Goal: Transaction & Acquisition: Purchase product/service

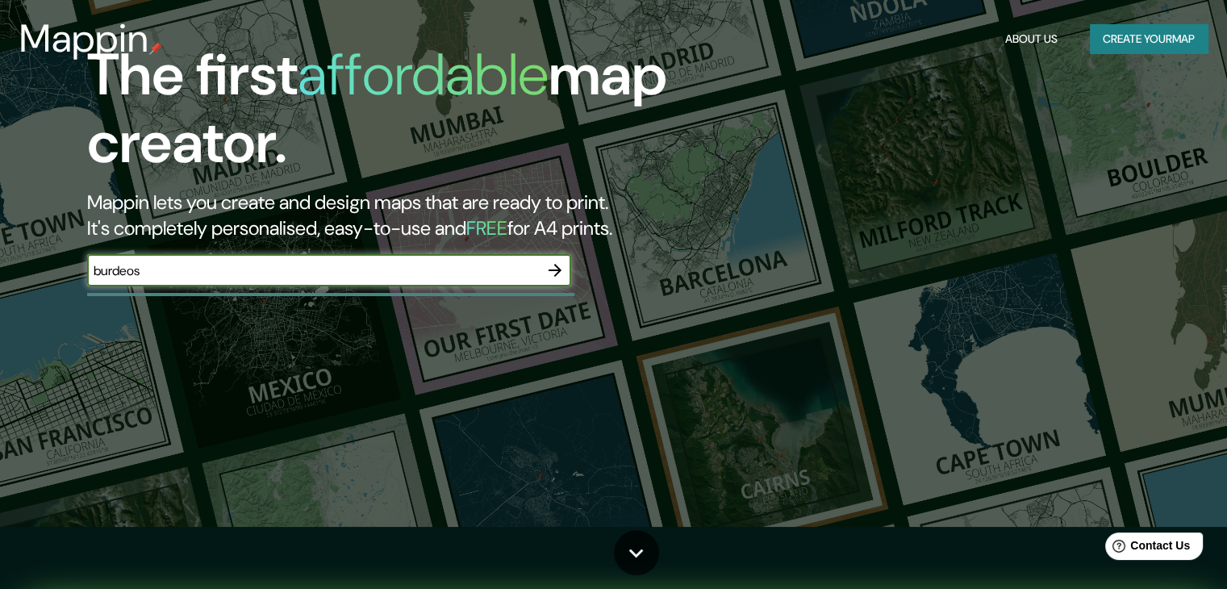
scroll to position [161, 0]
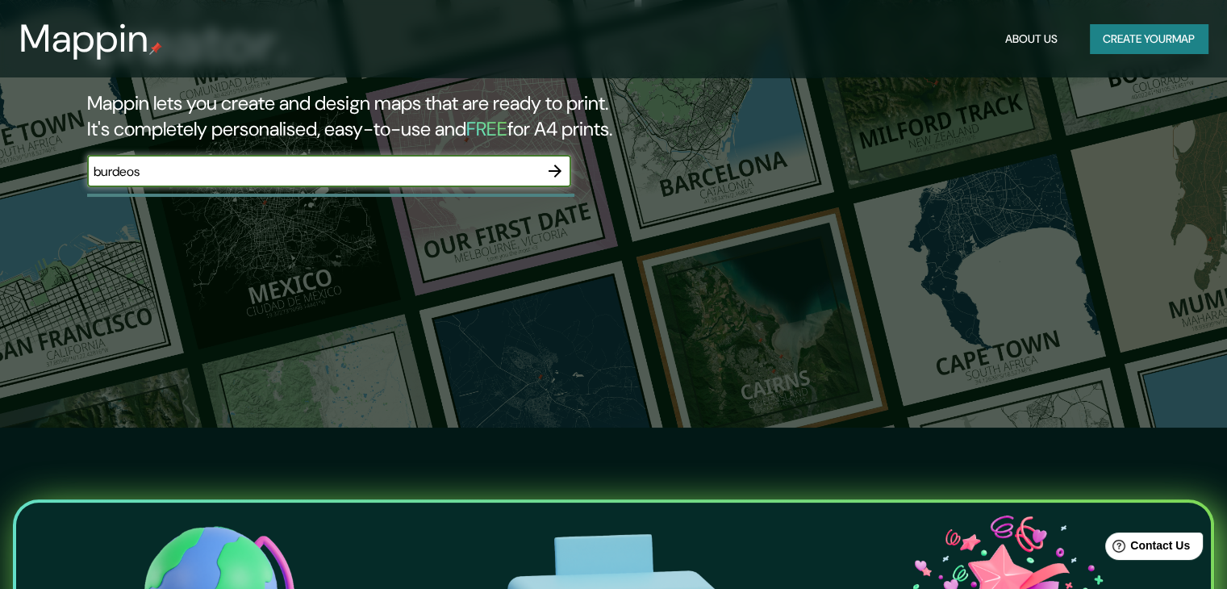
type input "burdeos"
click at [1101, 36] on button "Create your map" at bounding box center [1149, 39] width 118 height 30
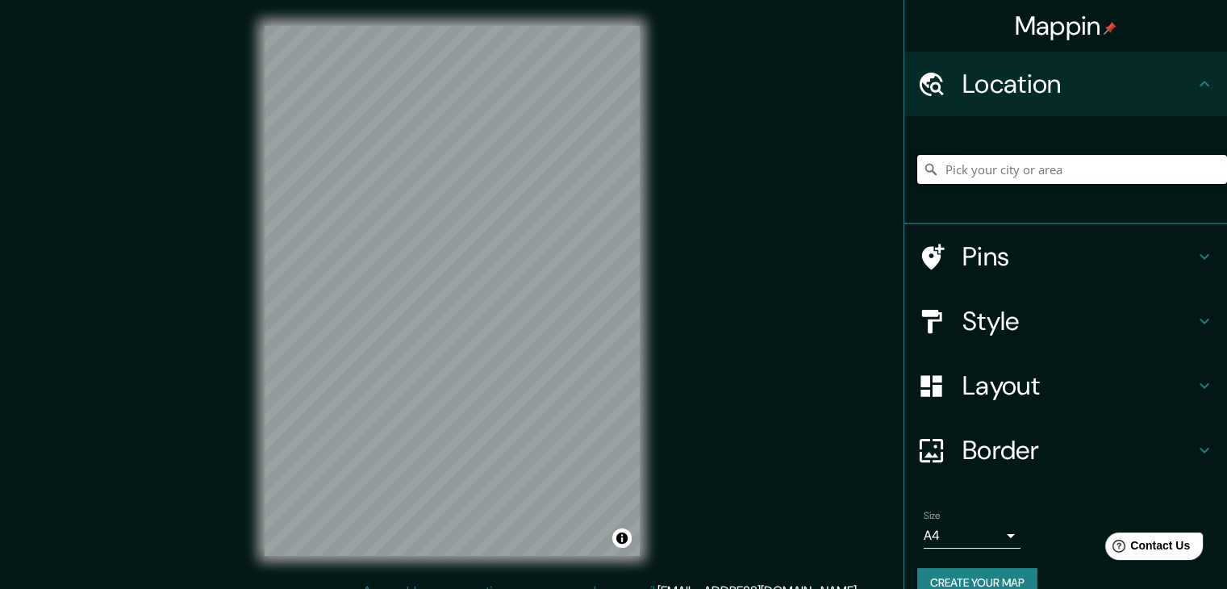
click at [959, 171] on input "Pick your city or area" at bounding box center [1073, 169] width 310 height 29
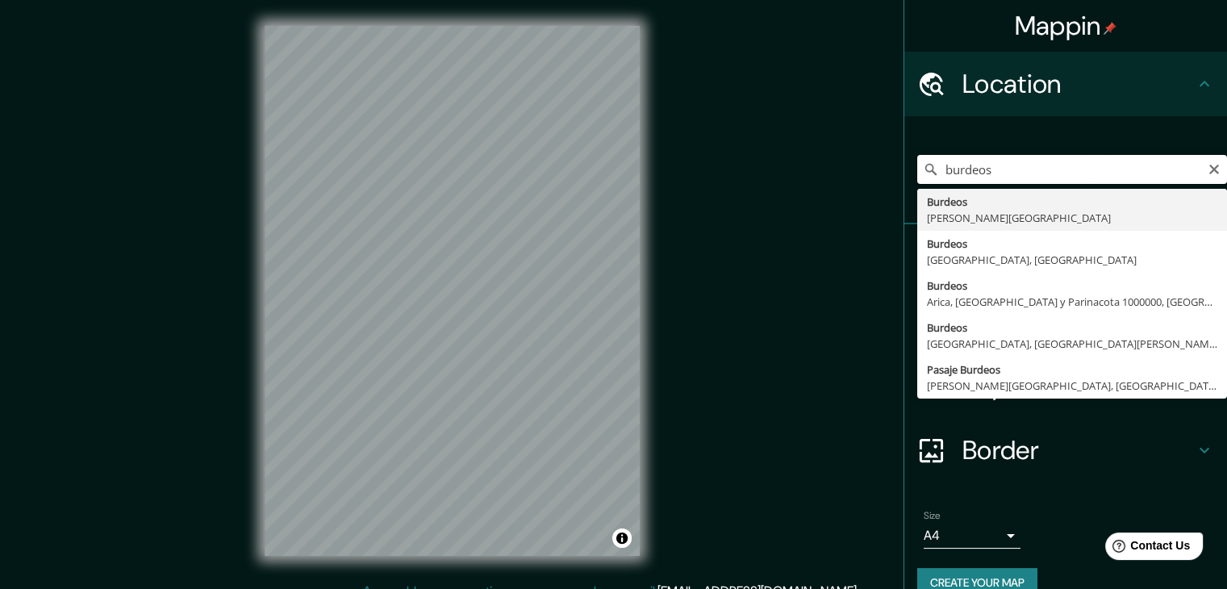
click at [964, 174] on input "burdeos" at bounding box center [1073, 169] width 310 height 29
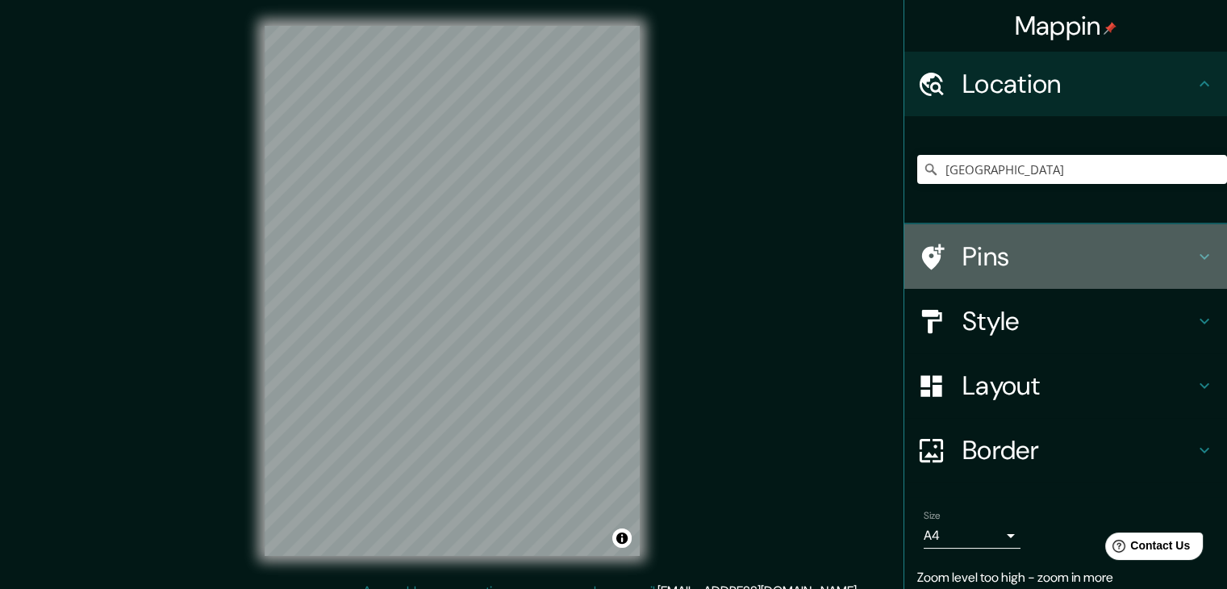
click at [998, 243] on h4 "Pins" at bounding box center [1079, 256] width 232 height 32
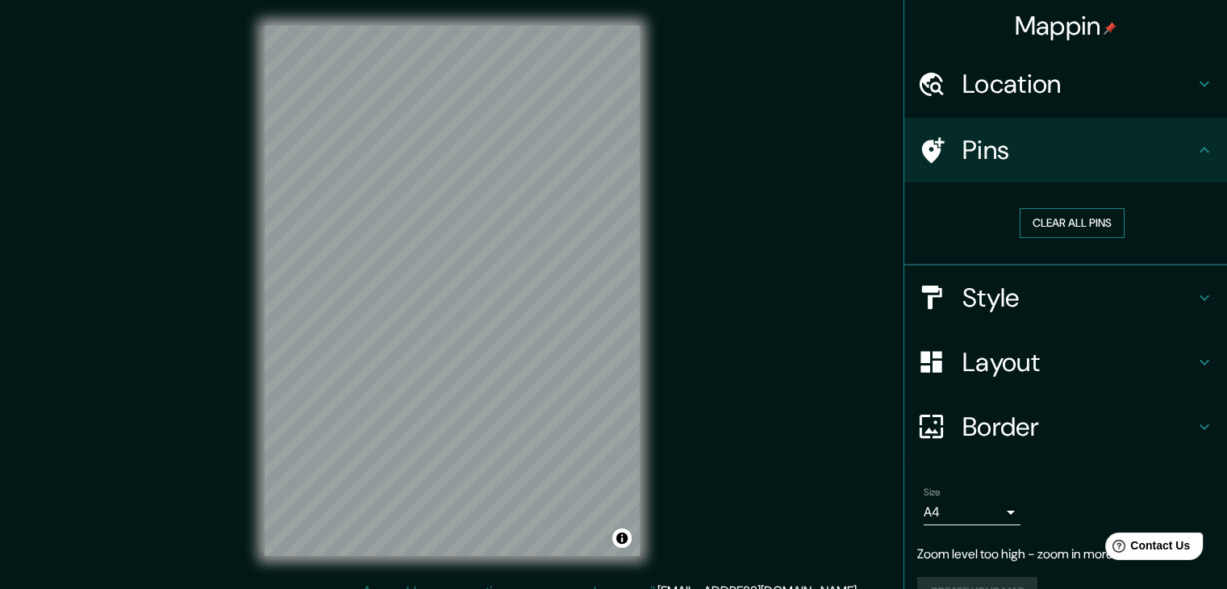
click at [1059, 232] on button "Clear all pins" at bounding box center [1072, 223] width 105 height 30
click at [1068, 214] on button "Clear all pins" at bounding box center [1072, 223] width 105 height 30
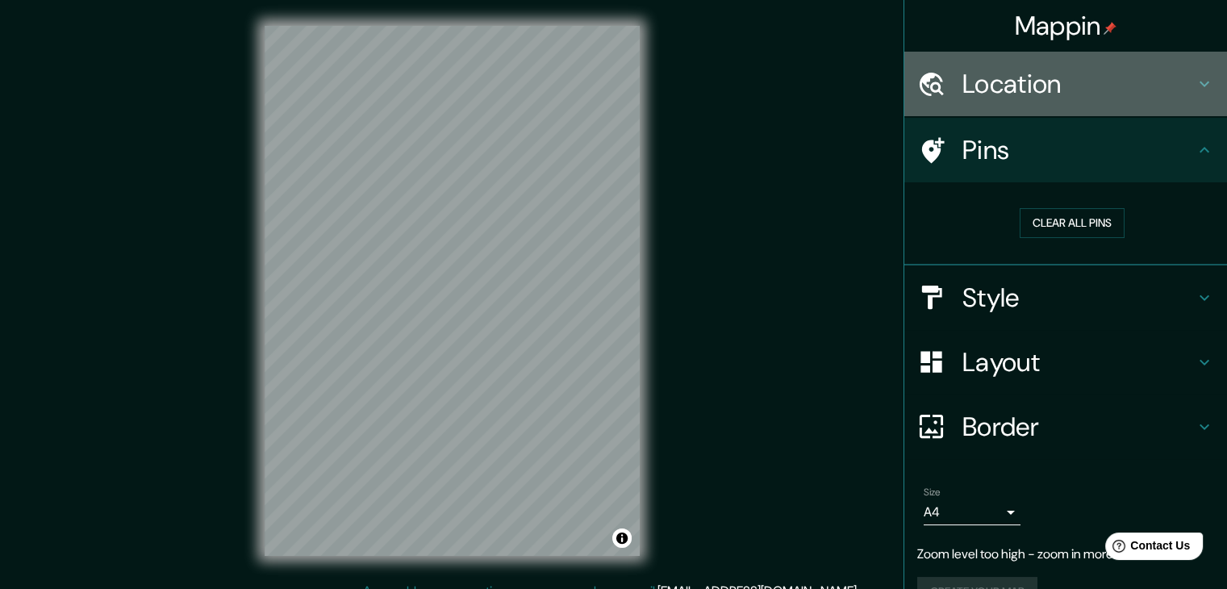
click at [1077, 85] on h4 "Location" at bounding box center [1079, 84] width 232 height 32
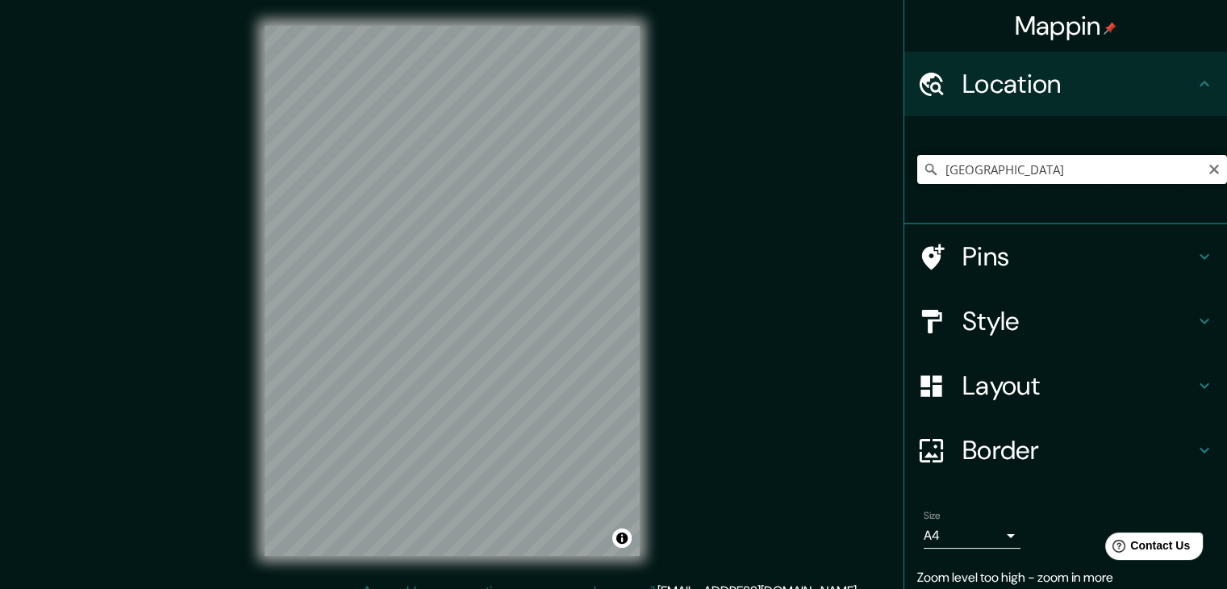
click at [1049, 173] on input "[GEOGRAPHIC_DATA]" at bounding box center [1073, 169] width 310 height 29
click at [1026, 330] on h4 "Style" at bounding box center [1079, 321] width 232 height 32
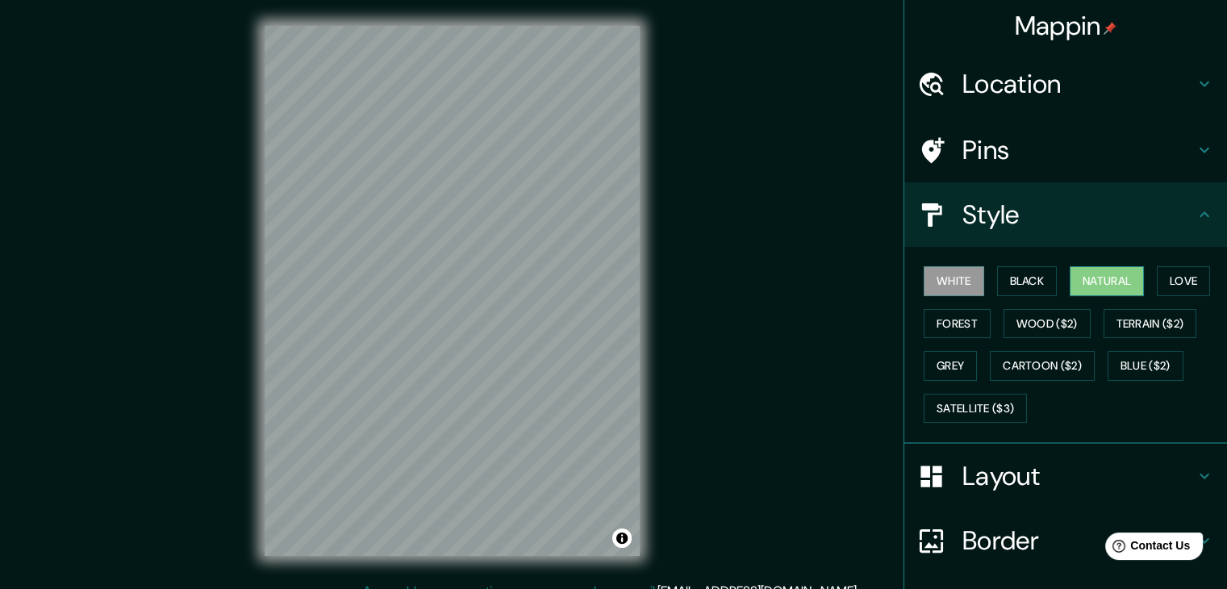
click at [1084, 282] on button "Natural" at bounding box center [1107, 281] width 74 height 30
click at [1173, 282] on button "Love" at bounding box center [1183, 281] width 53 height 30
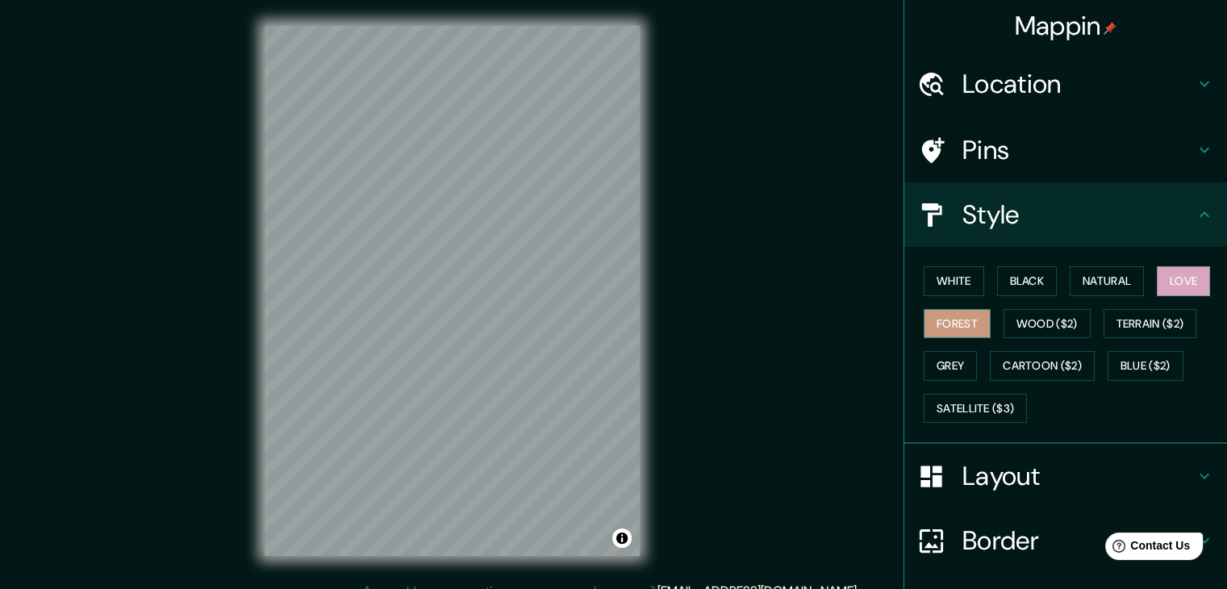
click at [957, 324] on button "Forest" at bounding box center [957, 324] width 67 height 30
click at [939, 372] on button "Grey" at bounding box center [950, 366] width 53 height 30
click at [1003, 272] on button "Black" at bounding box center [1027, 281] width 61 height 30
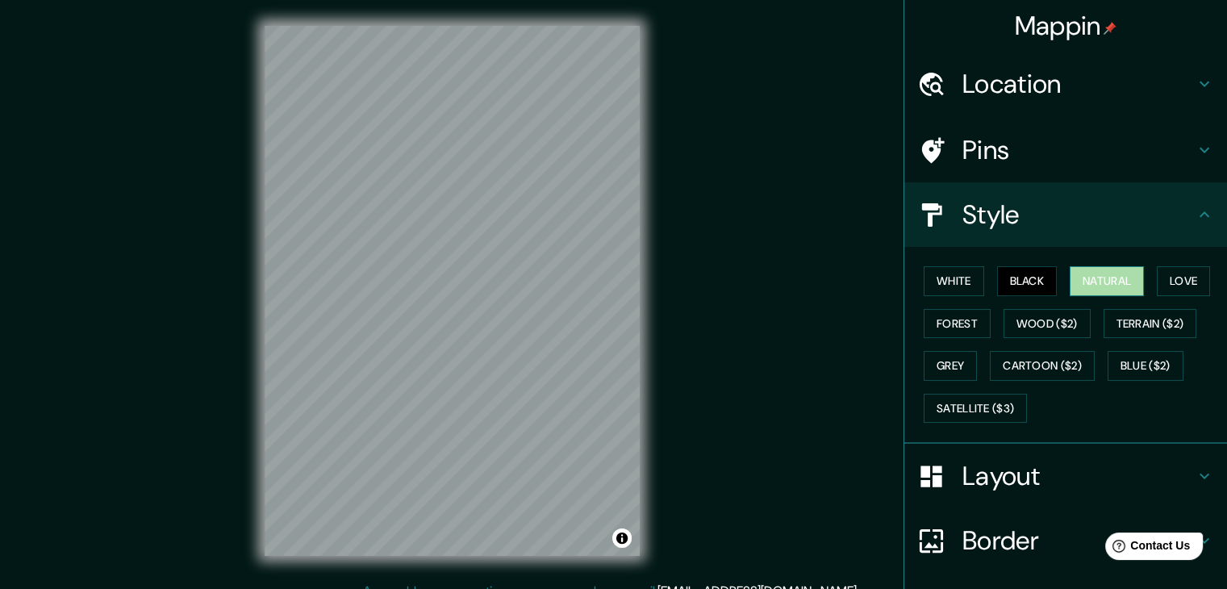
click at [1081, 287] on button "Natural" at bounding box center [1107, 281] width 74 height 30
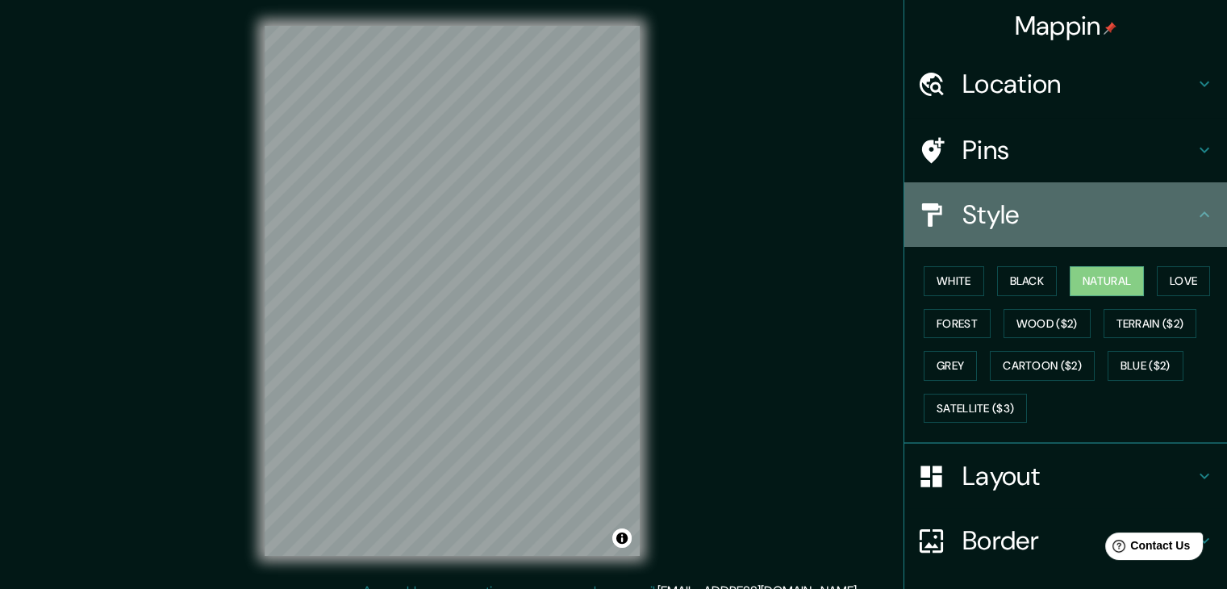
click at [1058, 199] on h4 "Style" at bounding box center [1079, 215] width 232 height 32
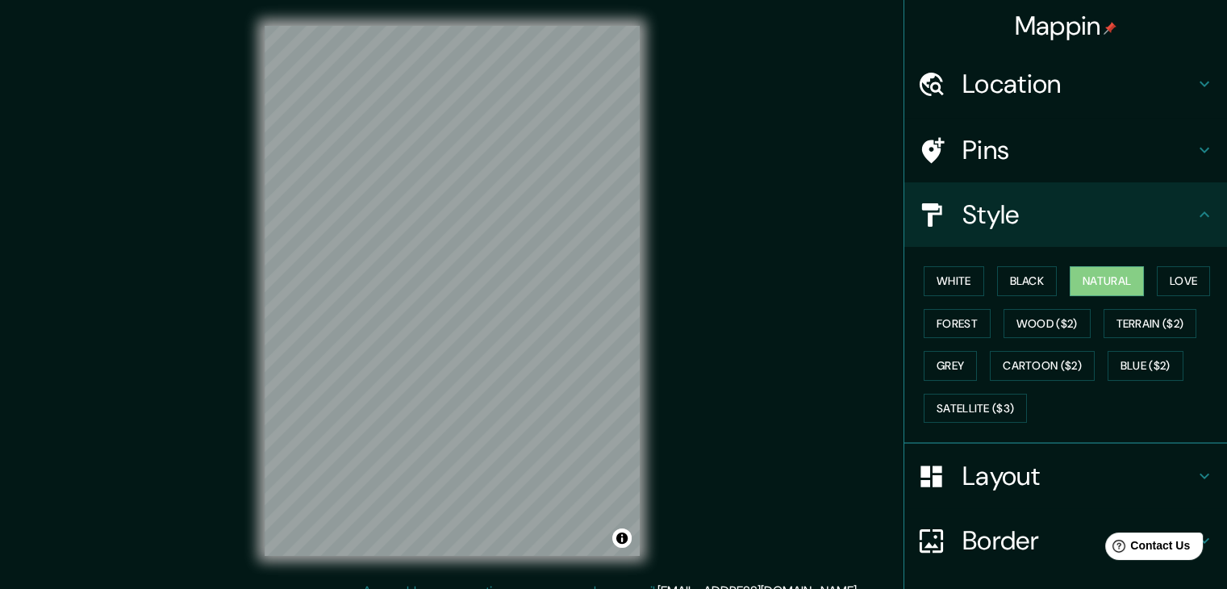
click at [1026, 148] on h4 "Pins" at bounding box center [1079, 150] width 232 height 32
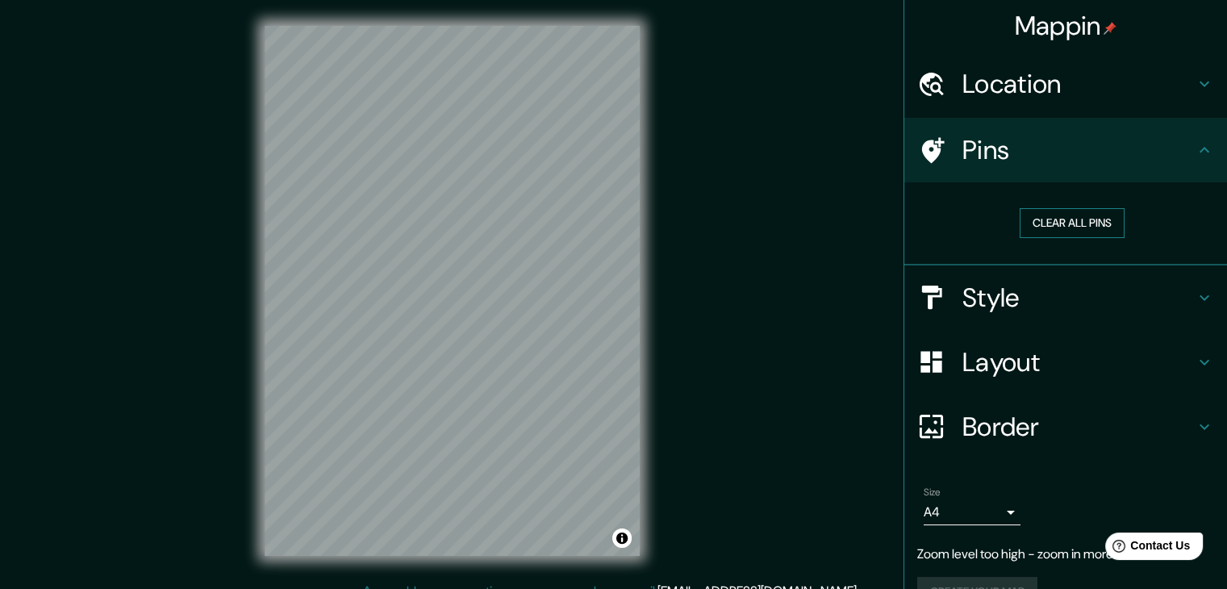
click at [1034, 230] on button "Clear all pins" at bounding box center [1072, 223] width 105 height 30
click at [1019, 108] on div "Location" at bounding box center [1066, 84] width 323 height 65
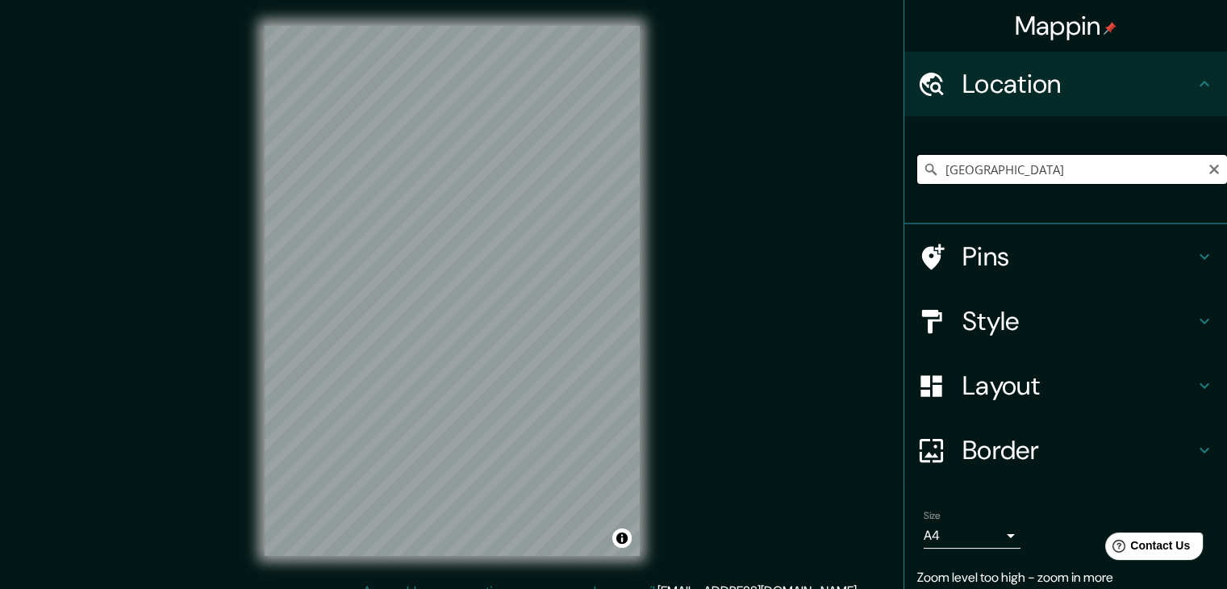
click at [1015, 173] on input "[GEOGRAPHIC_DATA]" at bounding box center [1073, 169] width 310 height 29
click at [1028, 391] on h4 "Layout" at bounding box center [1079, 386] width 232 height 32
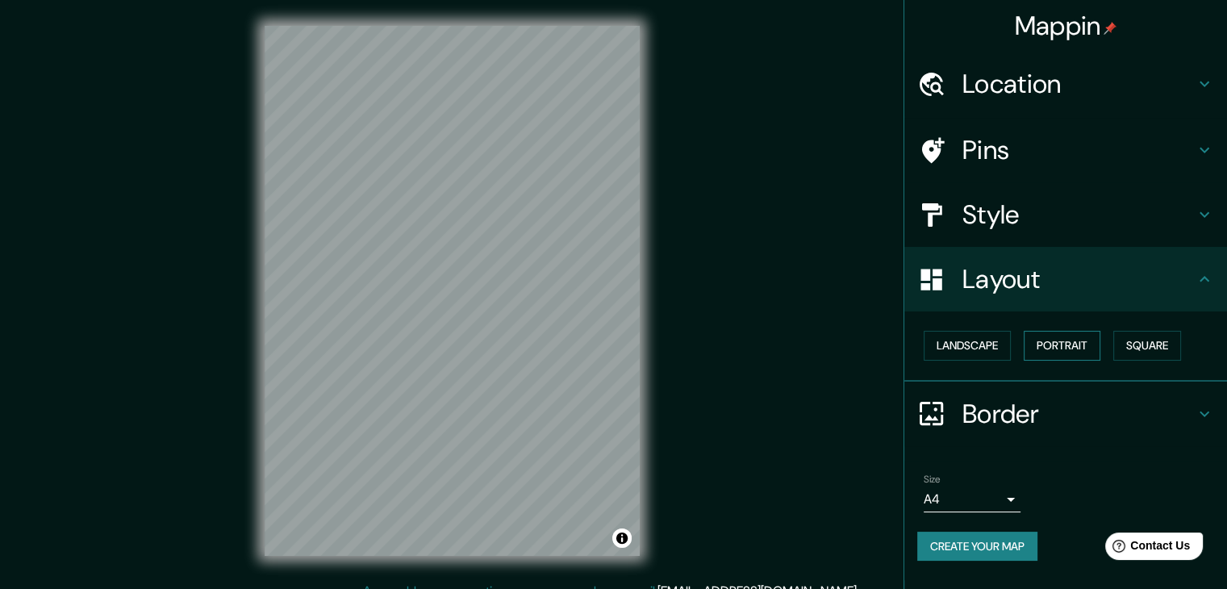
click at [1059, 353] on button "Portrait" at bounding box center [1062, 346] width 77 height 30
click at [1160, 338] on button "Square" at bounding box center [1148, 346] width 68 height 30
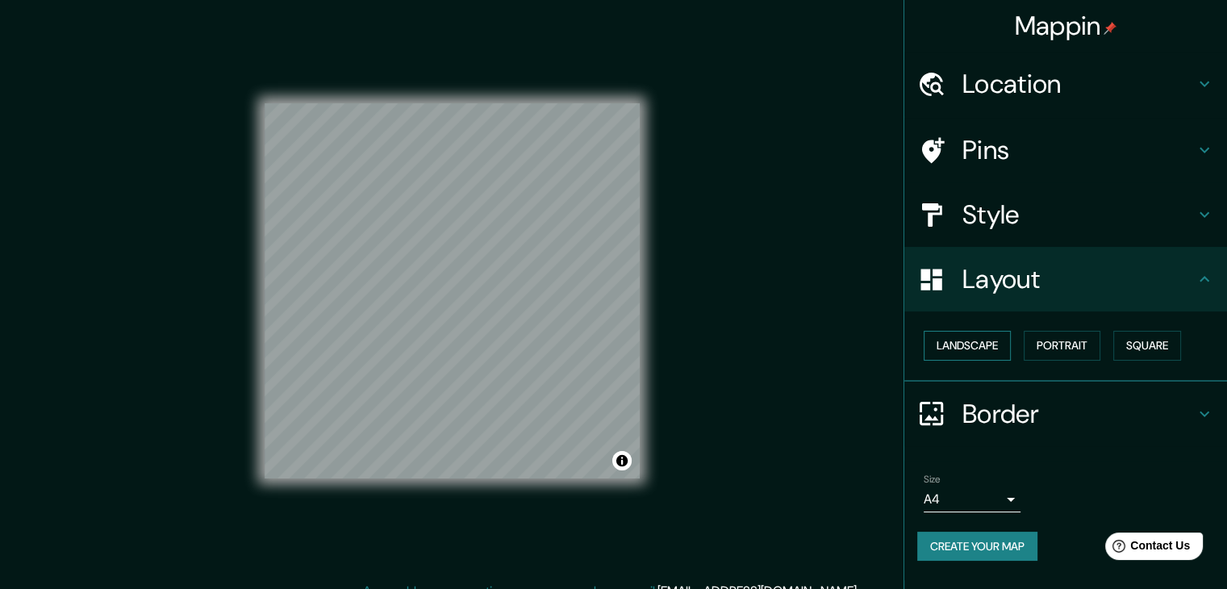
click at [936, 339] on button "Landscape" at bounding box center [967, 346] width 87 height 30
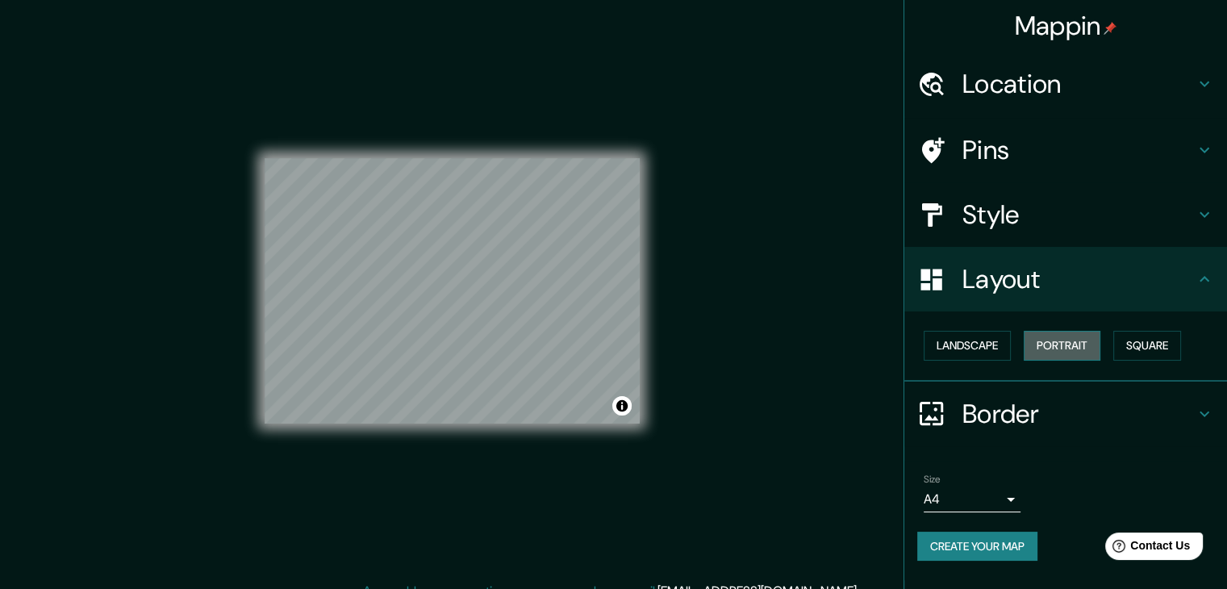
click at [1081, 338] on button "Portrait" at bounding box center [1062, 346] width 77 height 30
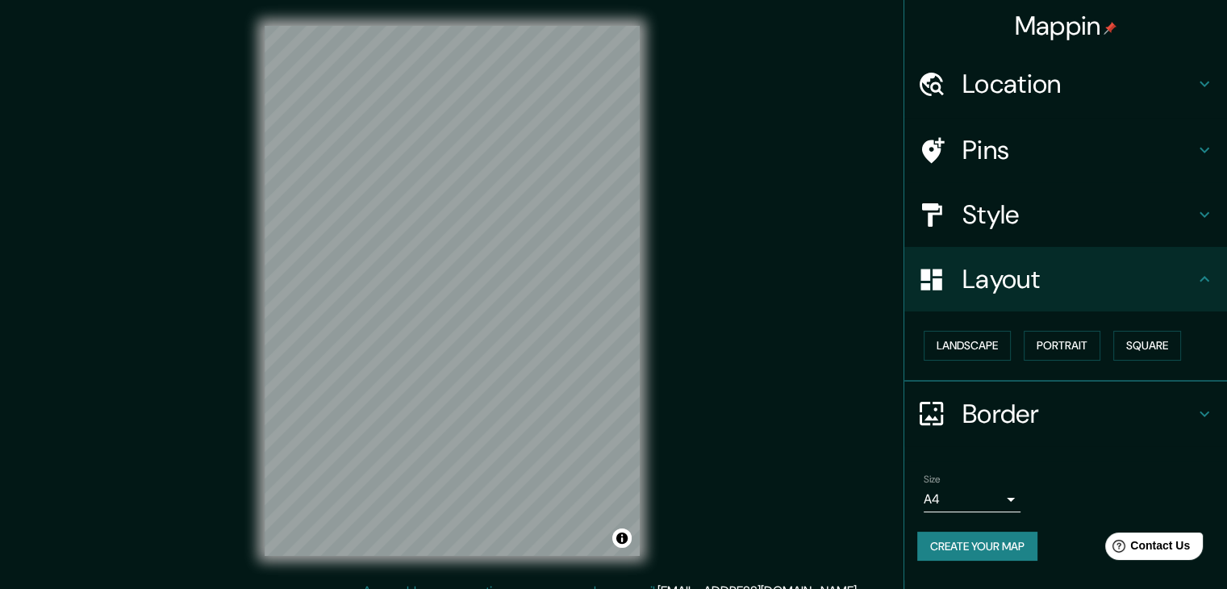
click at [1088, 395] on div "Border" at bounding box center [1066, 414] width 323 height 65
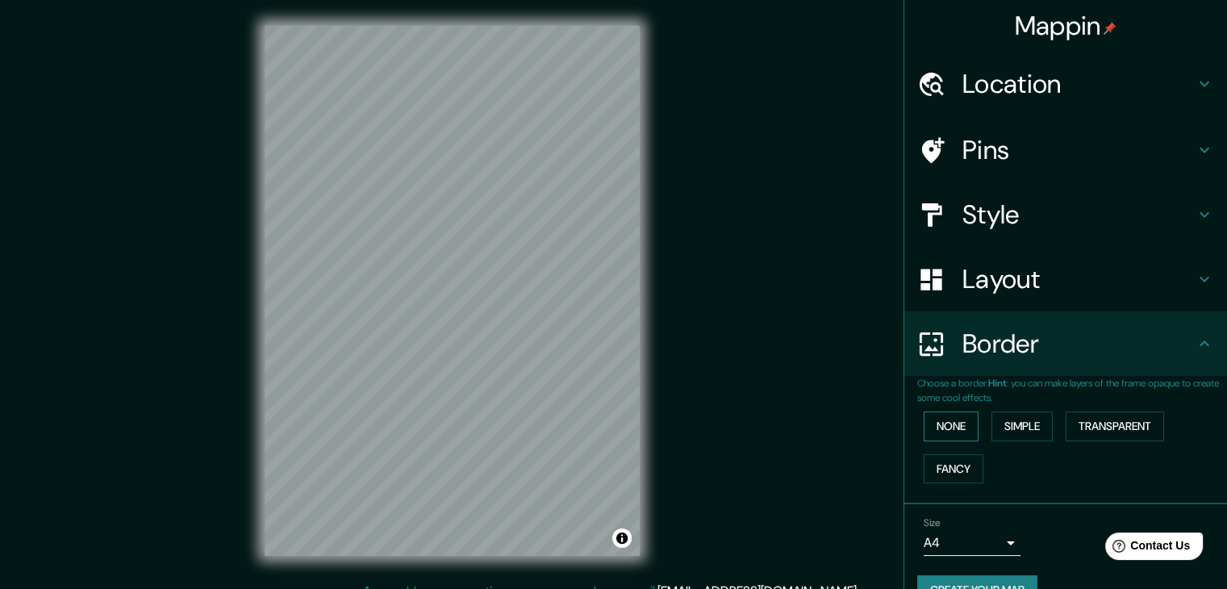
click at [959, 420] on button "None" at bounding box center [951, 427] width 55 height 30
click at [1004, 424] on button "Simple" at bounding box center [1022, 427] width 61 height 30
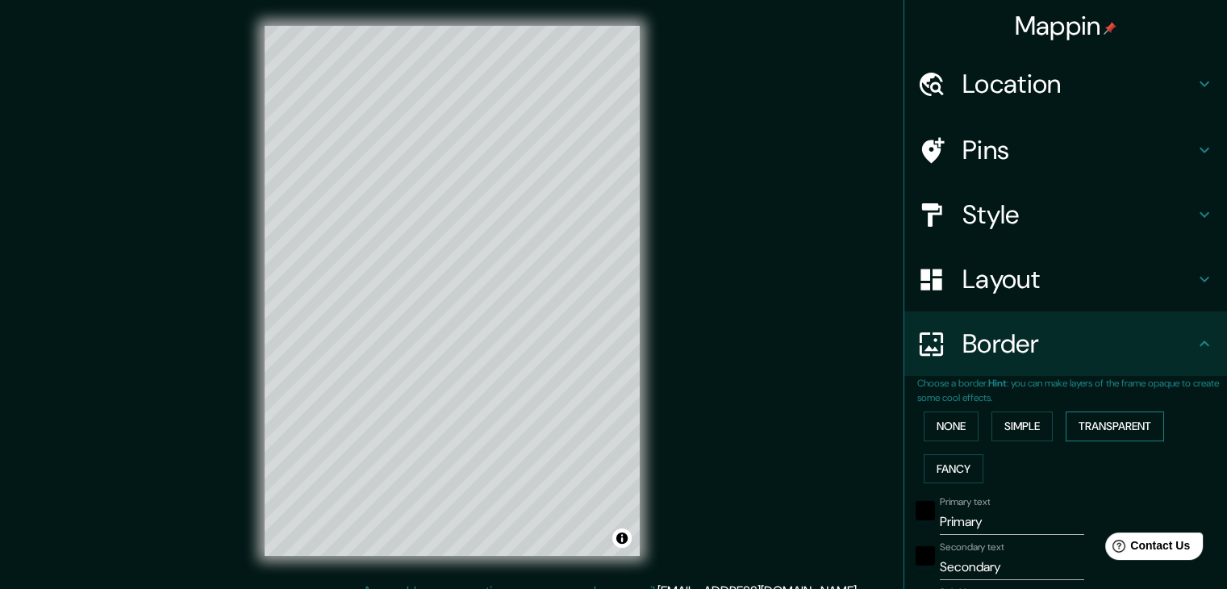
click at [1096, 430] on button "Transparent" at bounding box center [1115, 427] width 98 height 30
click at [938, 468] on button "Fancy" at bounding box center [954, 469] width 60 height 30
click at [939, 429] on button "None" at bounding box center [951, 427] width 55 height 30
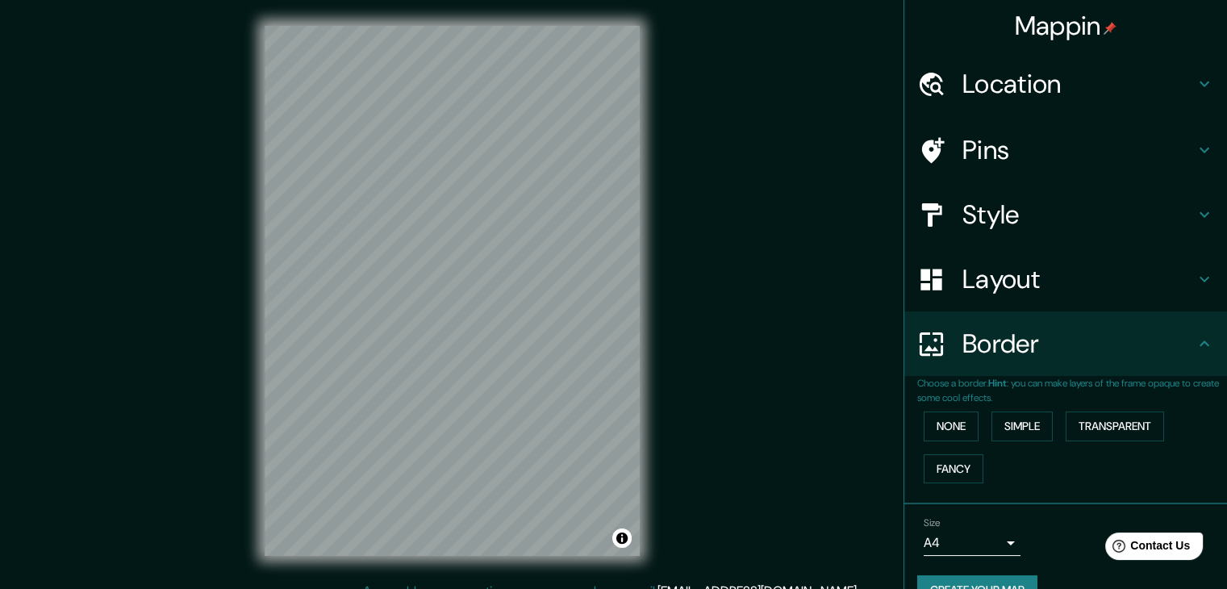
click at [1003, 44] on div "Mappin" at bounding box center [1066, 26] width 323 height 52
click at [1001, 72] on h4 "Location" at bounding box center [1079, 84] width 232 height 32
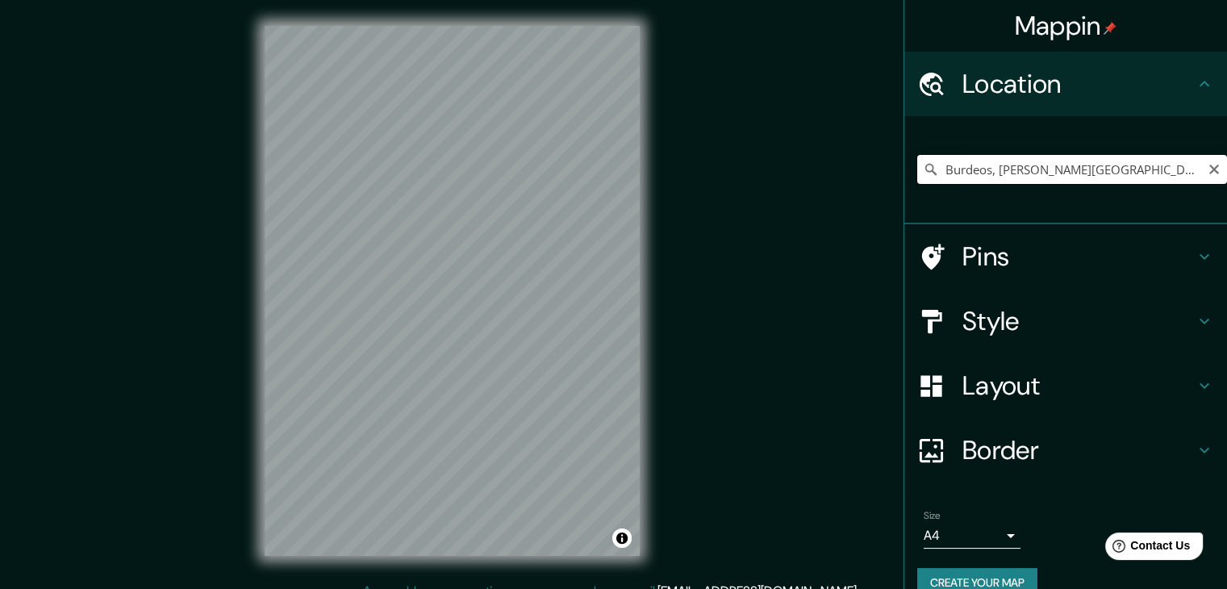
click at [986, 165] on input "Burdeos, [PERSON_NAME][GEOGRAPHIC_DATA]" at bounding box center [1073, 169] width 310 height 29
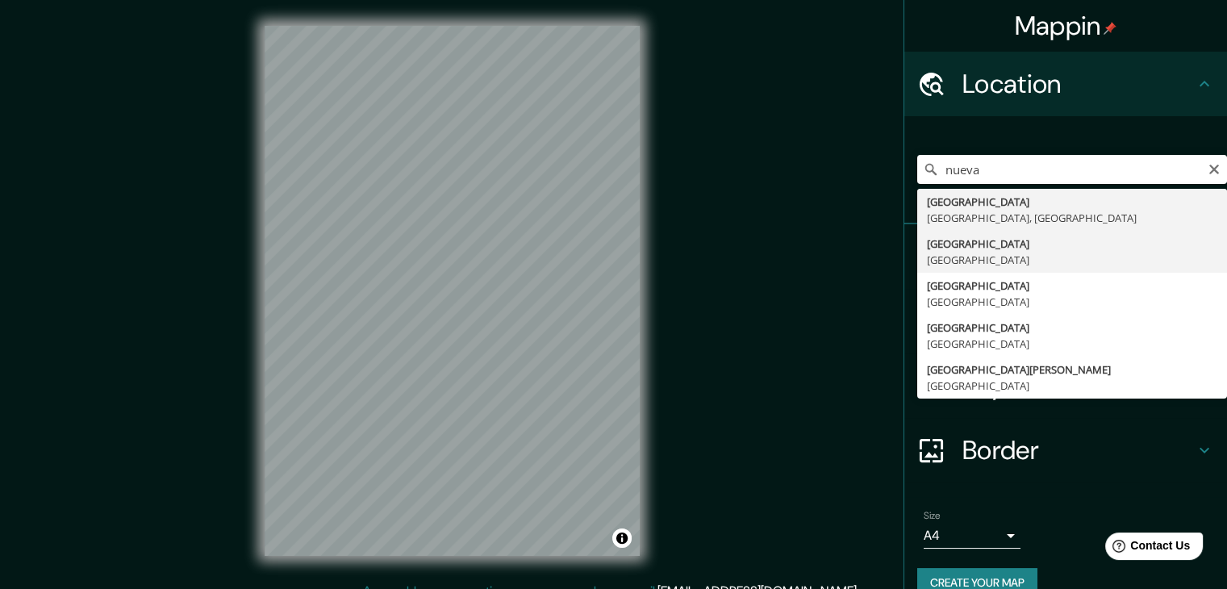
type input "[GEOGRAPHIC_DATA], [GEOGRAPHIC_DATA]"
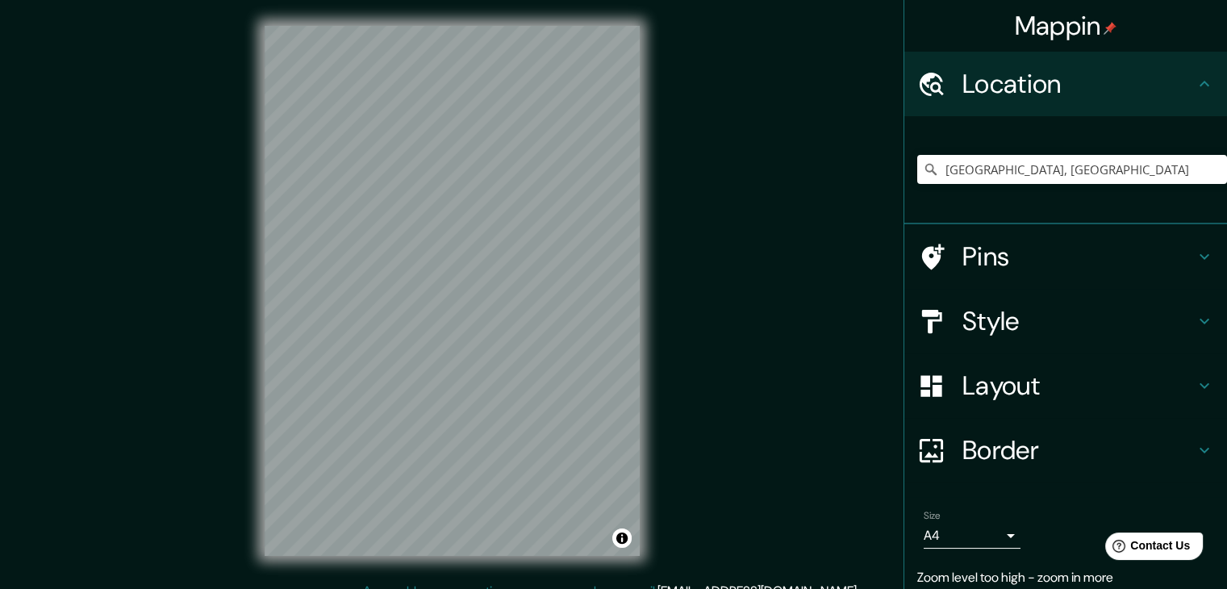
click at [979, 391] on h4 "Layout" at bounding box center [1079, 386] width 232 height 32
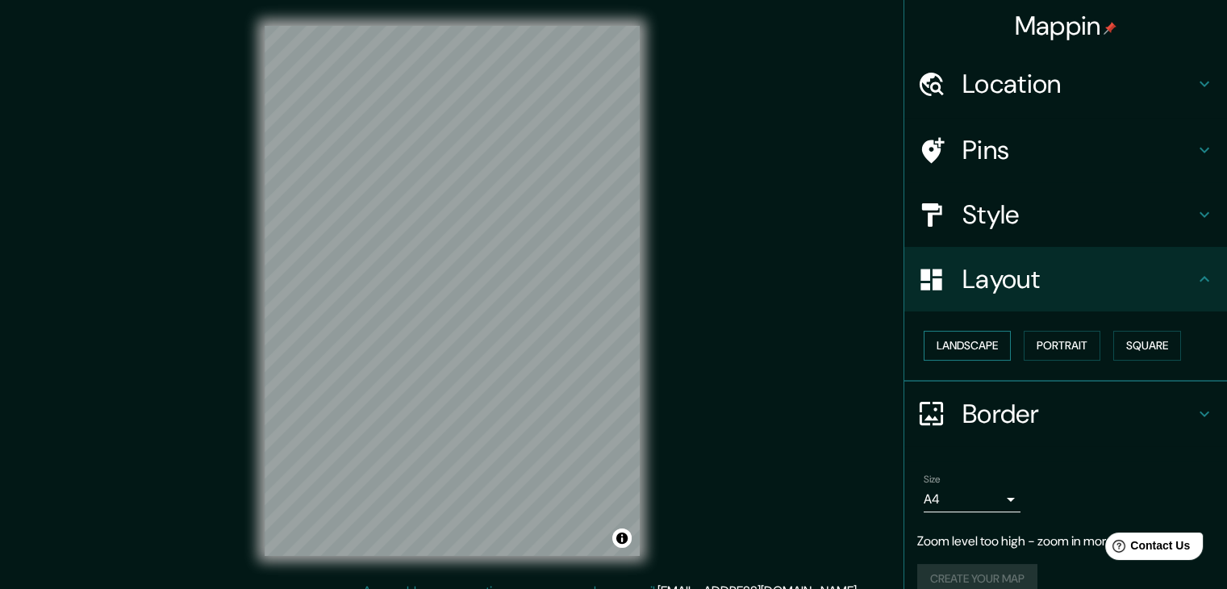
click at [993, 341] on button "Landscape" at bounding box center [967, 346] width 87 height 30
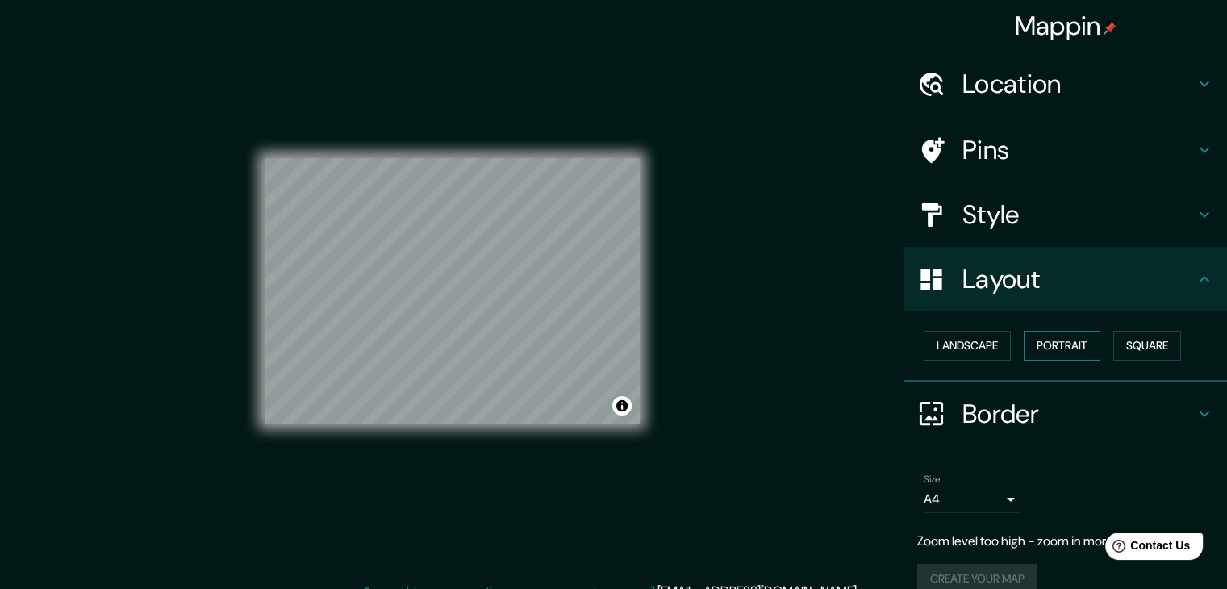
click at [1078, 359] on button "Portrait" at bounding box center [1062, 346] width 77 height 30
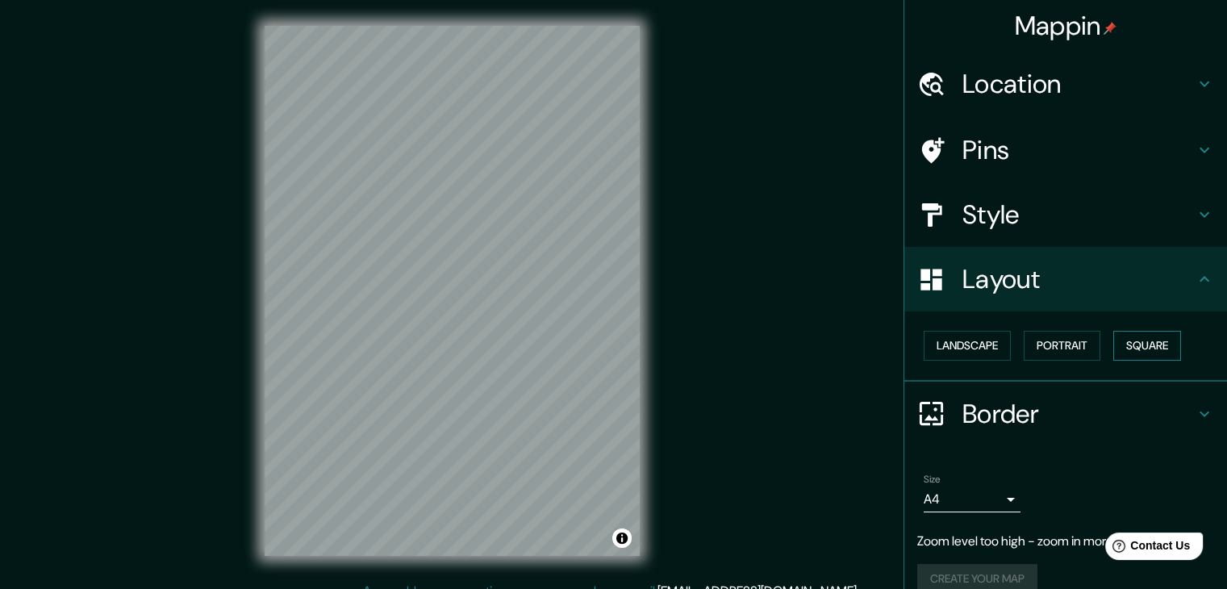
click at [1139, 357] on button "Square" at bounding box center [1148, 346] width 68 height 30
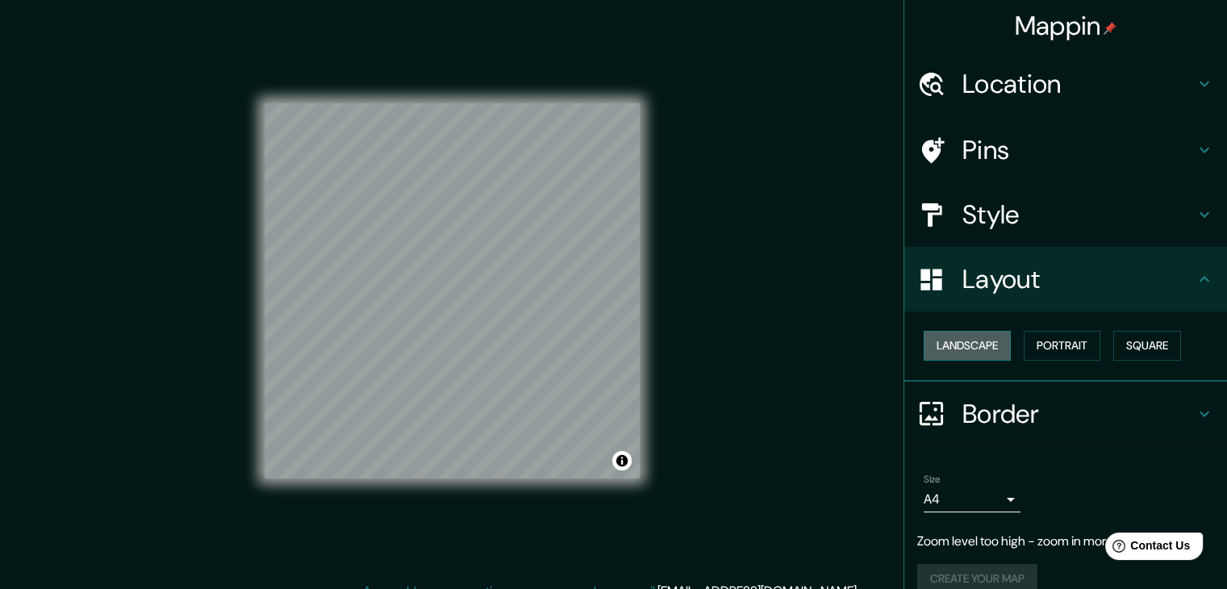
click at [968, 351] on button "Landscape" at bounding box center [967, 346] width 87 height 30
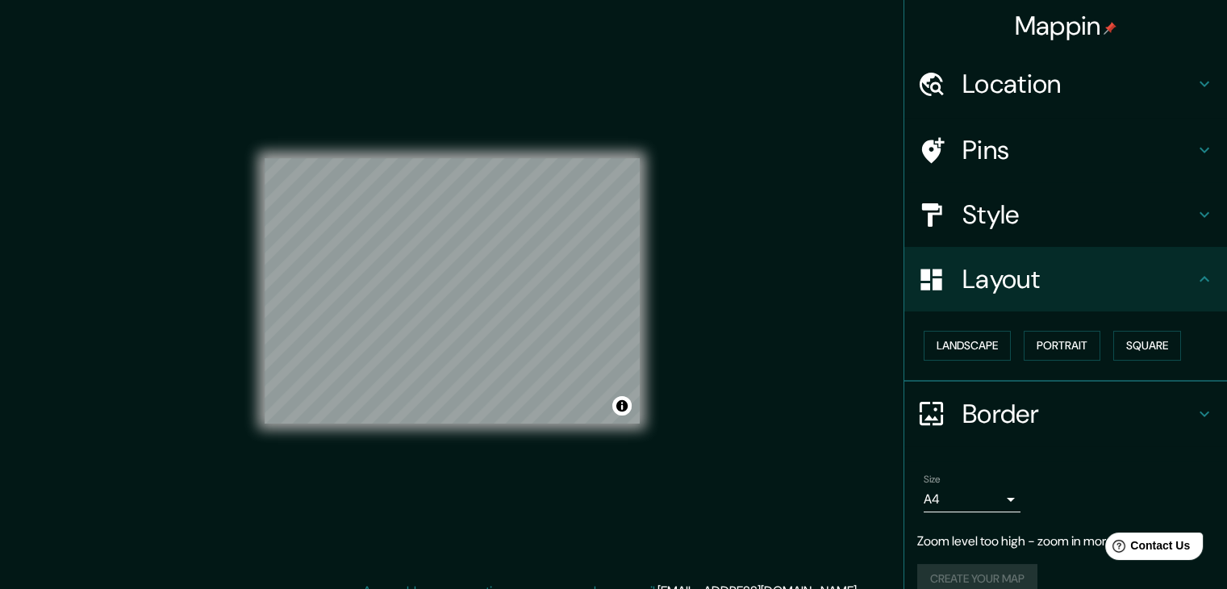
click at [1006, 424] on h4 "Border" at bounding box center [1079, 414] width 232 height 32
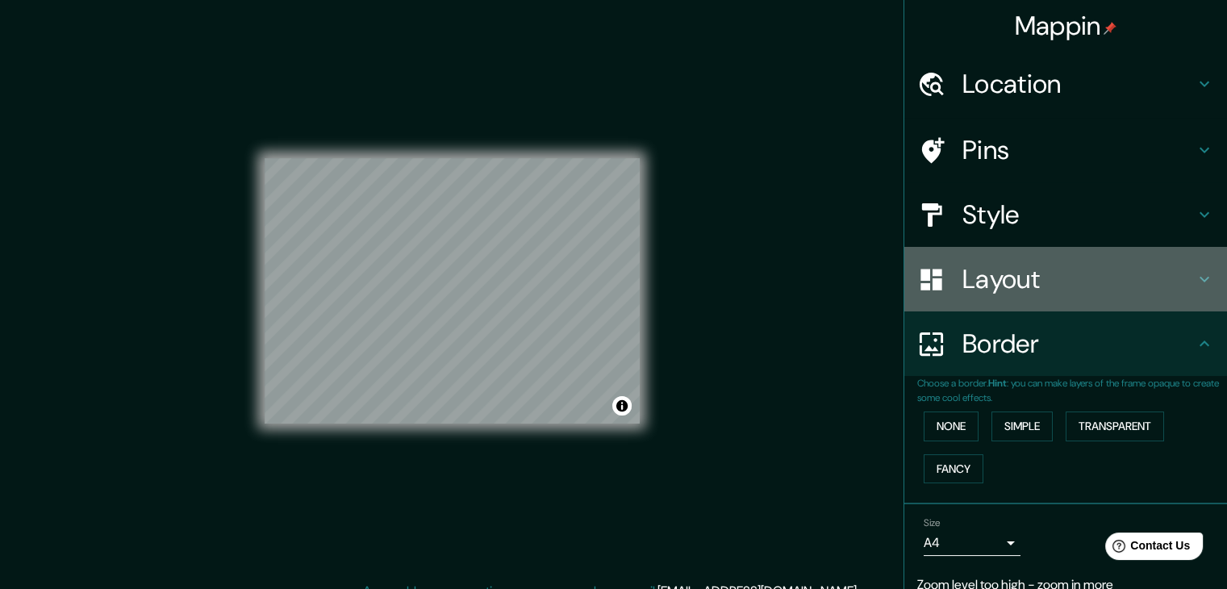
click at [1031, 294] on h4 "Layout" at bounding box center [1079, 279] width 232 height 32
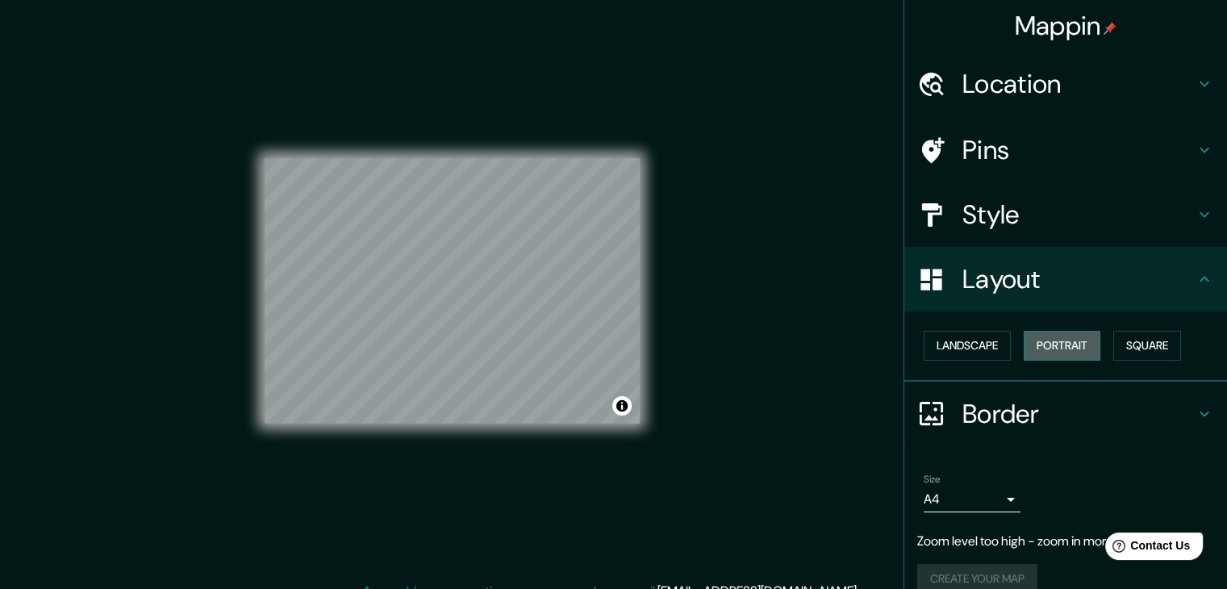
click at [1038, 341] on button "Portrait" at bounding box center [1062, 346] width 77 height 30
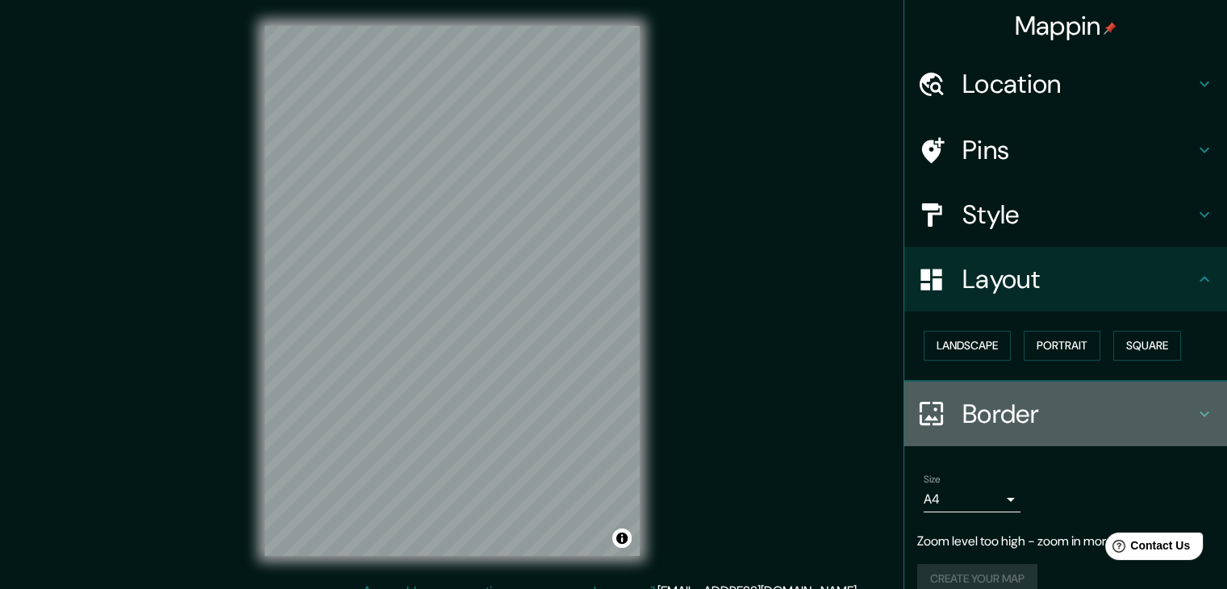
click at [1001, 410] on h4 "Border" at bounding box center [1079, 414] width 232 height 32
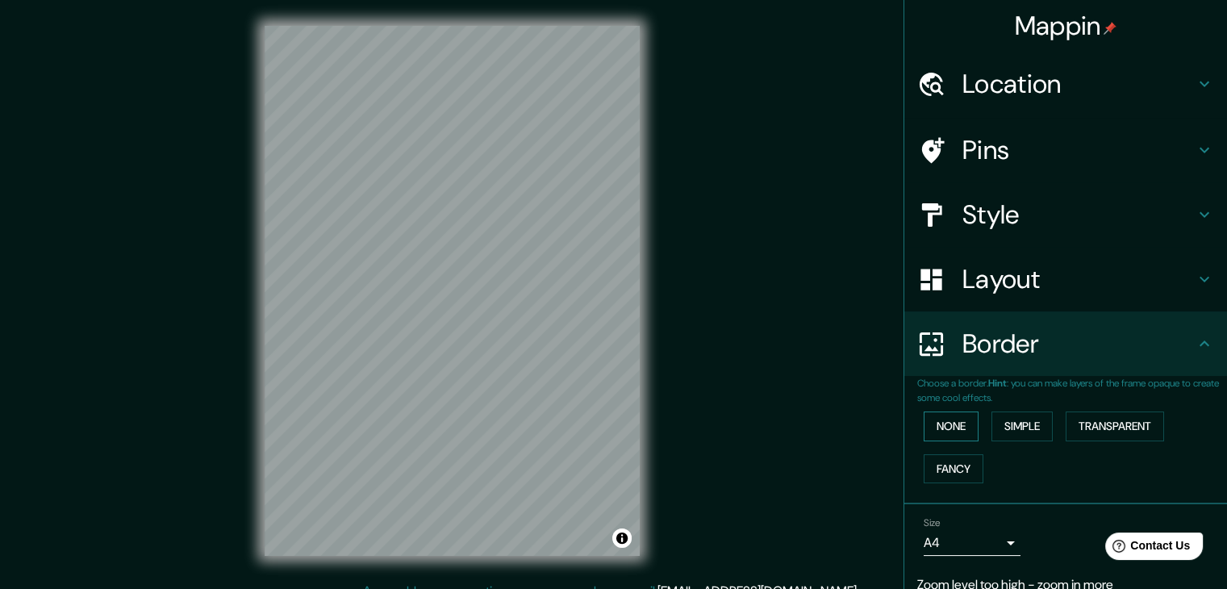
click at [939, 414] on button "None" at bounding box center [951, 427] width 55 height 30
click at [1022, 433] on button "Simple" at bounding box center [1022, 427] width 61 height 30
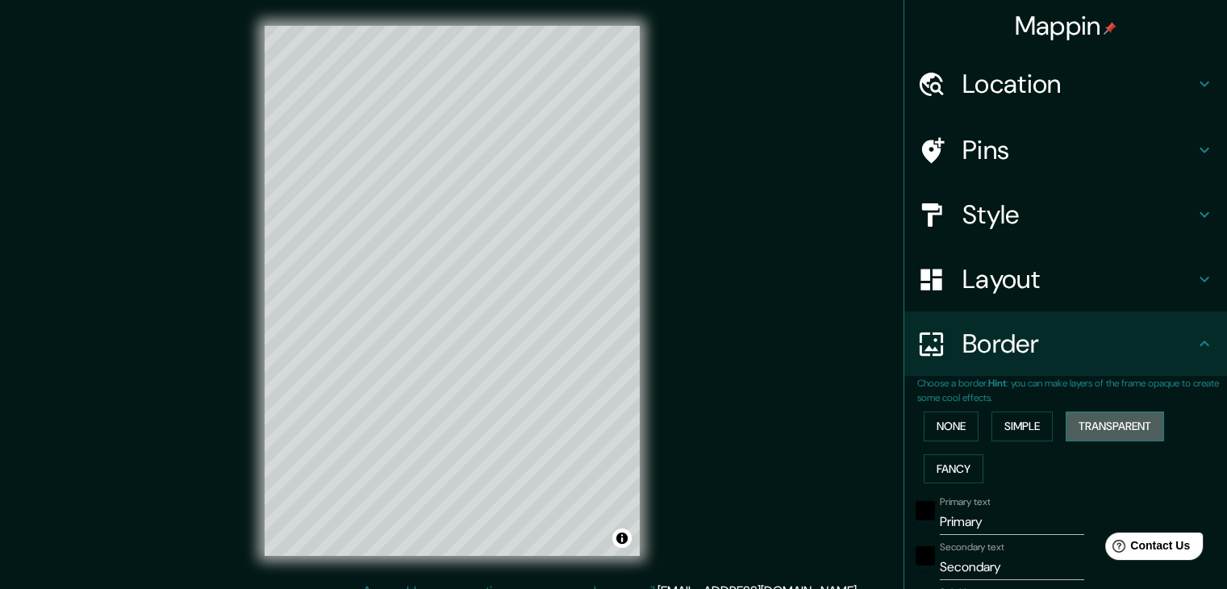
click at [1094, 426] on button "Transparent" at bounding box center [1115, 427] width 98 height 30
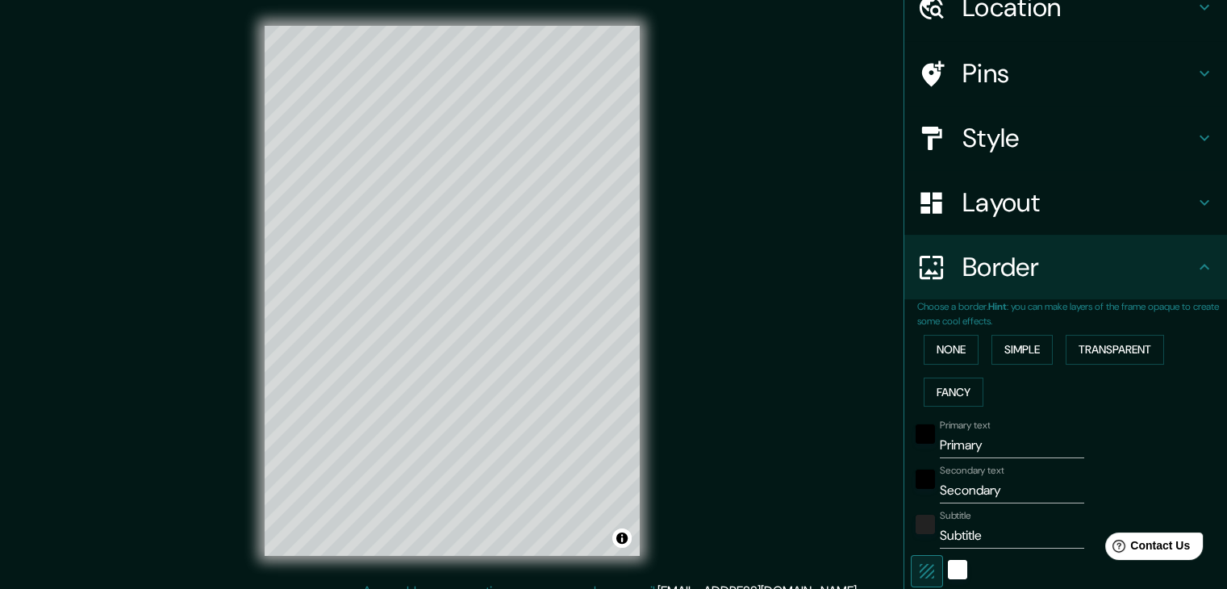
scroll to position [161, 0]
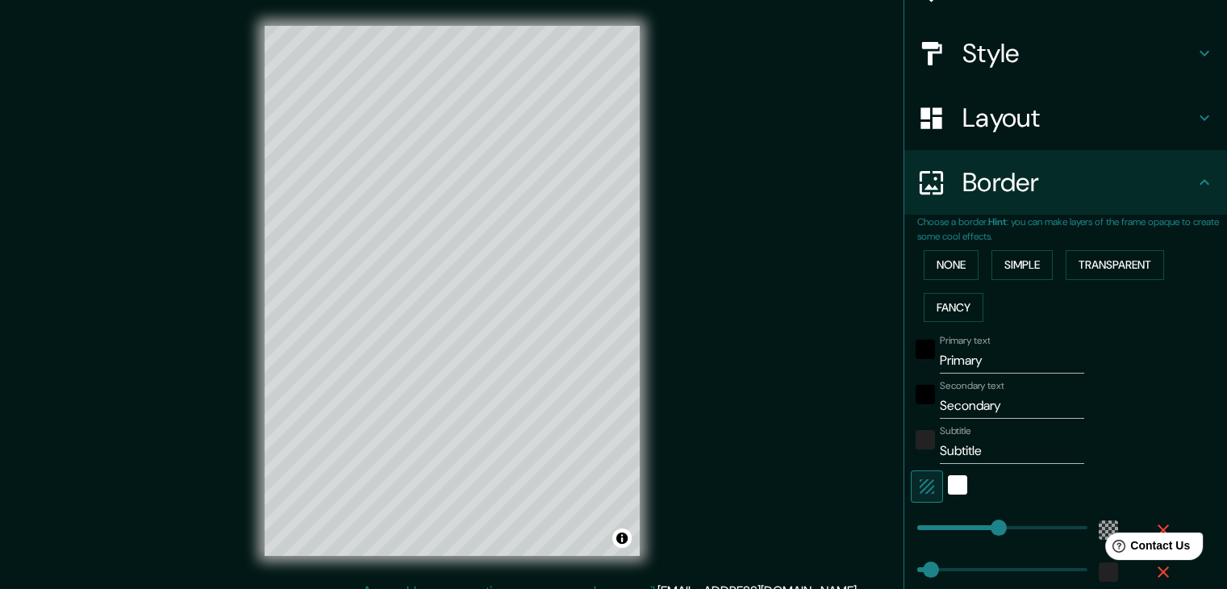
click at [976, 362] on input "Primary" at bounding box center [1012, 361] width 144 height 26
type input "N"
type input "223"
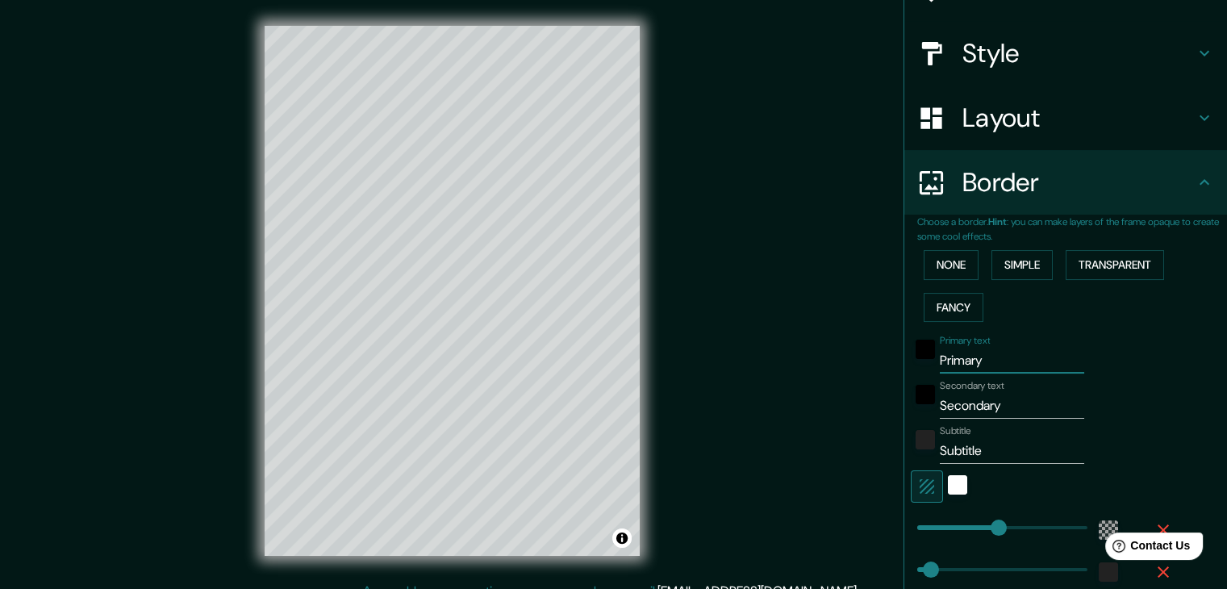
type input "37"
type input "Nu"
type input "223"
type input "37"
type input "Nuev"
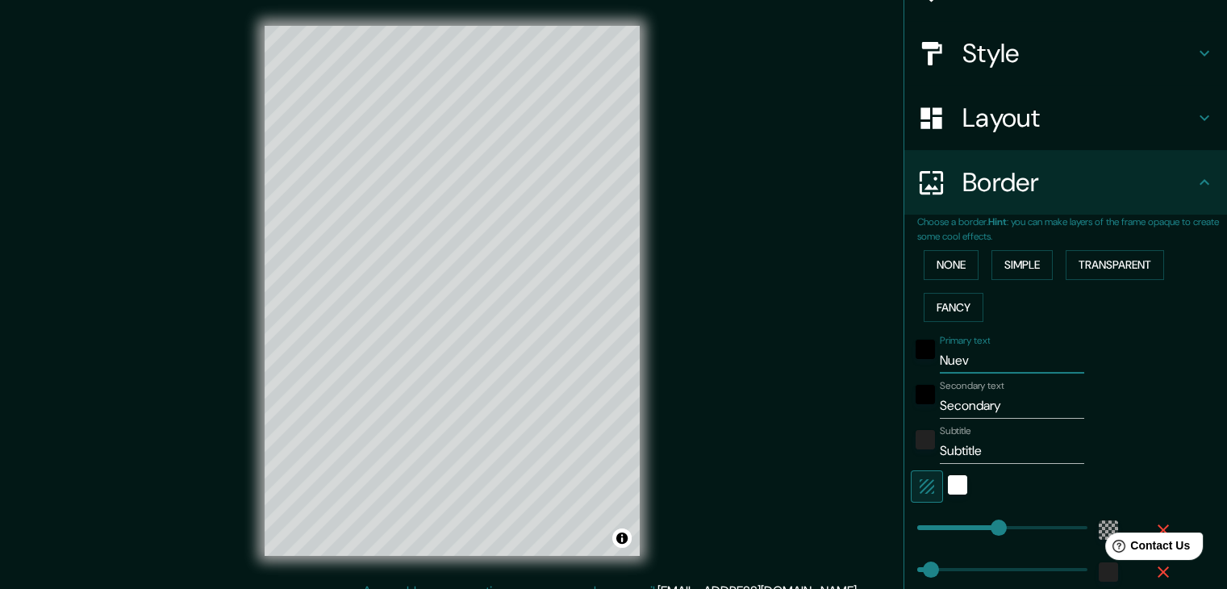
type input "223"
type input "37"
type input "Nueva"
type input "223"
type input "37"
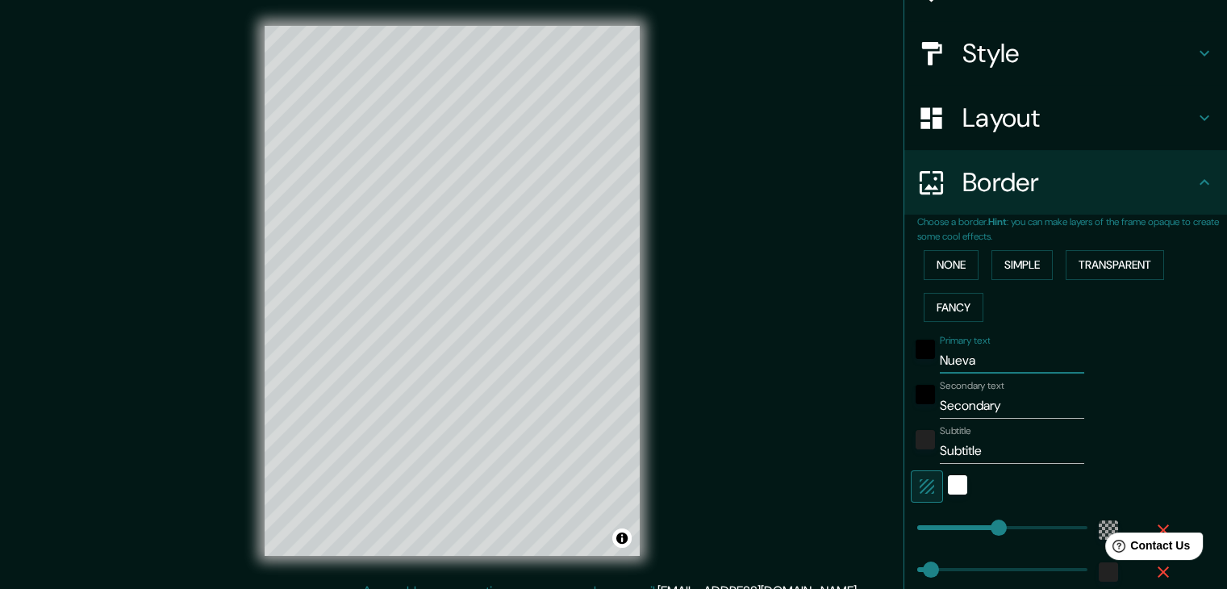
click at [966, 399] on input "Secondary" at bounding box center [1012, 406] width 144 height 26
click at [941, 362] on input "Nueva" at bounding box center [1012, 361] width 144 height 26
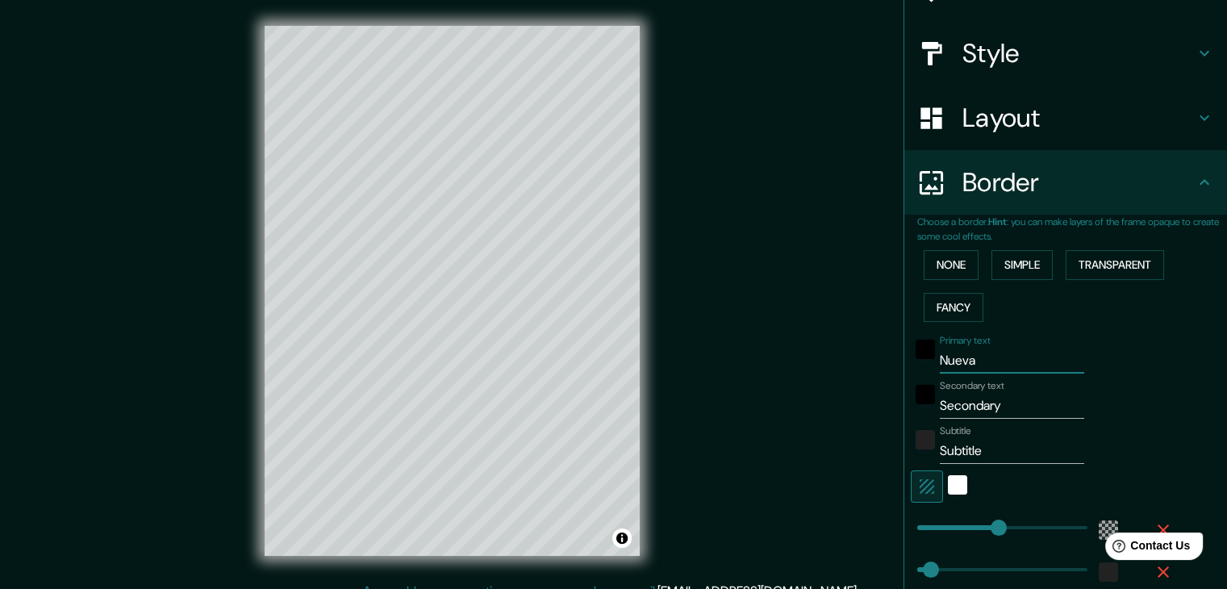
paste input "OUVELLE"
type input "NOUVELLE"
type input "223"
type input "37"
type input "NOUVELLE"
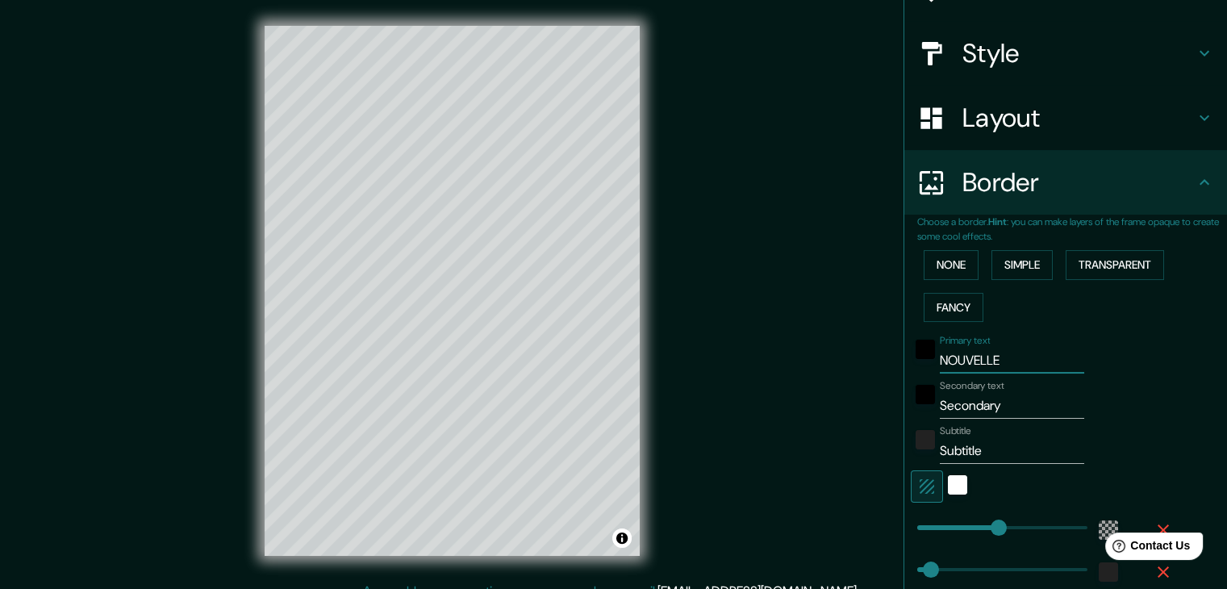
click at [952, 404] on input "Secondary" at bounding box center [1012, 406] width 144 height 26
paste input "[GEOGRAPHIC_DATA]"
type input "[GEOGRAPHIC_DATA]"
type input "223"
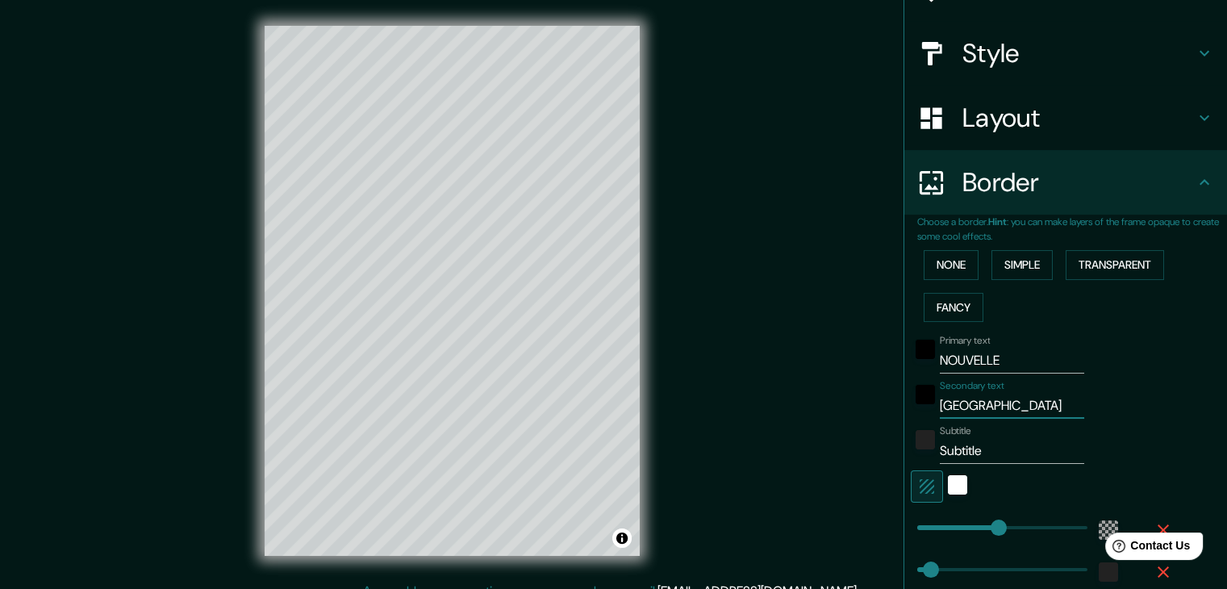
type input "37"
type input "[GEOGRAPHIC_DATA]"
click at [998, 320] on div "None Simple Transparent Fancy" at bounding box center [1073, 286] width 310 height 85
click at [934, 266] on button "None" at bounding box center [951, 265] width 55 height 30
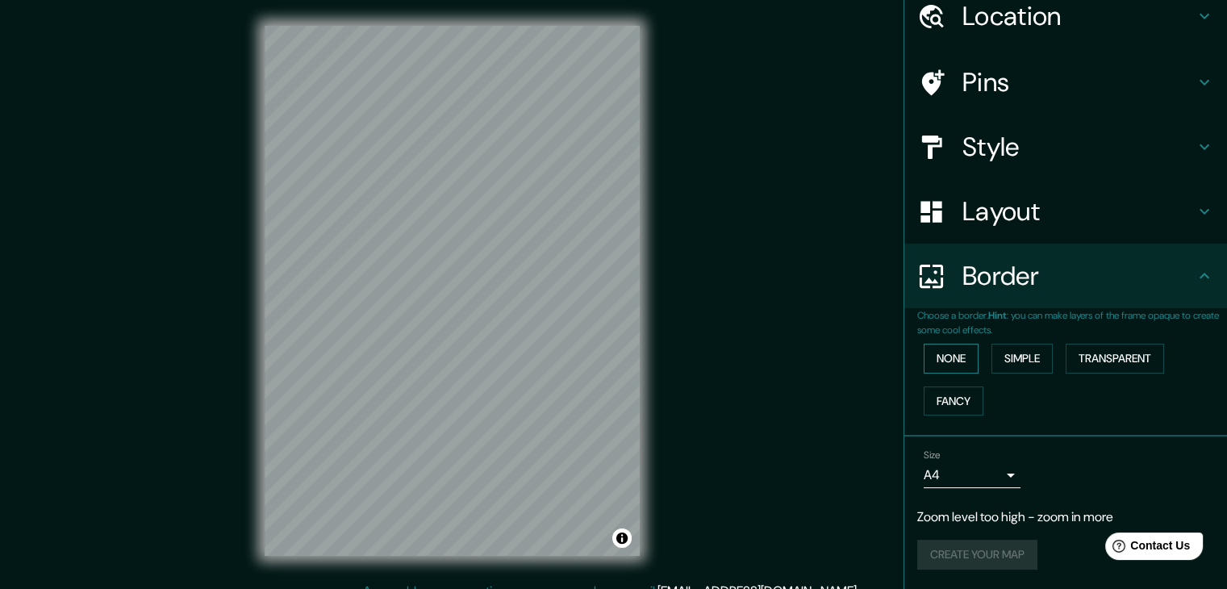
scroll to position [66, 0]
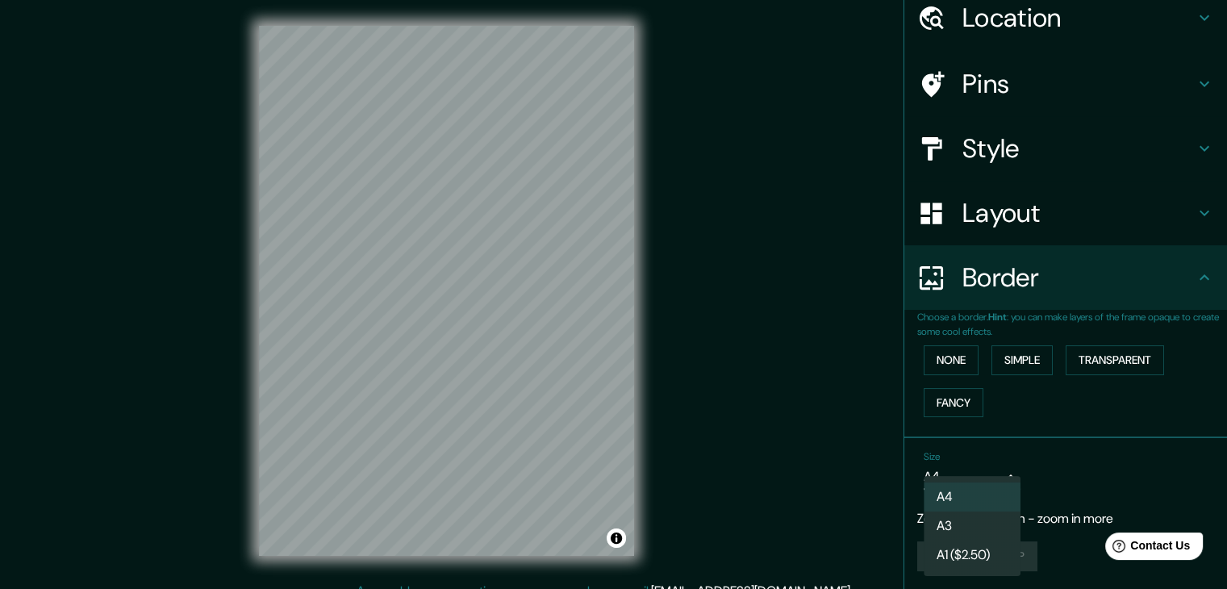
click at [979, 469] on body "Mappin Location [GEOGRAPHIC_DATA], [GEOGRAPHIC_DATA] Pins Style Layout Border C…" at bounding box center [613, 294] width 1227 height 589
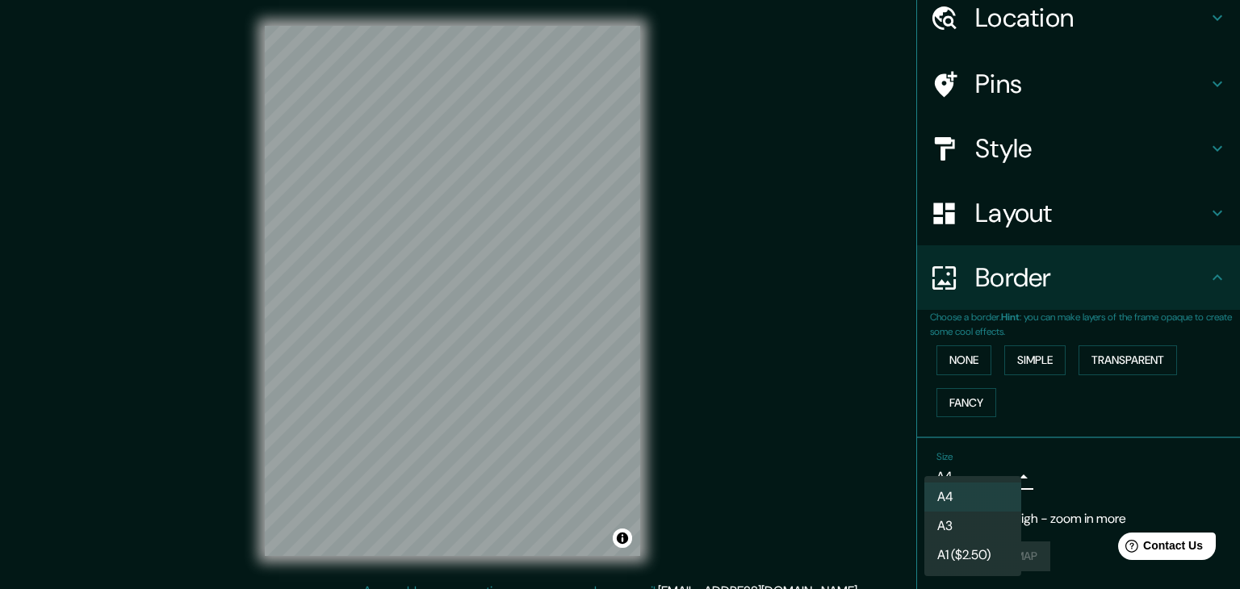
click at [1072, 443] on div at bounding box center [620, 294] width 1240 height 589
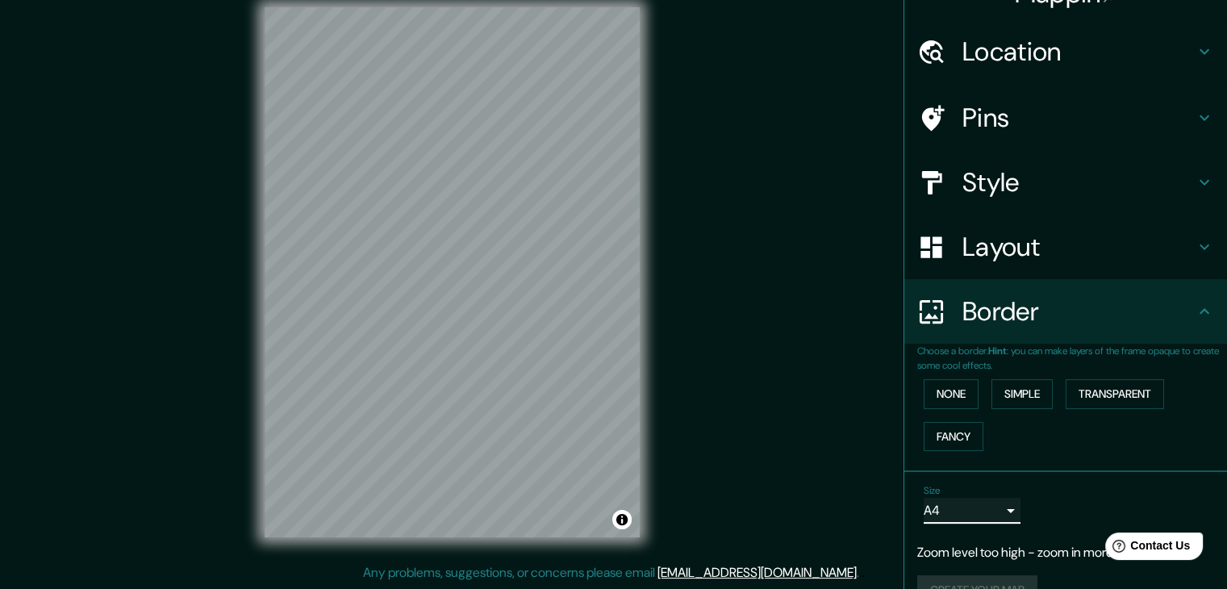
scroll to position [0, 0]
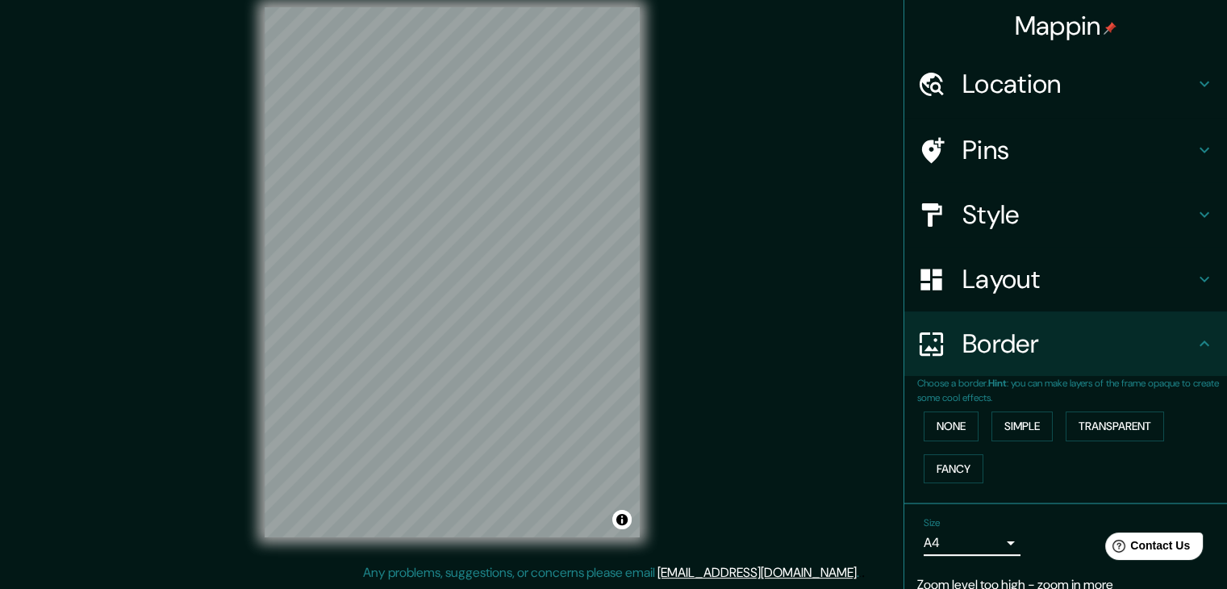
click at [1014, 177] on div "Pins" at bounding box center [1066, 150] width 323 height 65
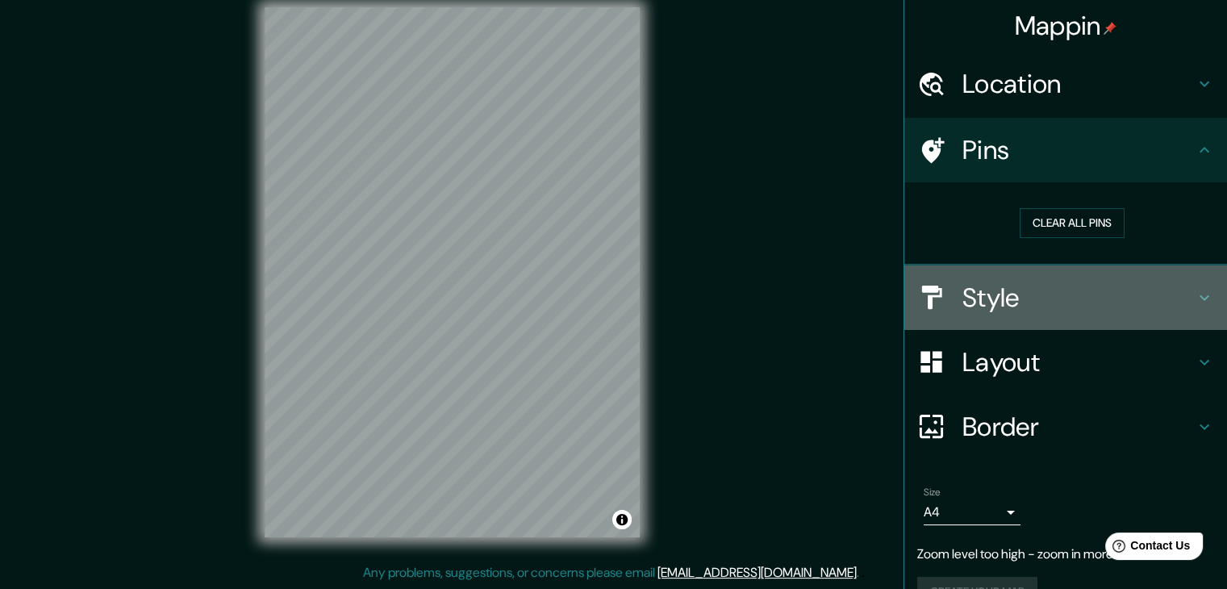
click at [1029, 292] on h4 "Style" at bounding box center [1079, 298] width 232 height 32
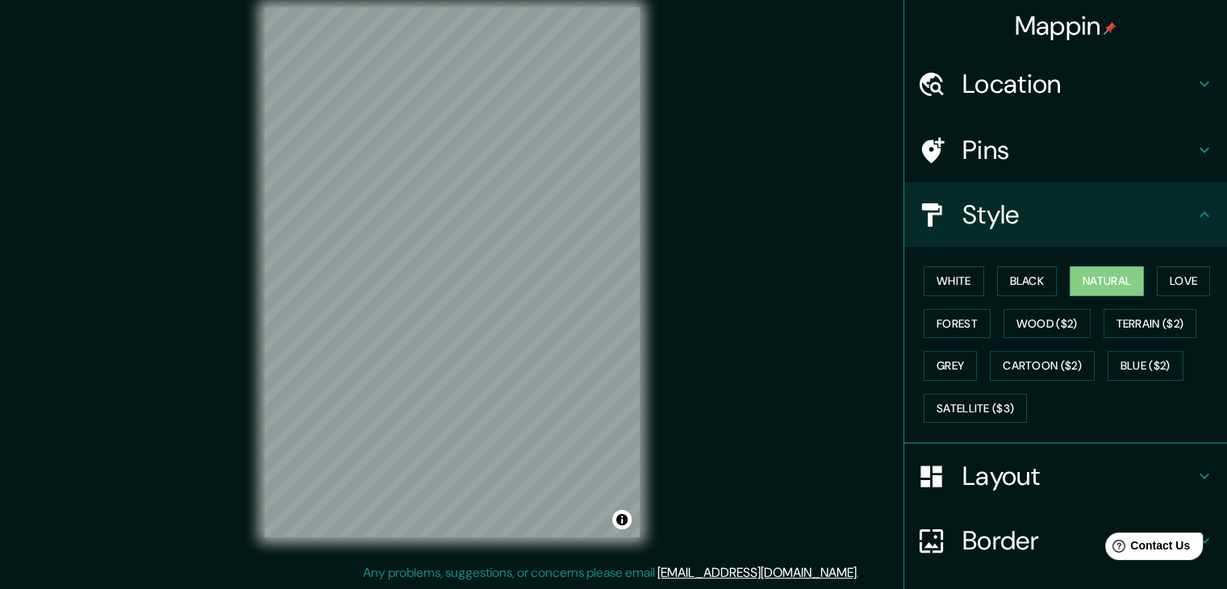
click at [975, 84] on h4 "Location" at bounding box center [1079, 84] width 232 height 32
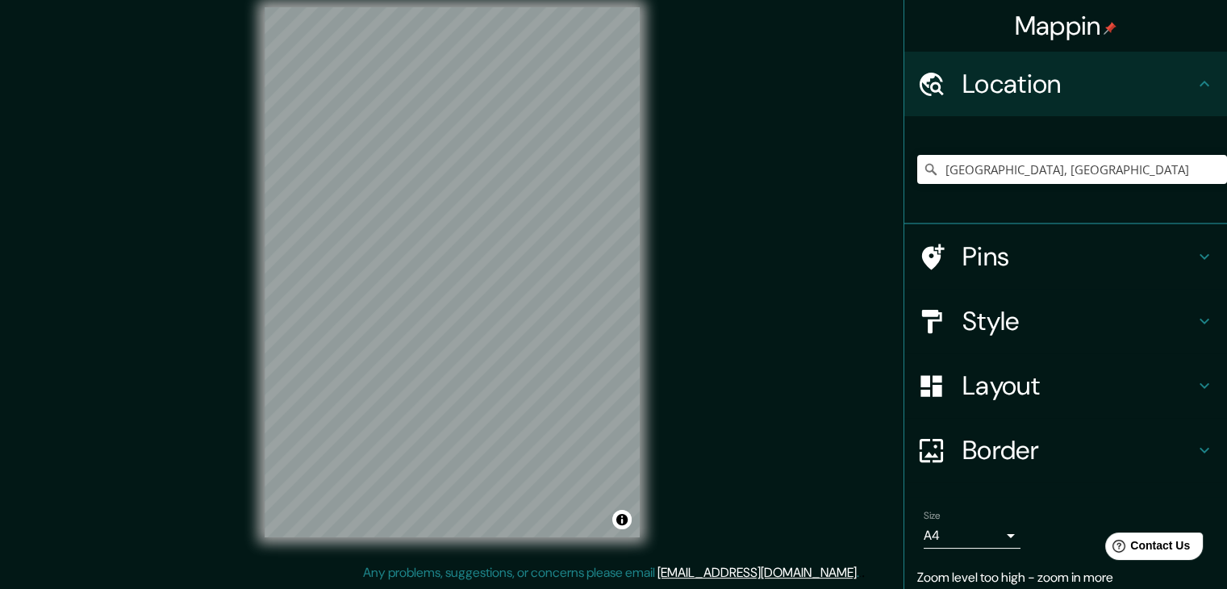
click at [1047, 266] on h4 "Pins" at bounding box center [1079, 256] width 232 height 32
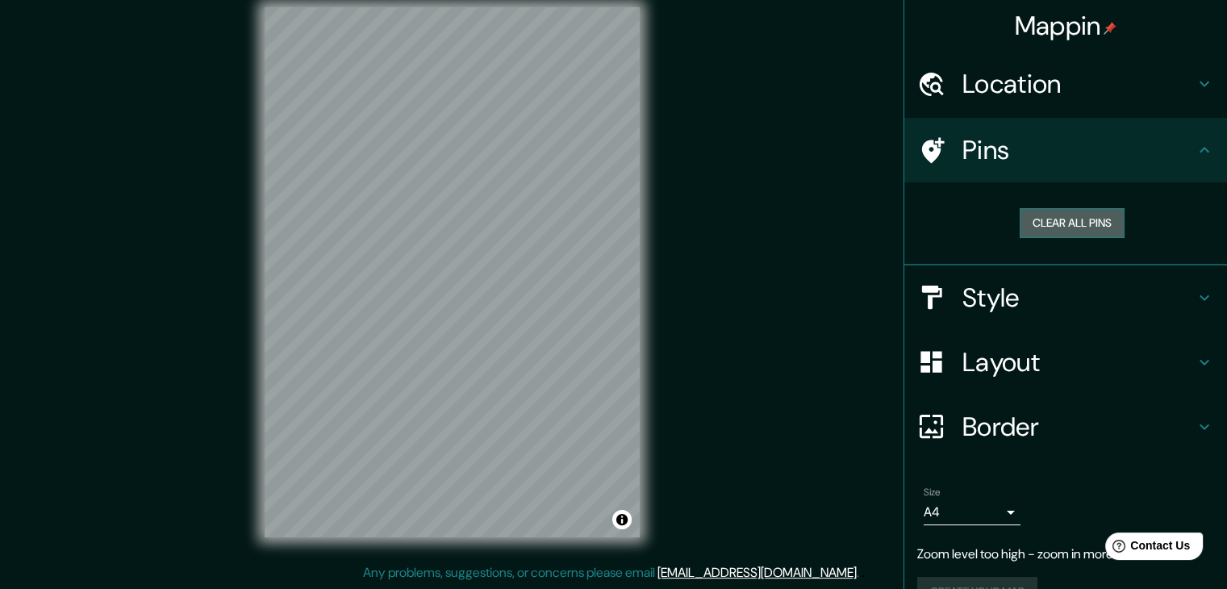
click at [1038, 224] on button "Clear all pins" at bounding box center [1072, 223] width 105 height 30
click at [970, 141] on h4 "Pins" at bounding box center [1079, 150] width 232 height 32
click at [918, 140] on icon at bounding box center [932, 150] width 28 height 28
click at [1037, 226] on button "Clear all pins" at bounding box center [1072, 223] width 105 height 30
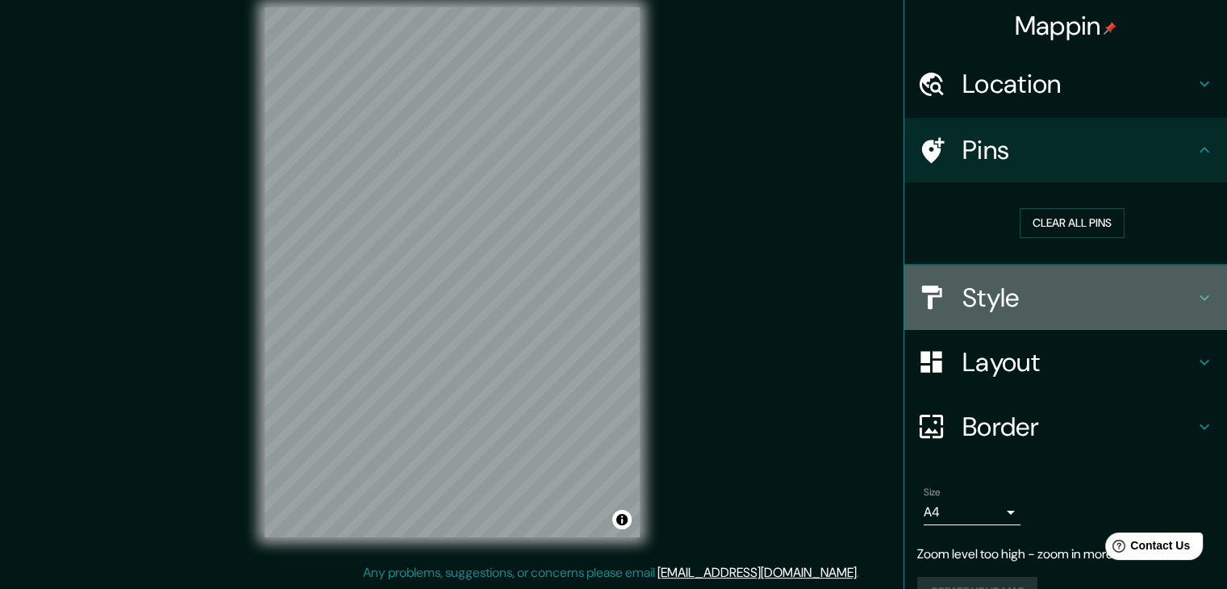
click at [1068, 289] on h4 "Style" at bounding box center [1079, 298] width 232 height 32
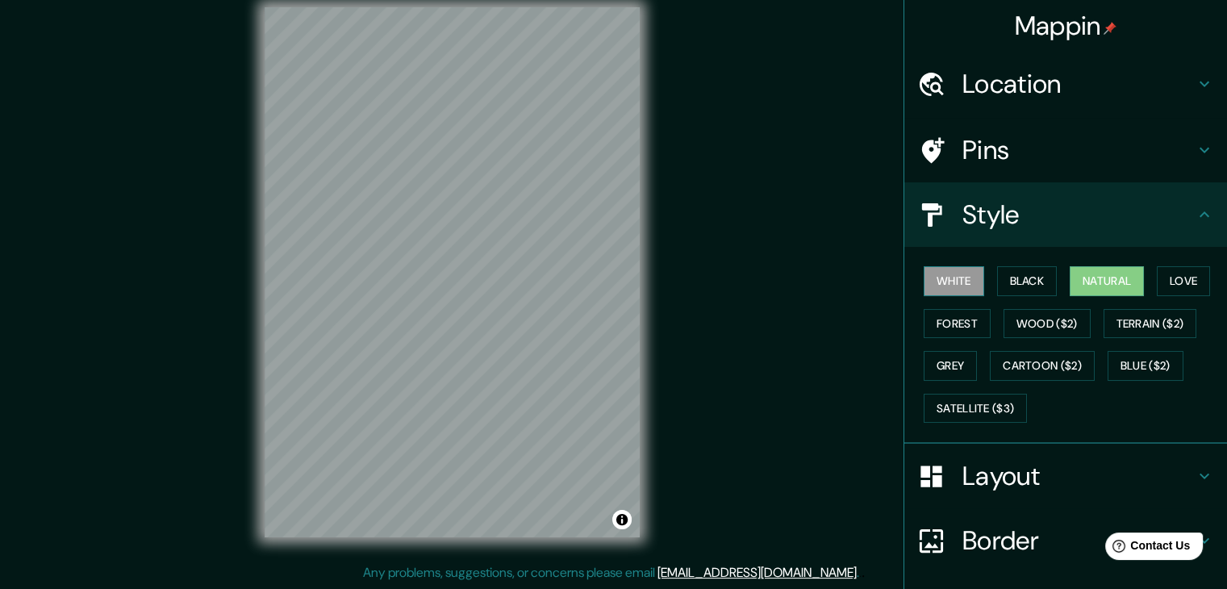
click at [939, 271] on button "White" at bounding box center [954, 281] width 61 height 30
click at [1074, 279] on button "Natural" at bounding box center [1107, 281] width 74 height 30
click at [1177, 285] on button "Love" at bounding box center [1183, 281] width 53 height 30
click at [1099, 279] on button "Natural" at bounding box center [1107, 281] width 74 height 30
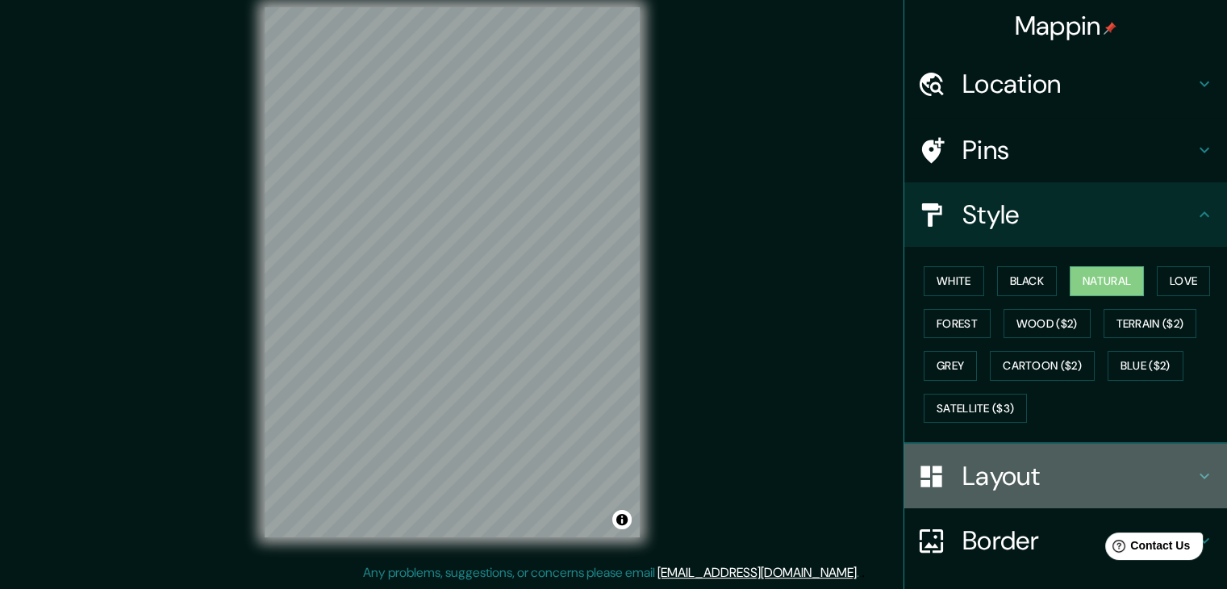
click at [997, 471] on h4 "Layout" at bounding box center [1079, 476] width 232 height 32
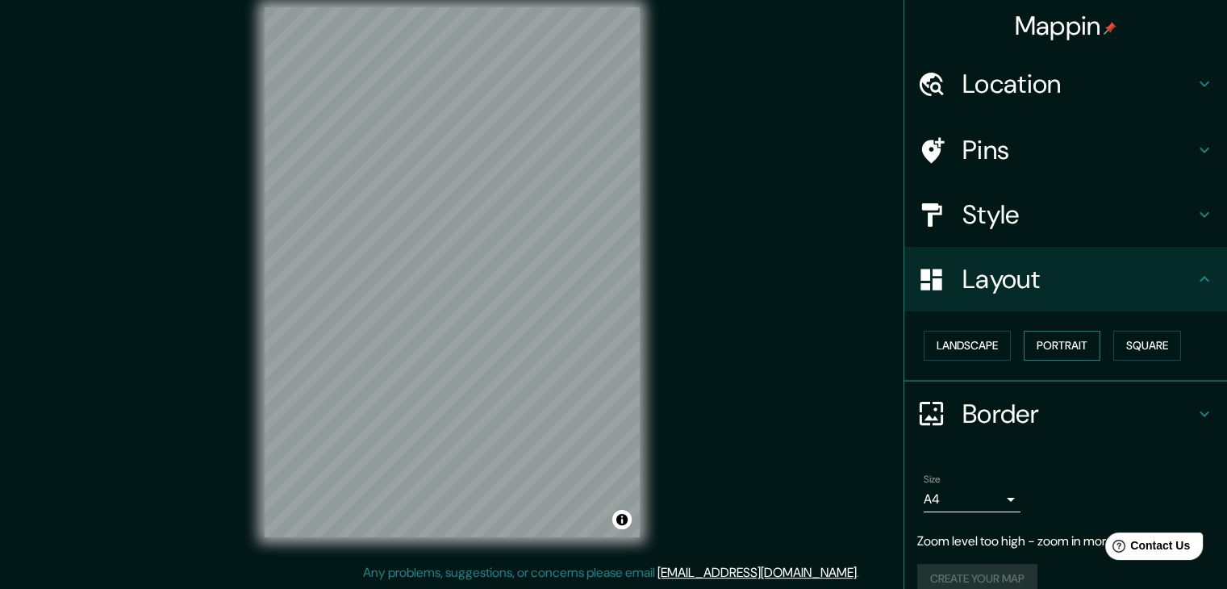
click at [1035, 345] on button "Portrait" at bounding box center [1062, 346] width 77 height 30
click at [964, 340] on button "Landscape" at bounding box center [967, 346] width 87 height 30
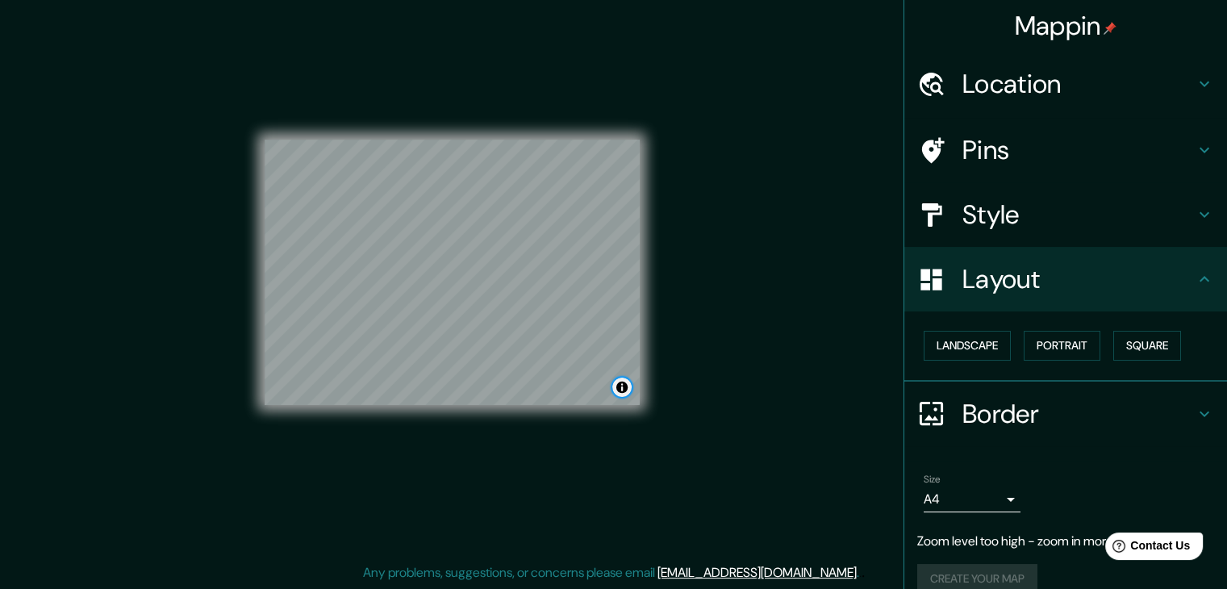
click at [628, 385] on button "Toggle attribution" at bounding box center [622, 387] width 19 height 19
click at [963, 433] on div "Border" at bounding box center [1066, 414] width 323 height 65
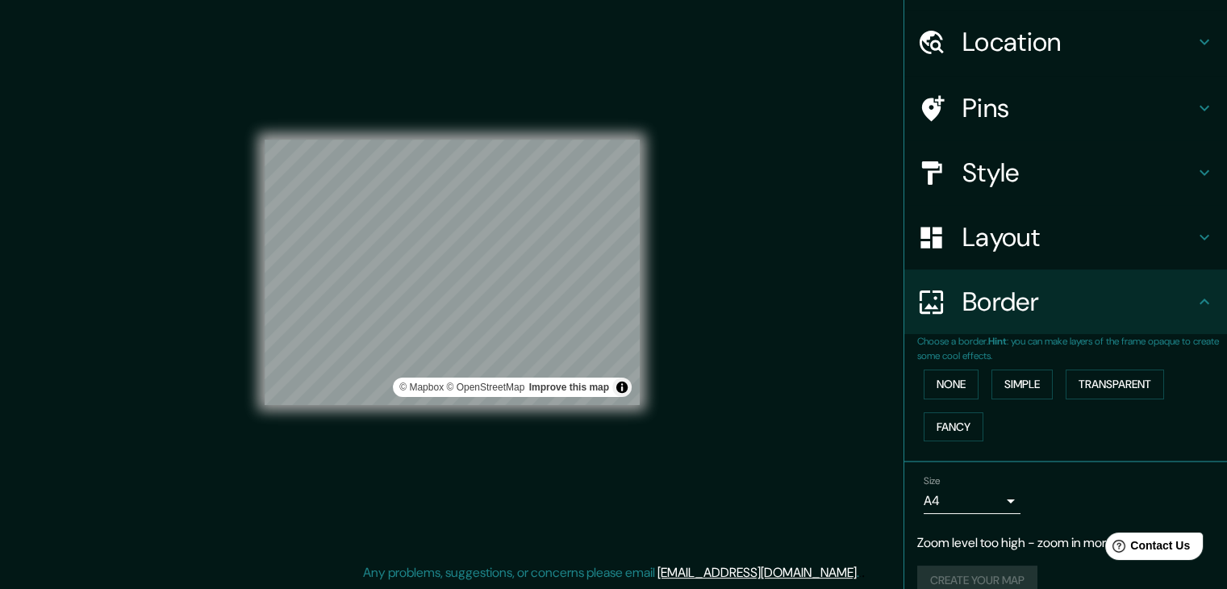
scroll to position [66, 0]
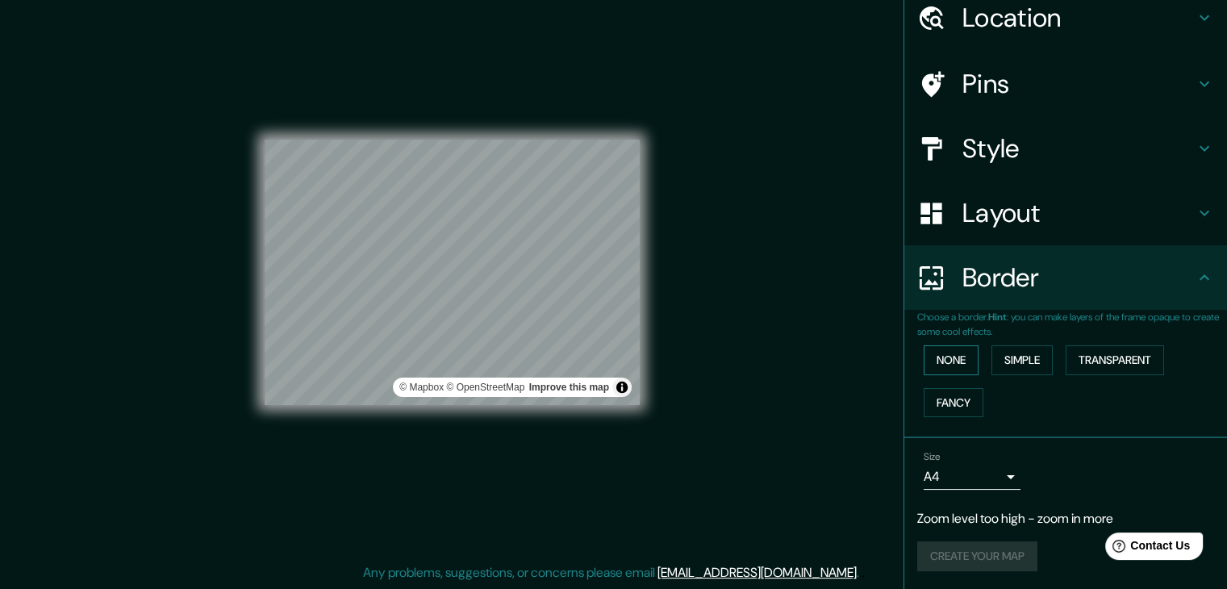
click at [955, 357] on button "None" at bounding box center [951, 360] width 55 height 30
click at [995, 367] on button "Simple" at bounding box center [1022, 360] width 61 height 30
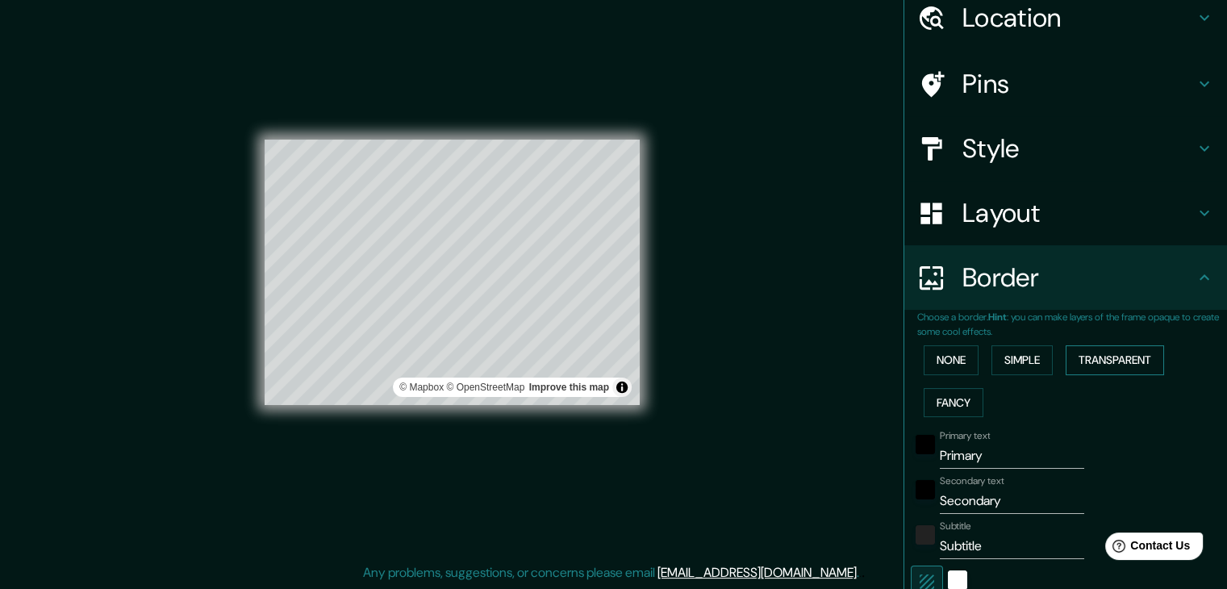
click at [1098, 361] on button "Transparent" at bounding box center [1115, 360] width 98 height 30
click at [939, 396] on button "Fancy" at bounding box center [954, 403] width 60 height 30
click at [939, 364] on button "None" at bounding box center [951, 360] width 55 height 30
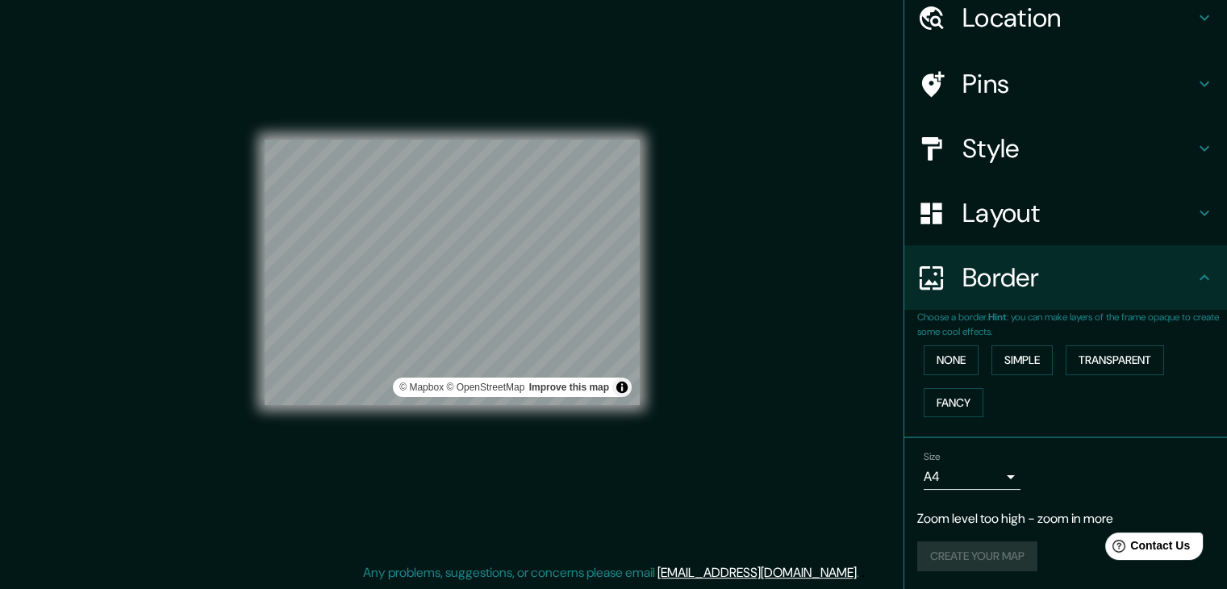
click at [994, 551] on div "Create your map" at bounding box center [1066, 556] width 297 height 30
click at [989, 475] on body "Mappin Location [GEOGRAPHIC_DATA], [GEOGRAPHIC_DATA] Pins Style Layout Border C…" at bounding box center [613, 275] width 1227 height 589
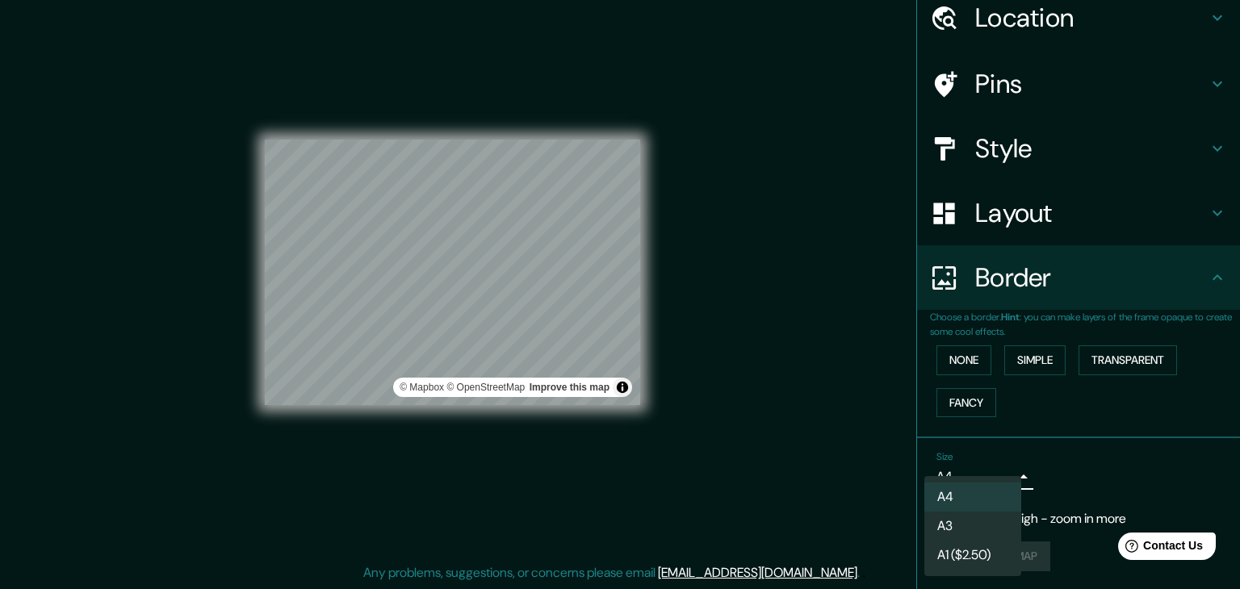
click at [967, 509] on li "A4" at bounding box center [972, 497] width 97 height 29
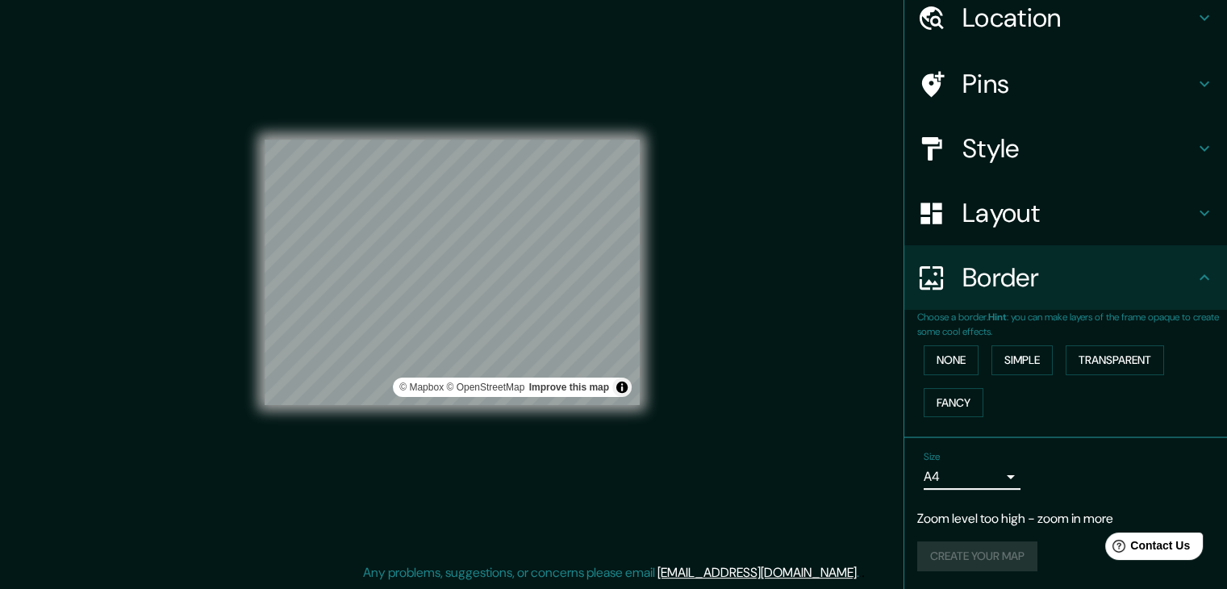
click at [1079, 468] on div "Size A4 single" at bounding box center [1066, 471] width 297 height 52
click at [1002, 549] on div "Create your map" at bounding box center [1066, 556] width 297 height 30
click at [993, 579] on div "Size A4 single Zoom level too high - zoom in more Create your map" at bounding box center [1066, 515] width 297 height 140
click at [978, 537] on div "Size A4 single Zoom level too high - zoom in more Create your map" at bounding box center [1066, 515] width 297 height 140
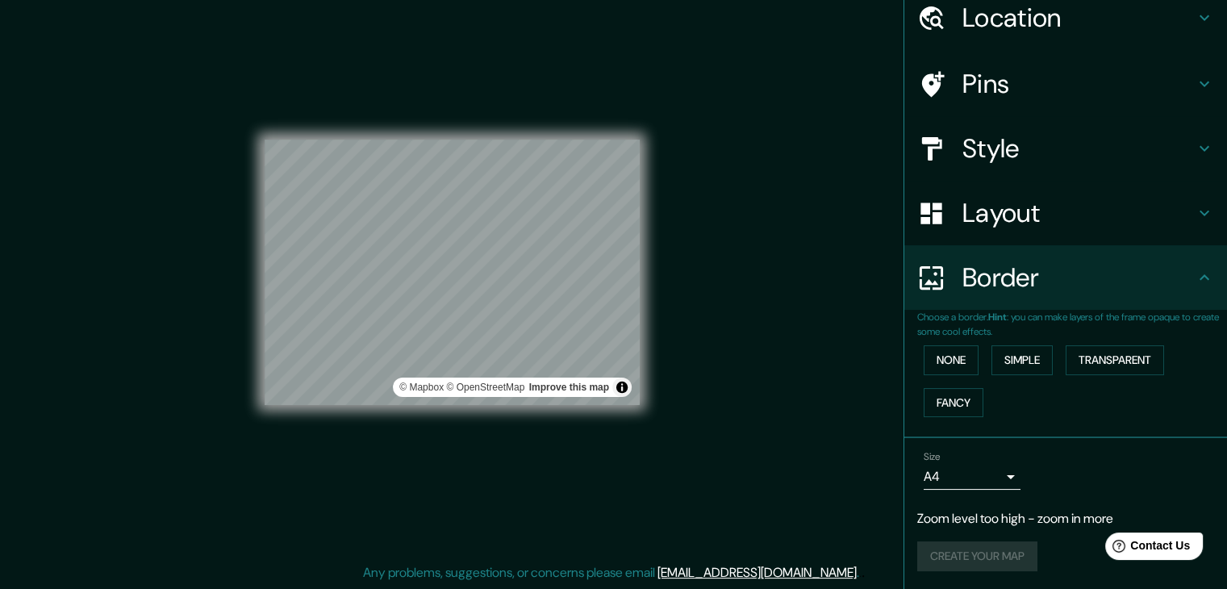
click at [978, 537] on div "Size A4 single Zoom level too high - zoom in more Create your map" at bounding box center [1066, 515] width 297 height 140
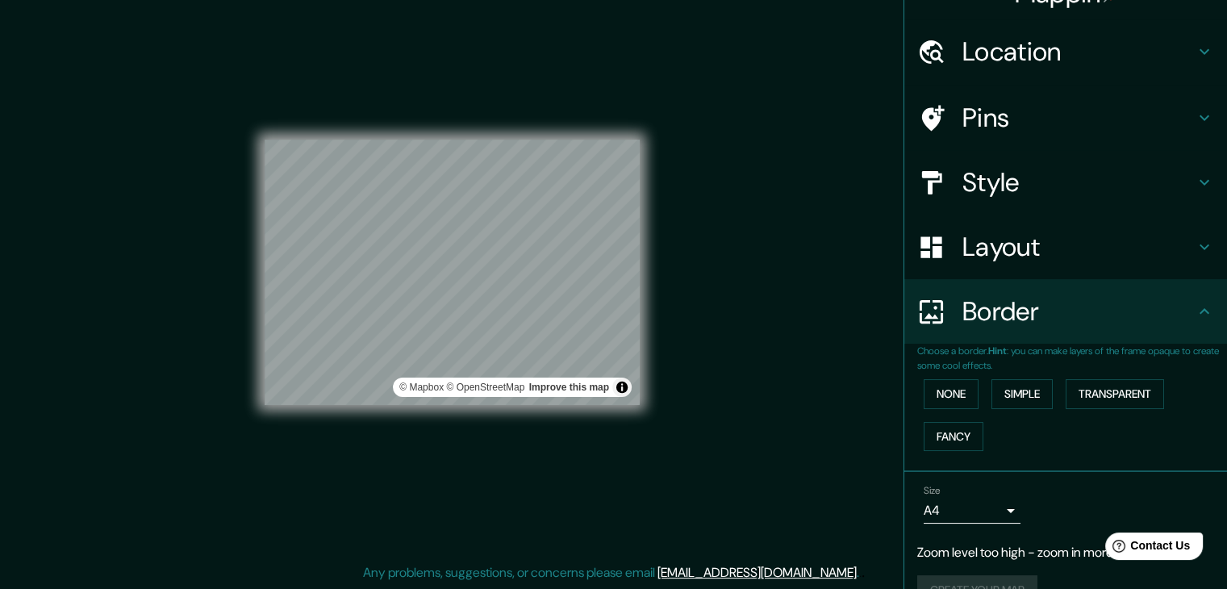
scroll to position [0, 0]
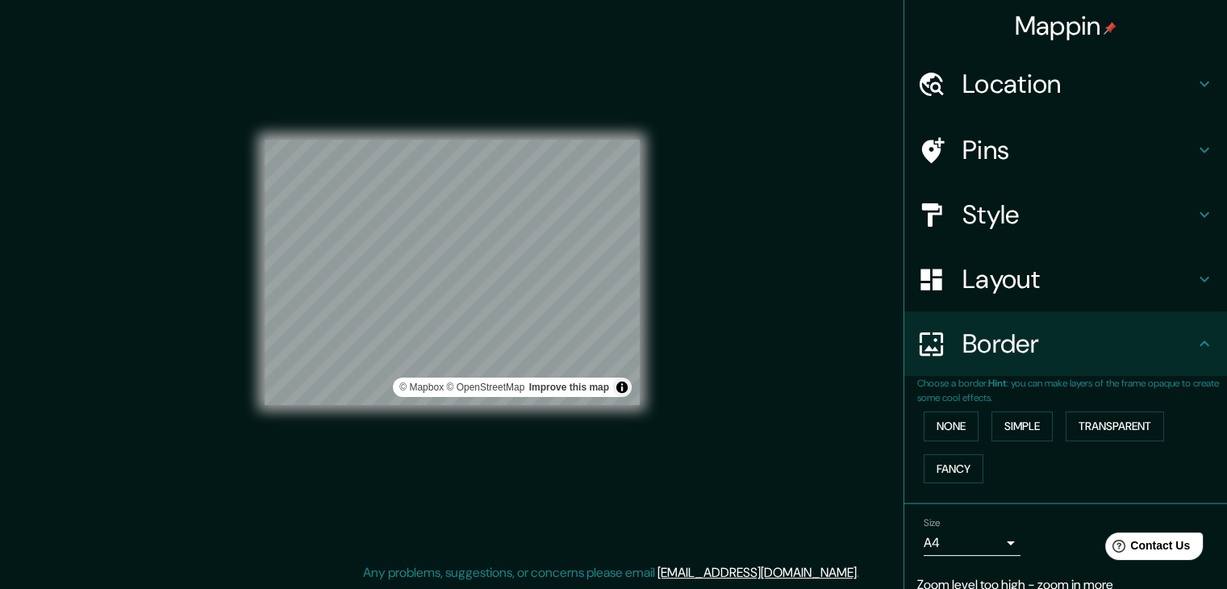
click at [996, 136] on h4 "Pins" at bounding box center [1079, 150] width 232 height 32
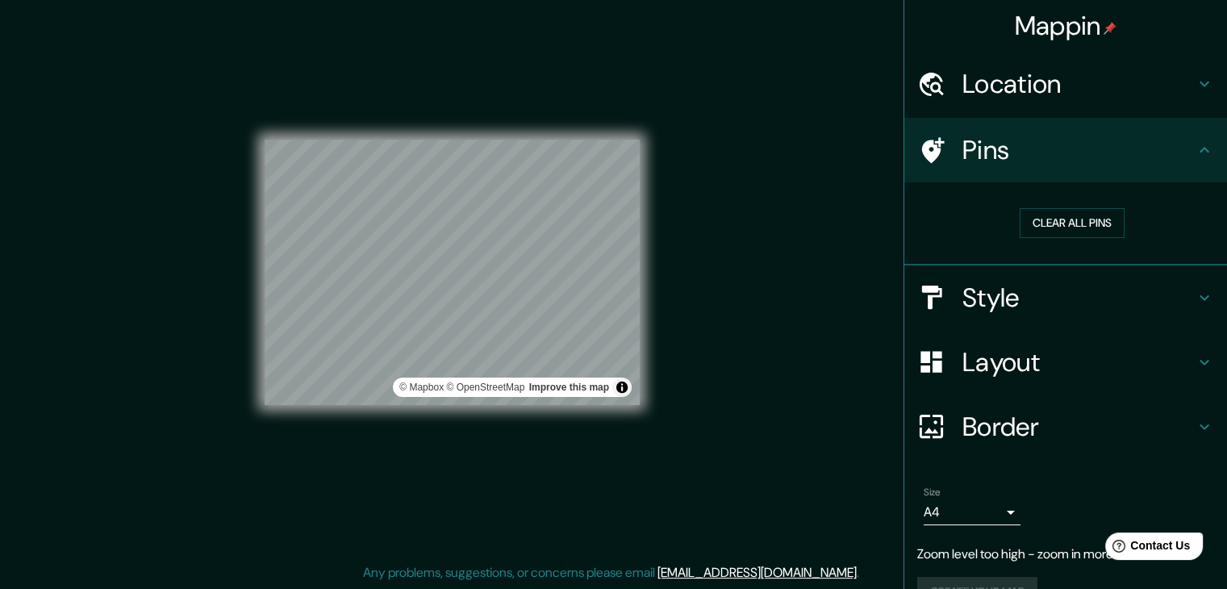
click at [1036, 111] on div "Location" at bounding box center [1066, 84] width 323 height 65
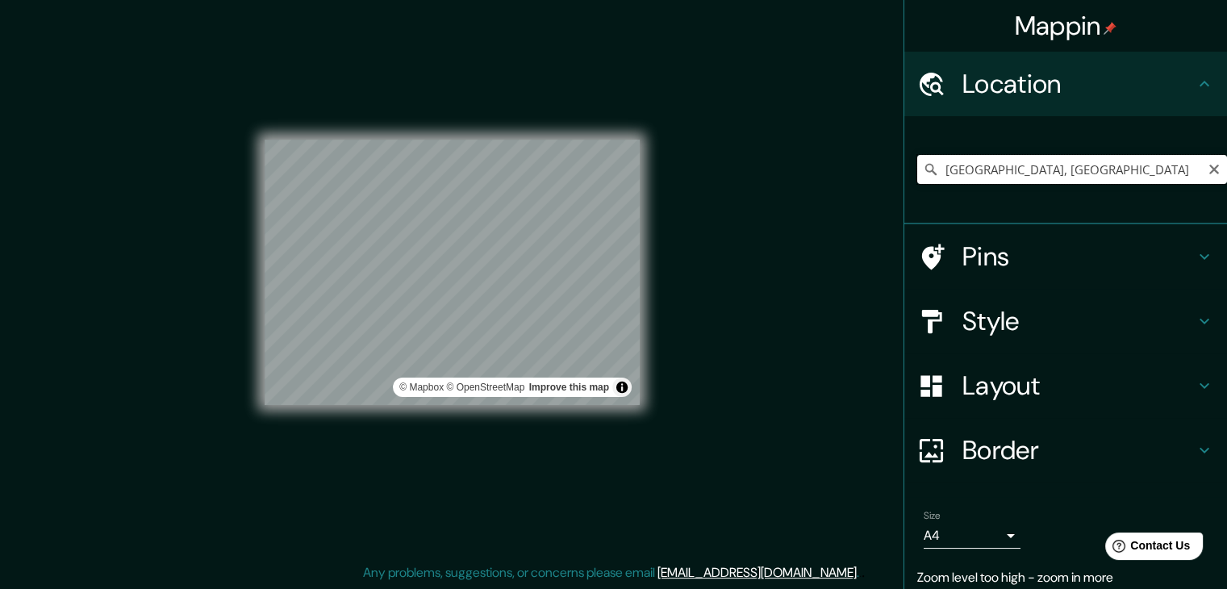
click at [1074, 178] on input "[GEOGRAPHIC_DATA], [GEOGRAPHIC_DATA]" at bounding box center [1073, 169] width 310 height 29
click at [1102, 220] on div "[GEOGRAPHIC_DATA], [GEOGRAPHIC_DATA]" at bounding box center [1066, 170] width 323 height 108
click at [1120, 271] on h4 "Pins" at bounding box center [1079, 256] width 232 height 32
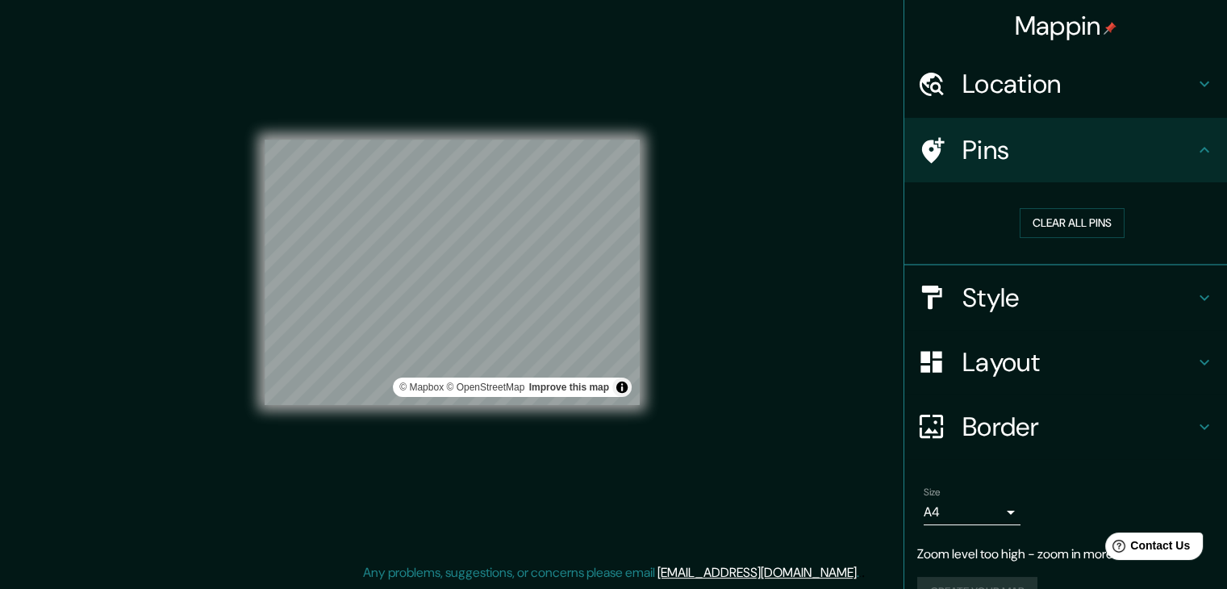
click at [1068, 31] on h4 "Mappin" at bounding box center [1066, 26] width 102 height 32
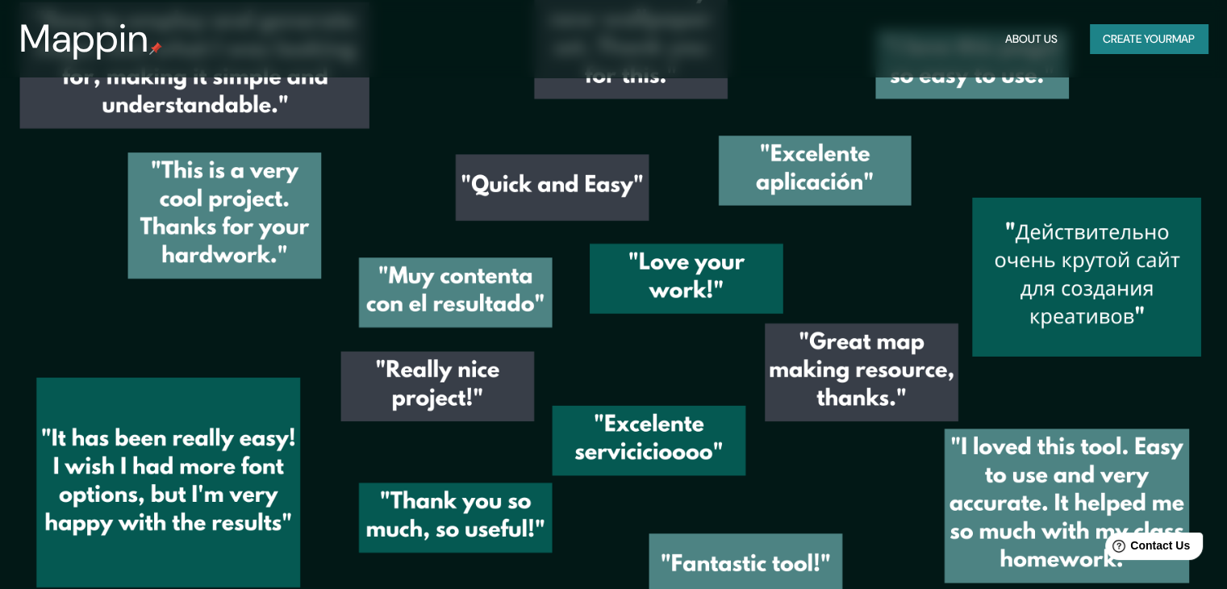
scroll to position [2331, 0]
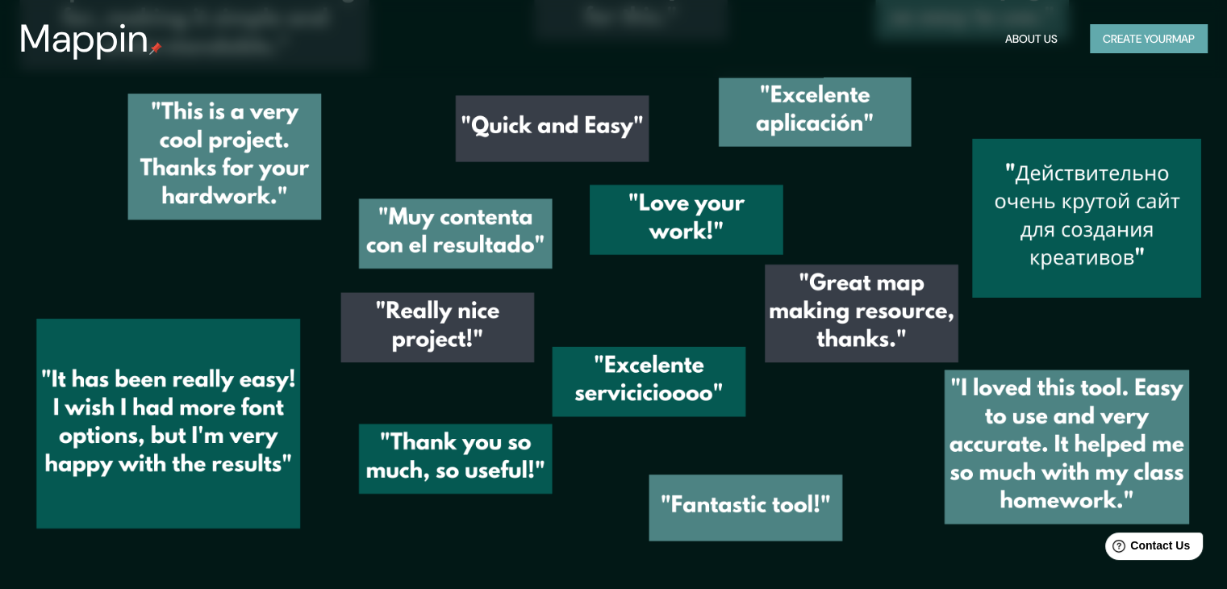
click at [1107, 42] on button "Create your map" at bounding box center [1149, 39] width 118 height 30
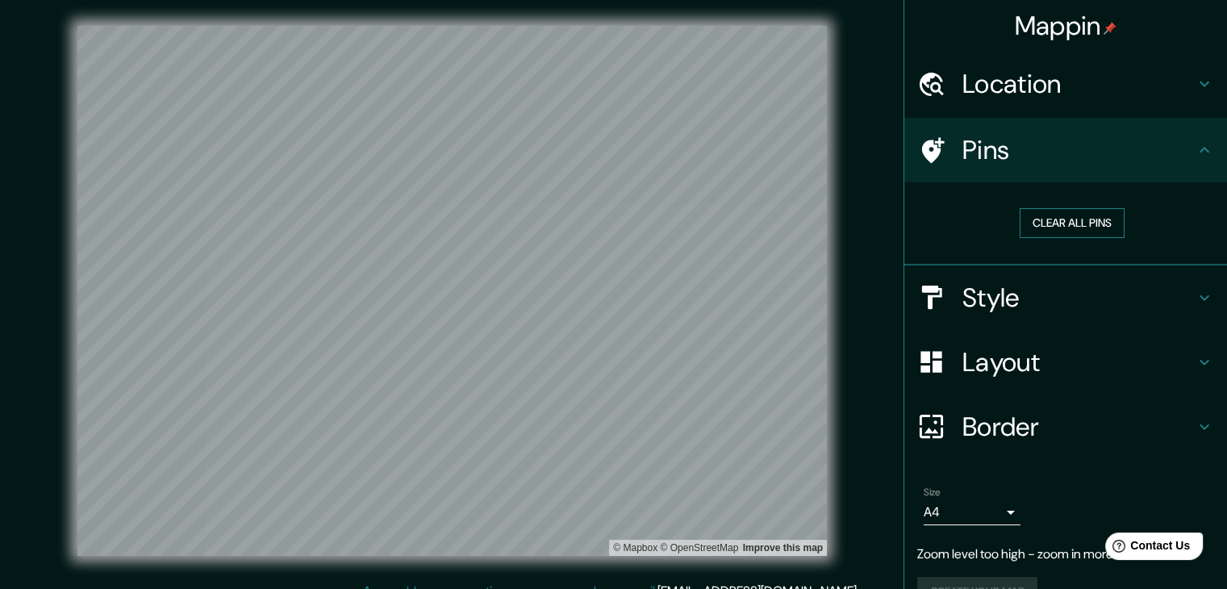
click at [1040, 224] on button "Clear all pins" at bounding box center [1072, 223] width 105 height 30
click at [1064, 116] on ul "Location Pins Clear all pins Style Layout Border Choose a border. Hint : you ca…" at bounding box center [1066, 339] width 323 height 574
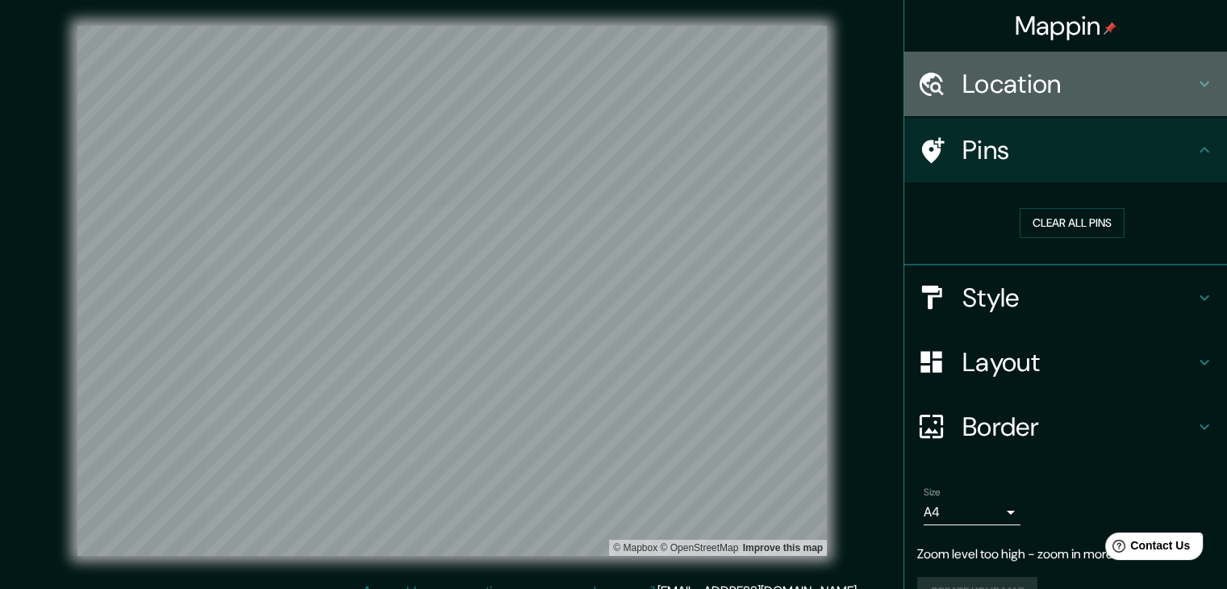
click at [1064, 96] on h4 "Location" at bounding box center [1079, 84] width 232 height 32
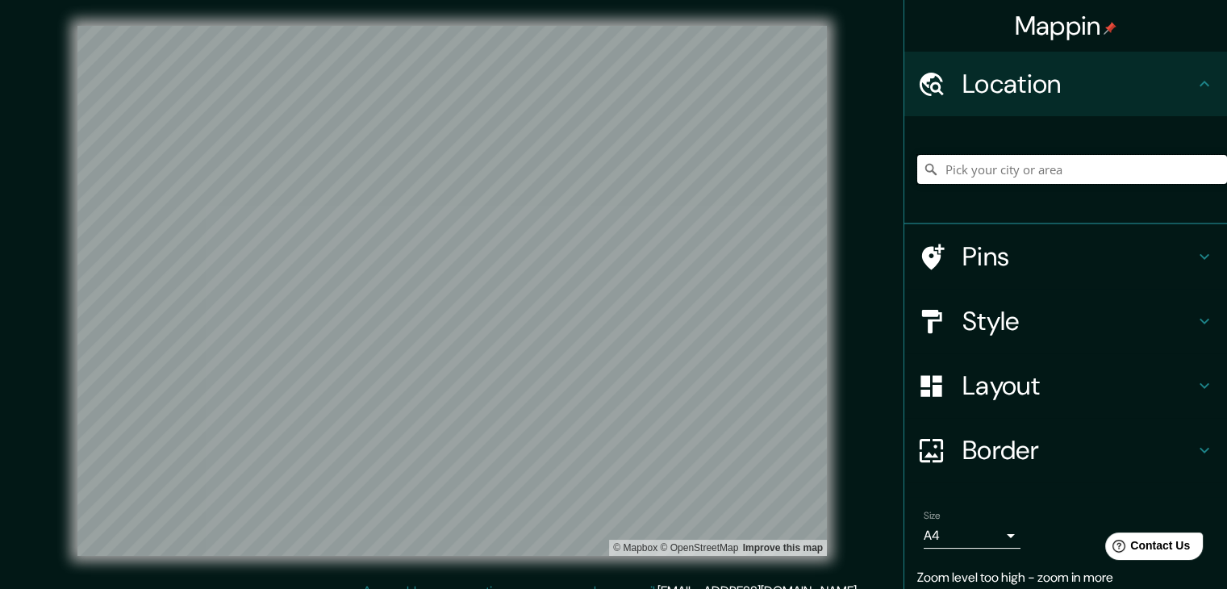
click at [1039, 182] on input "Pick your city or area" at bounding box center [1073, 169] width 310 height 29
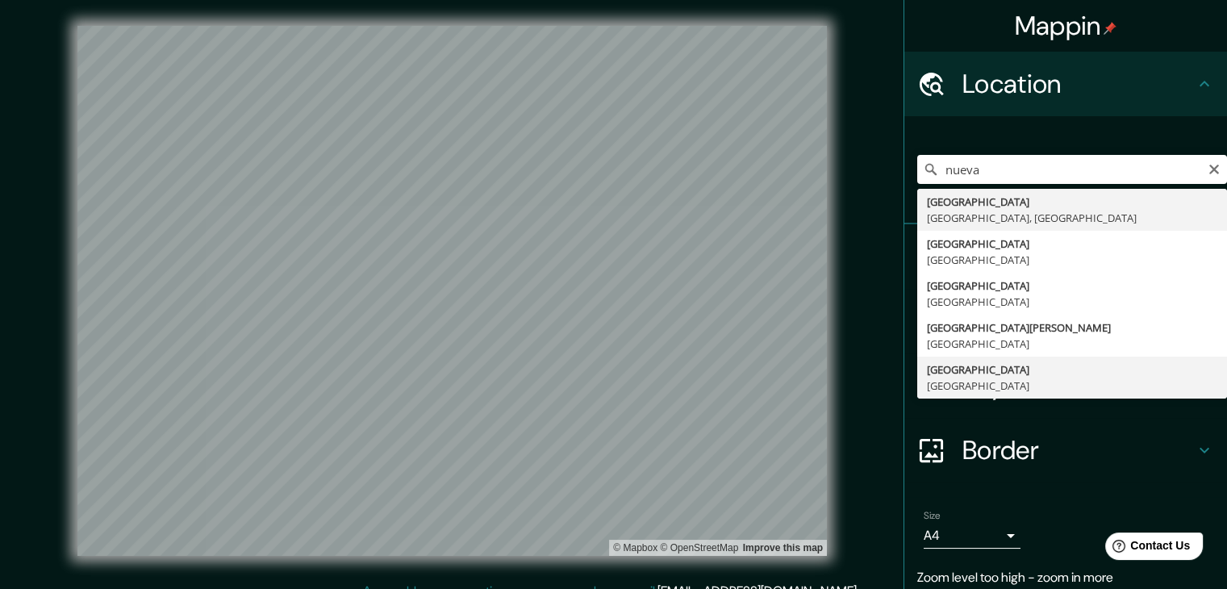
type input "[GEOGRAPHIC_DATA], [GEOGRAPHIC_DATA]"
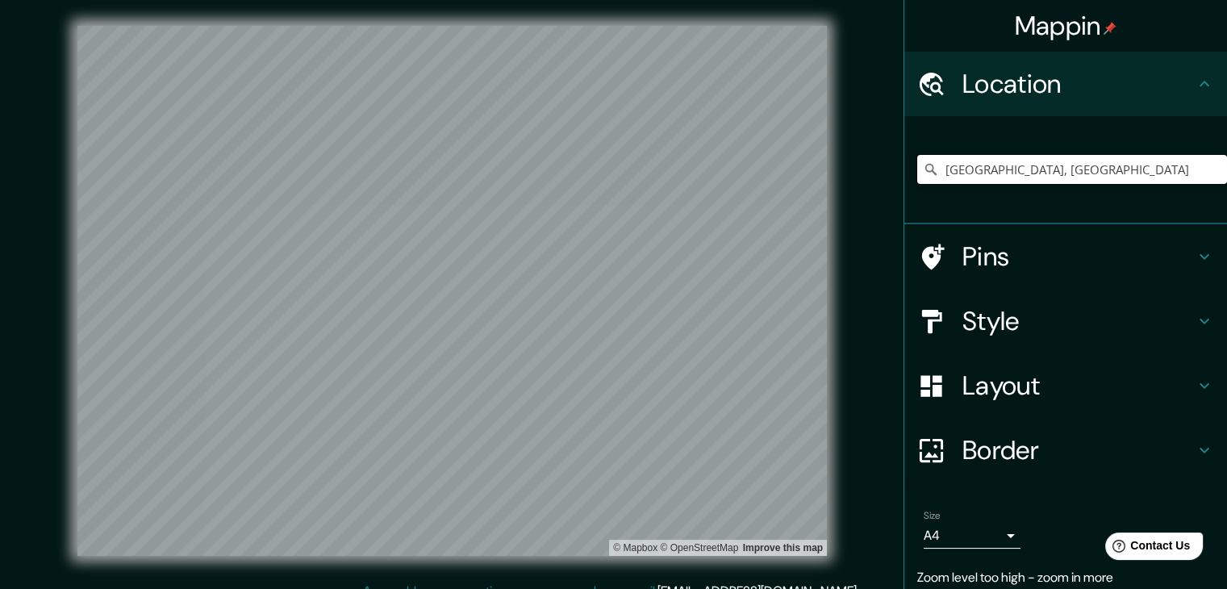
scroll to position [60, 0]
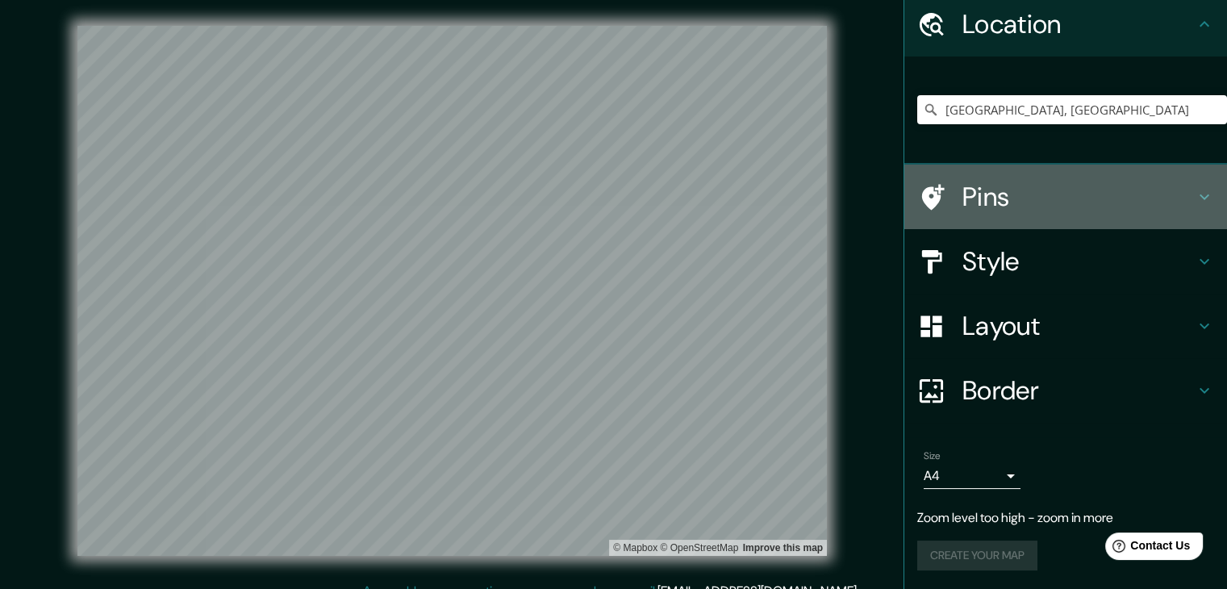
click at [999, 172] on div "Pins" at bounding box center [1066, 197] width 323 height 65
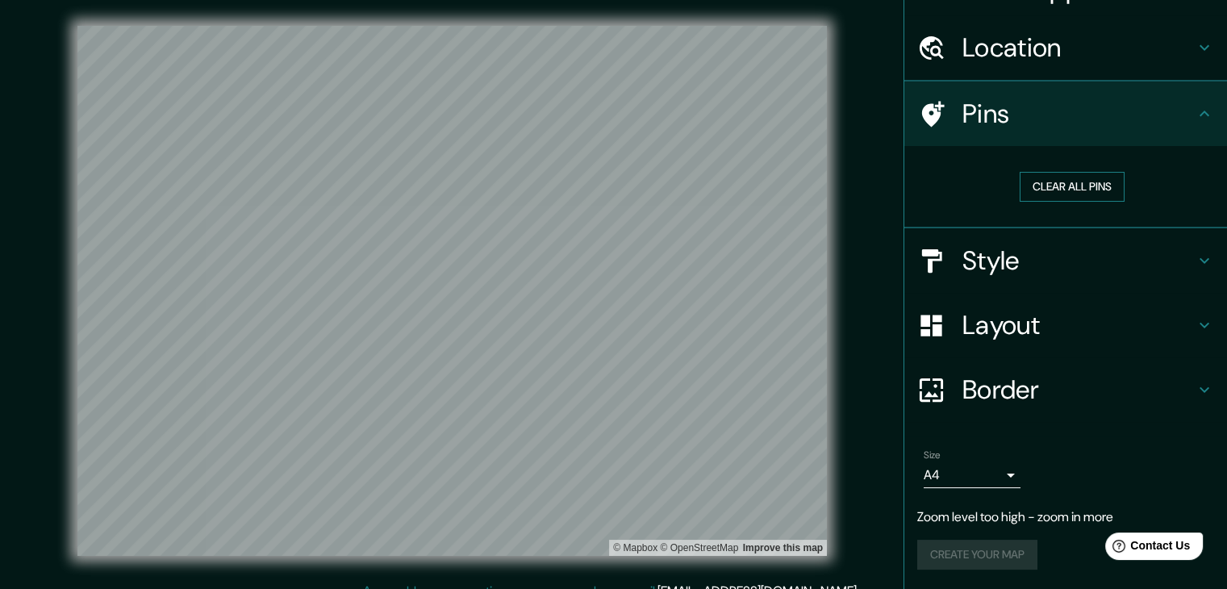
scroll to position [36, 0]
click at [1010, 122] on h4 "Pins" at bounding box center [1079, 114] width 232 height 32
click at [1013, 75] on div "Location" at bounding box center [1066, 48] width 323 height 65
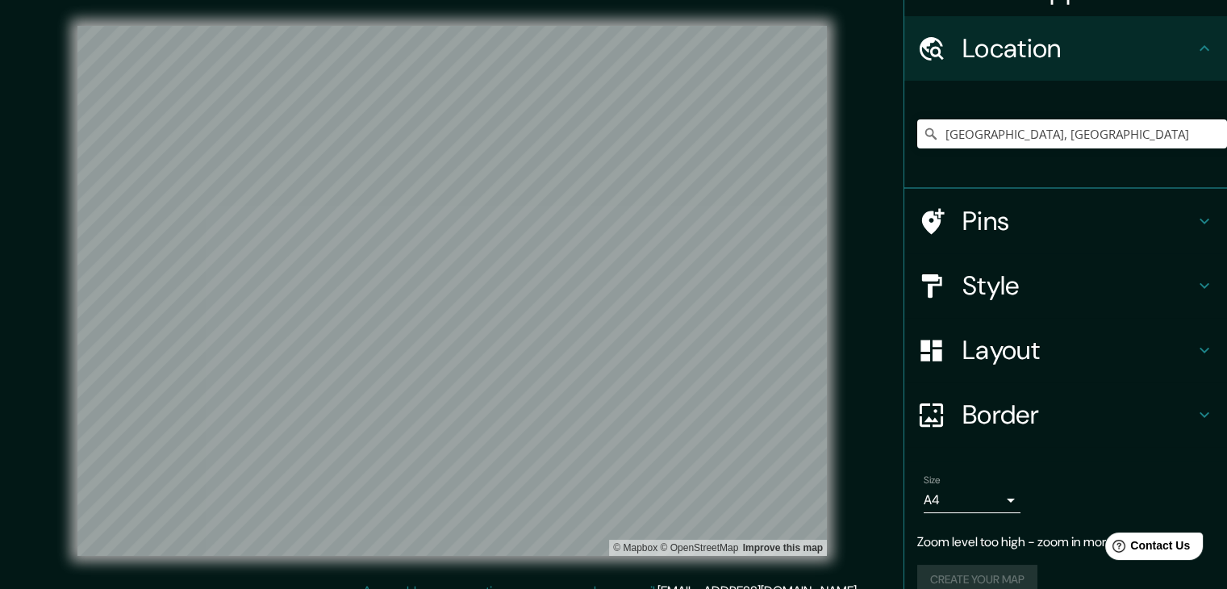
click at [1117, 279] on h4 "Style" at bounding box center [1079, 286] width 232 height 32
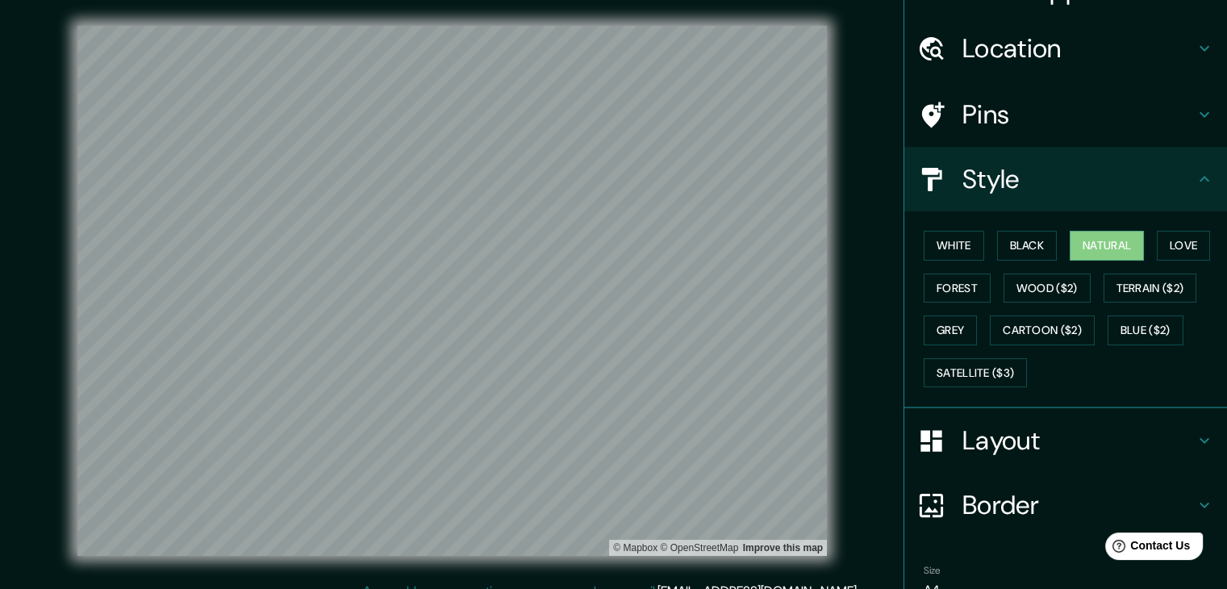
click at [1044, 446] on h4 "Layout" at bounding box center [1079, 440] width 232 height 32
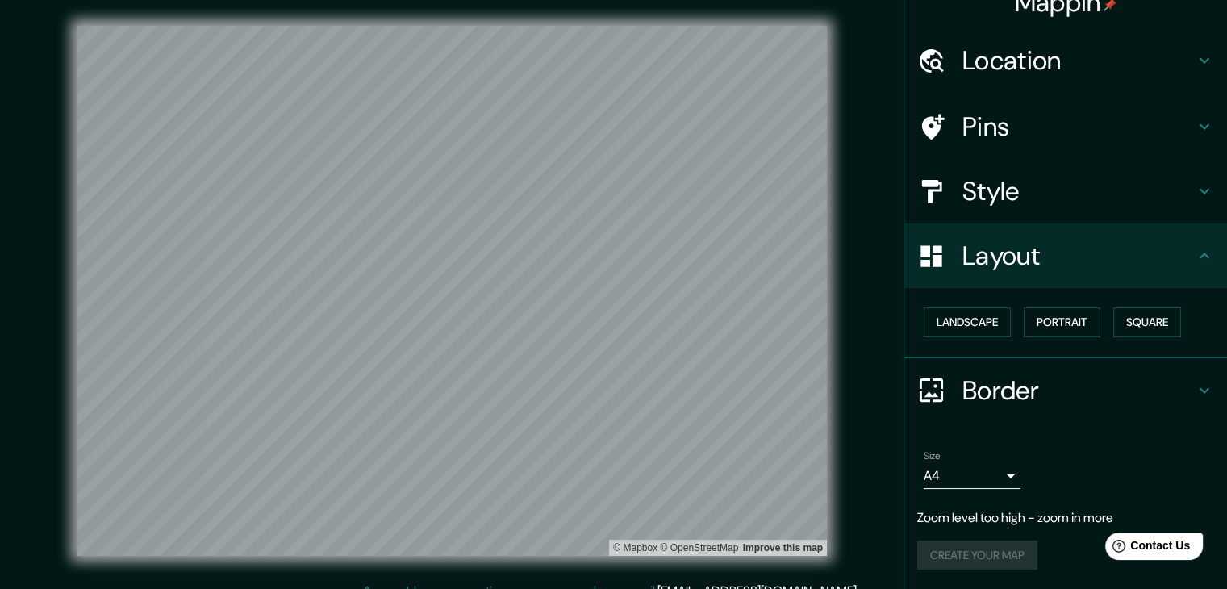
scroll to position [23, 0]
click at [1039, 387] on h4 "Border" at bounding box center [1079, 391] width 232 height 32
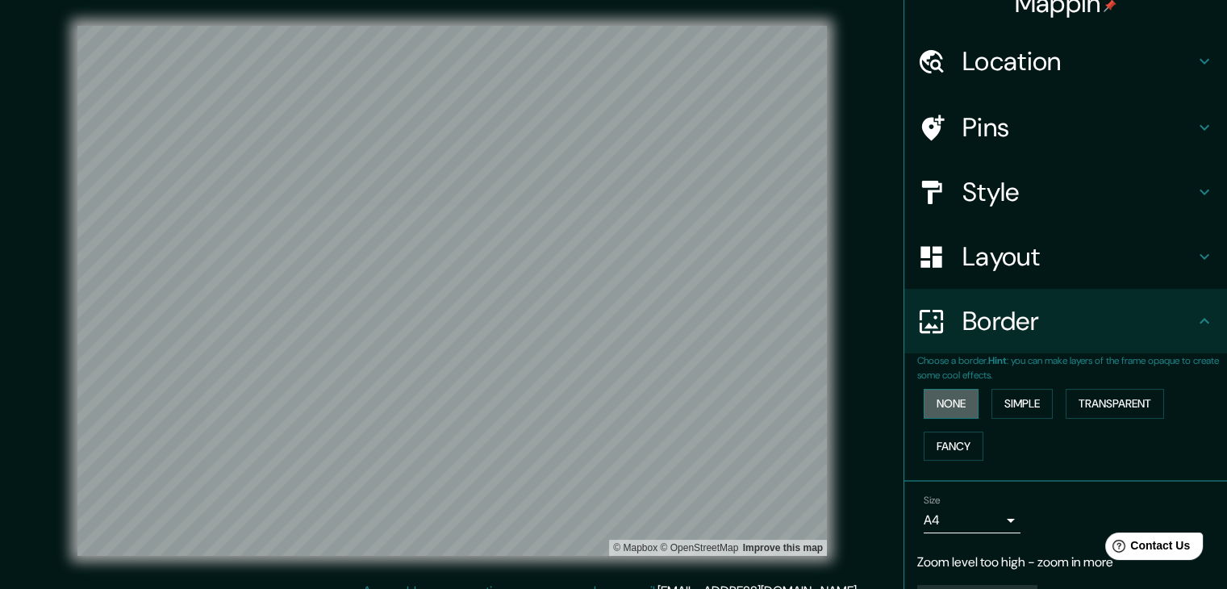
click at [926, 401] on button "None" at bounding box center [951, 404] width 55 height 30
click at [942, 443] on button "Fancy" at bounding box center [954, 447] width 60 height 30
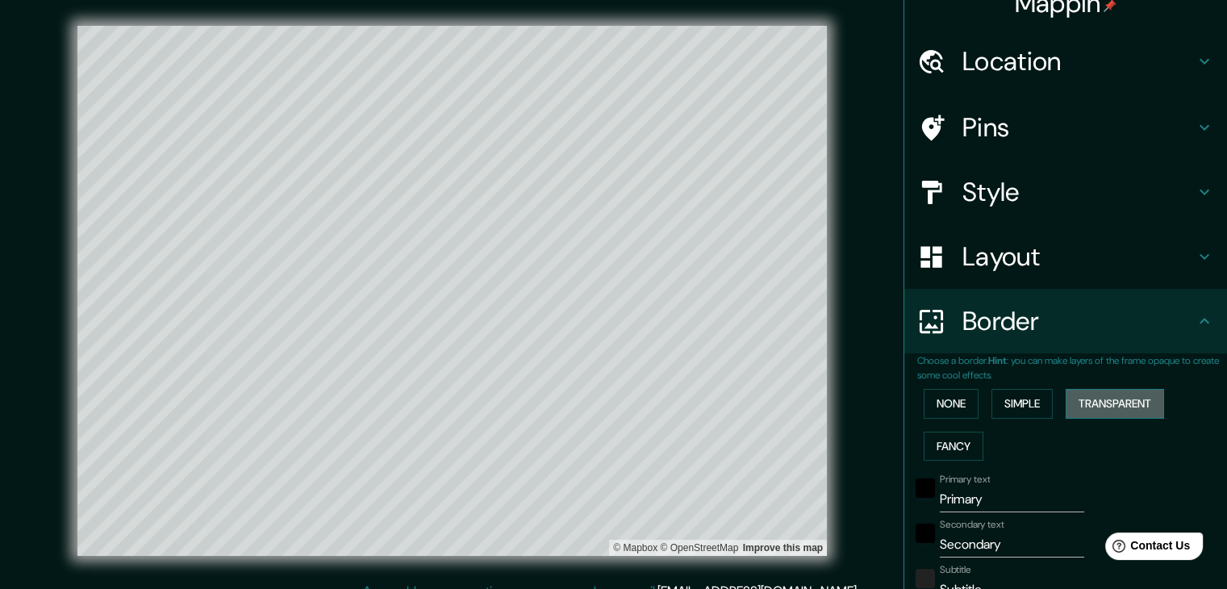
click at [1127, 404] on button "Transparent" at bounding box center [1115, 404] width 98 height 30
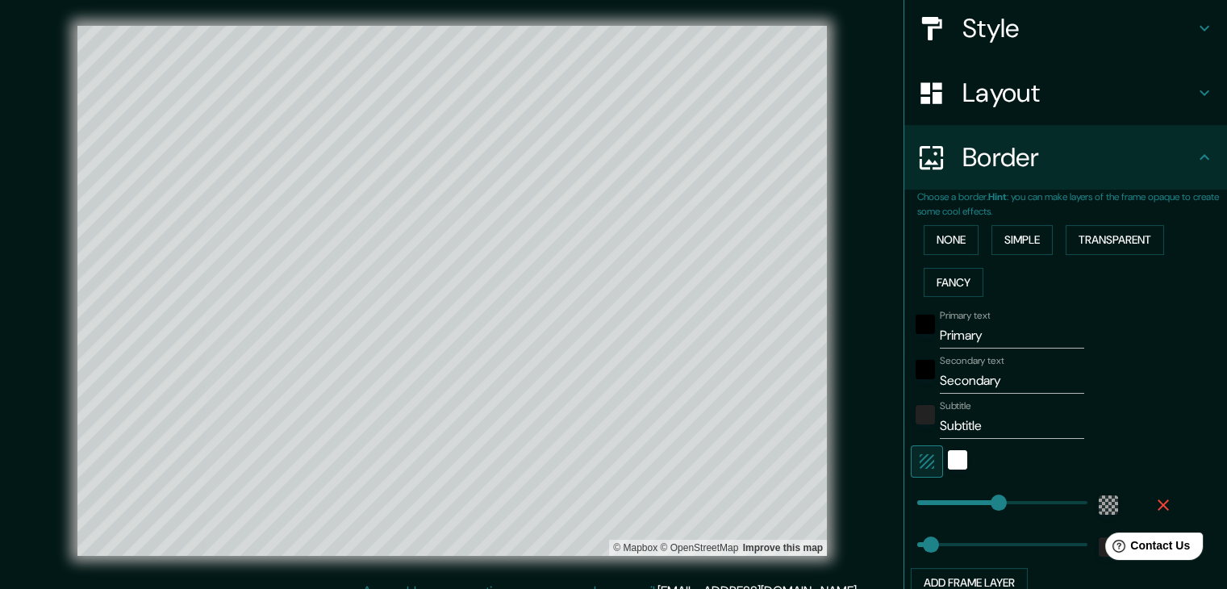
scroll to position [359, 0]
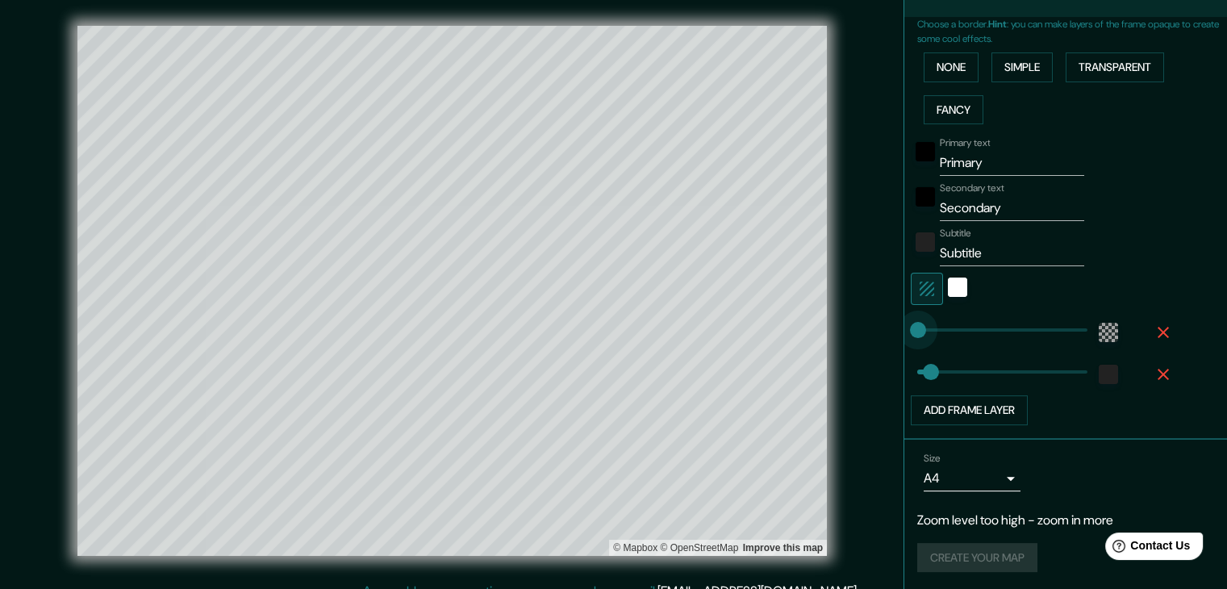
type input "0"
drag, startPoint x: 985, startPoint y: 333, endPoint x: 869, endPoint y: 323, distance: 115.9
type input "0"
drag, startPoint x: 911, startPoint y: 370, endPoint x: 849, endPoint y: 366, distance: 62.3
click at [1158, 375] on icon "button" at bounding box center [1163, 374] width 11 height 11
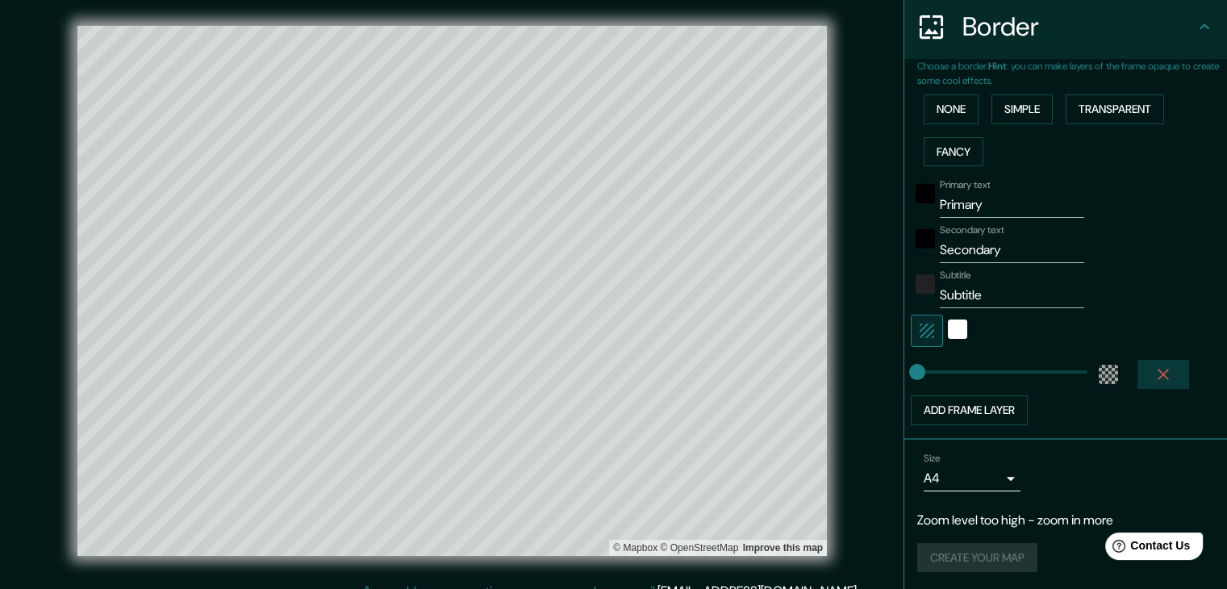
click at [1154, 380] on icon "button" at bounding box center [1163, 374] width 19 height 19
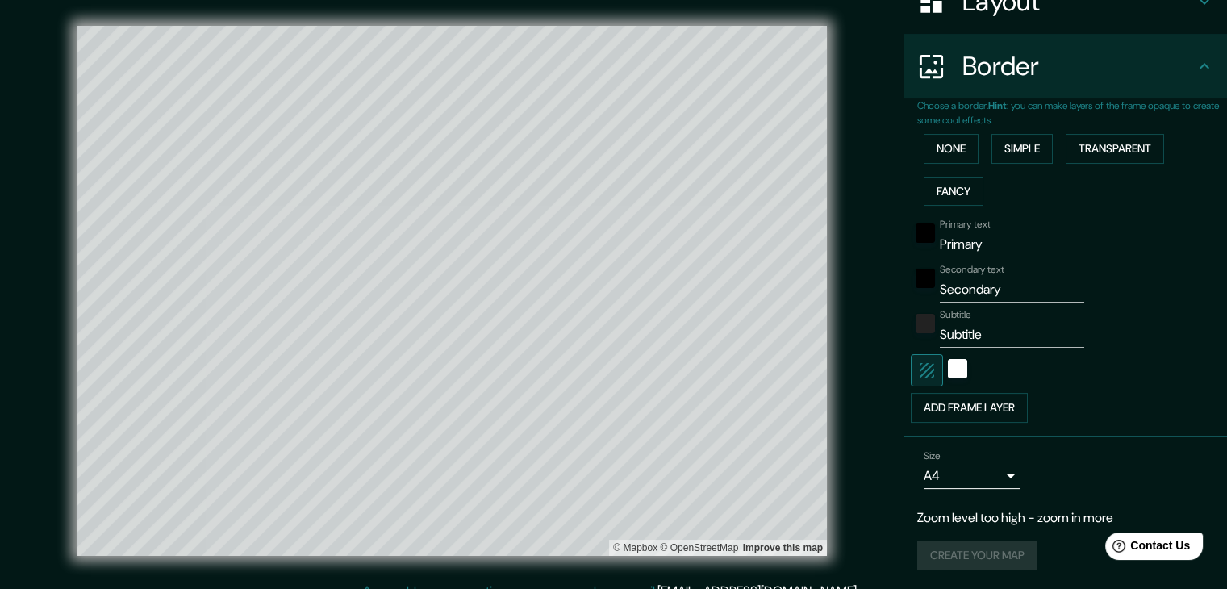
scroll to position [275, 0]
click at [948, 363] on div "white" at bounding box center [957, 371] width 19 height 19
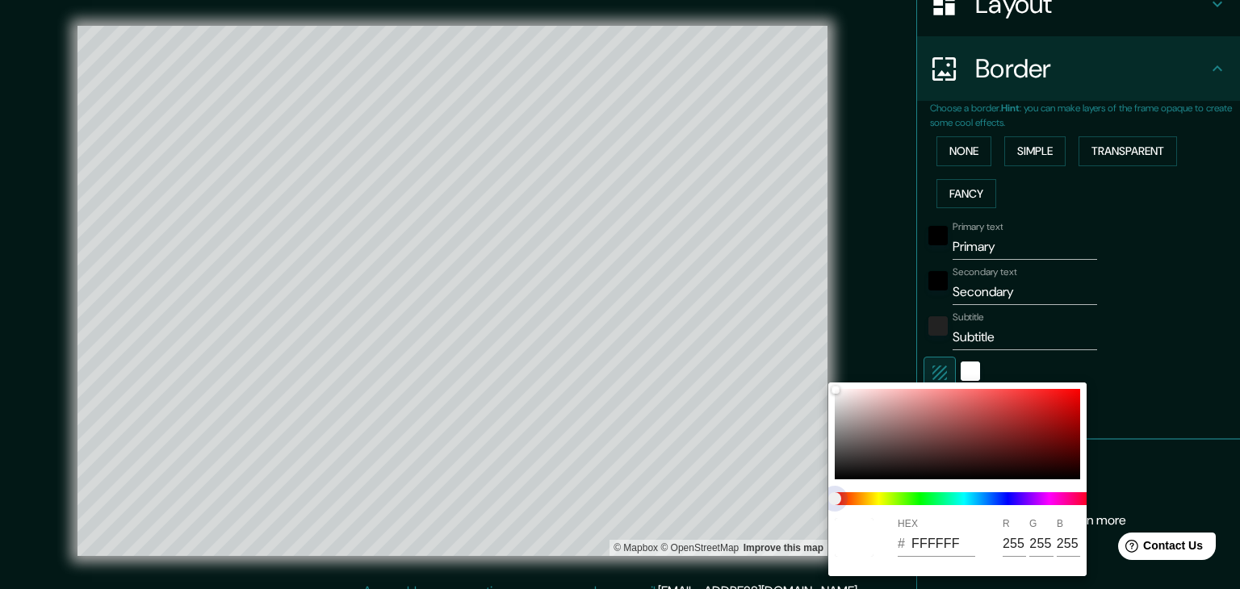
drag, startPoint x: 833, startPoint y: 500, endPoint x: 834, endPoint y: 424, distance: 75.1
click at [823, 500] on div "HEX # FFFFFF R 255 G 255 B 255" at bounding box center [620, 294] width 1240 height 589
type input "AF5C5C"
type input "175"
type input "92"
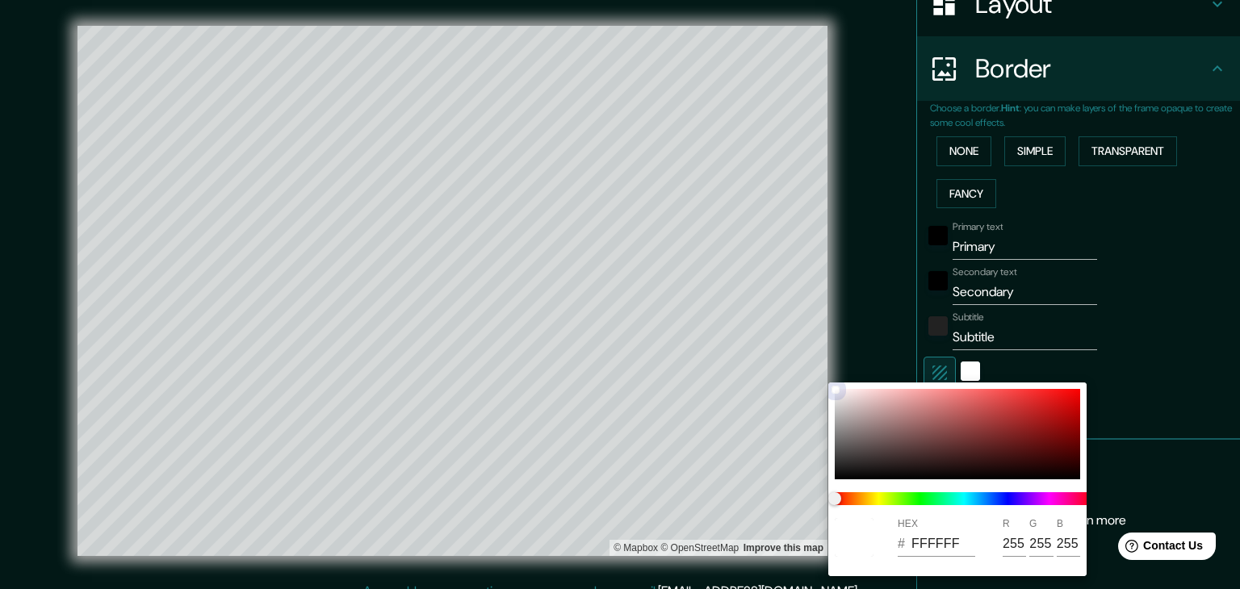
type input "92"
drag, startPoint x: 835, startPoint y: 390, endPoint x: 1068, endPoint y: 344, distance: 237.7
click at [838, 393] on div at bounding box center [835, 390] width 6 height 6
type input "8C3131"
type input "140"
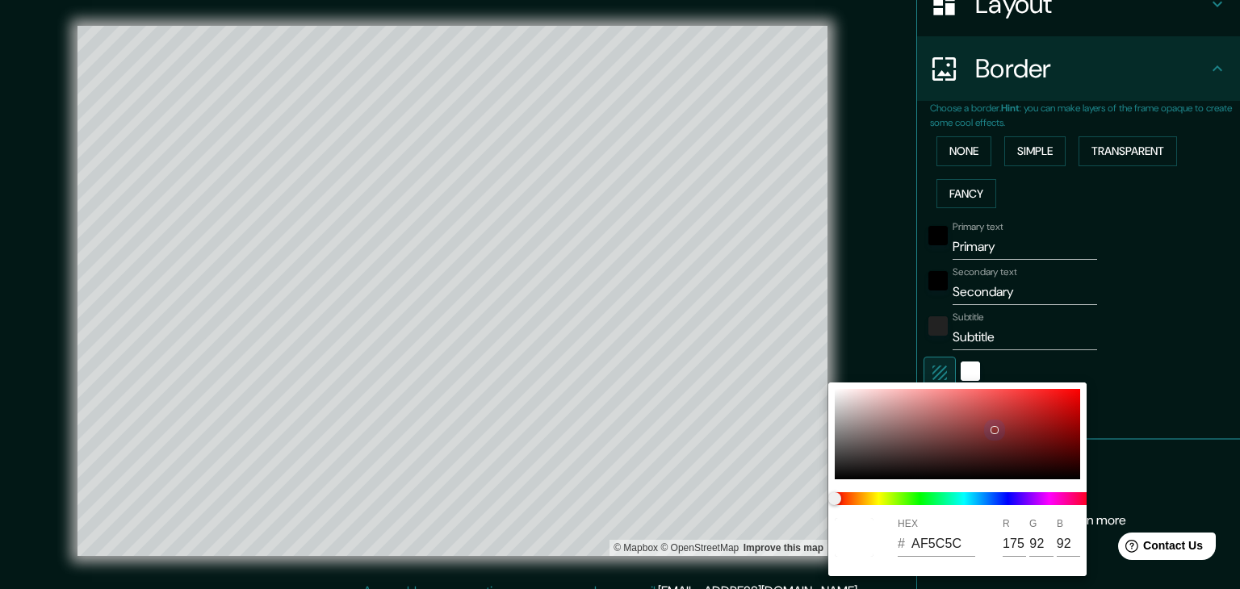
type input "49"
click at [1108, 310] on div at bounding box center [620, 294] width 1240 height 589
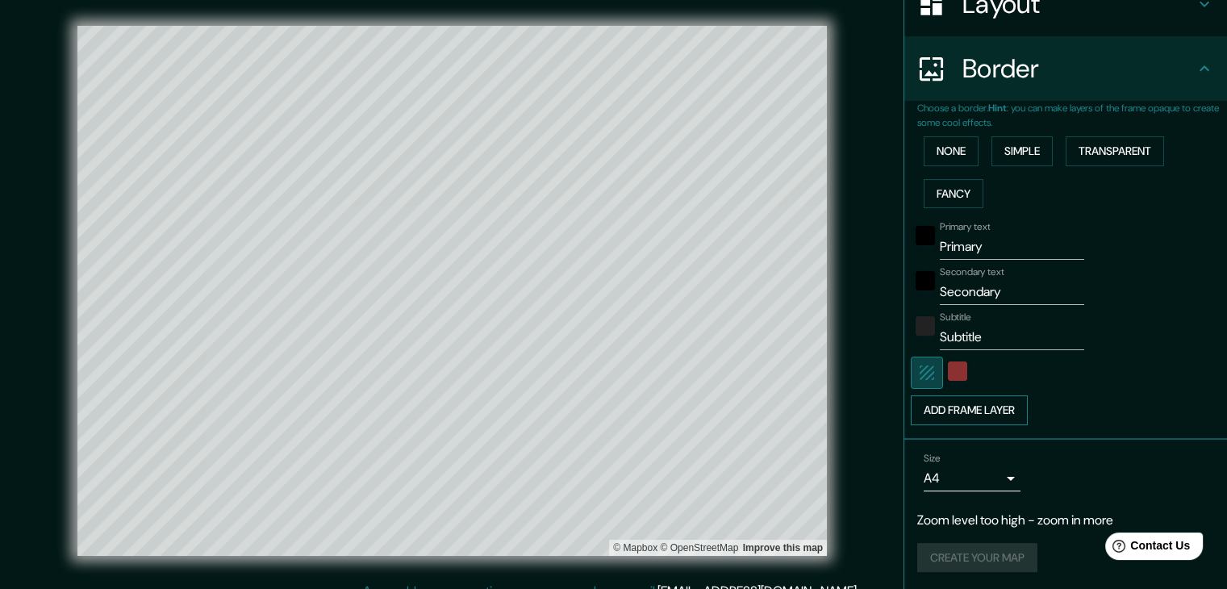
drag, startPoint x: 918, startPoint y: 376, endPoint x: 934, endPoint y: 398, distance: 27.1
click at [919, 376] on icon "button" at bounding box center [927, 372] width 19 height 19
click at [1010, 140] on button "Simple" at bounding box center [1022, 151] width 61 height 30
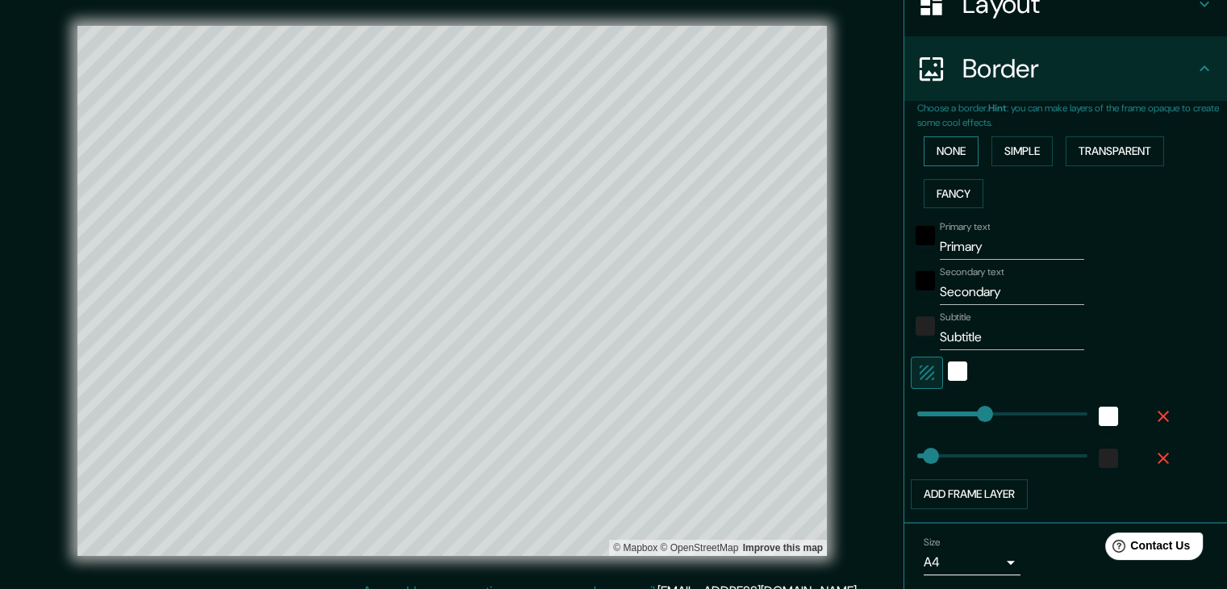
click at [940, 159] on button "None" at bounding box center [951, 151] width 55 height 30
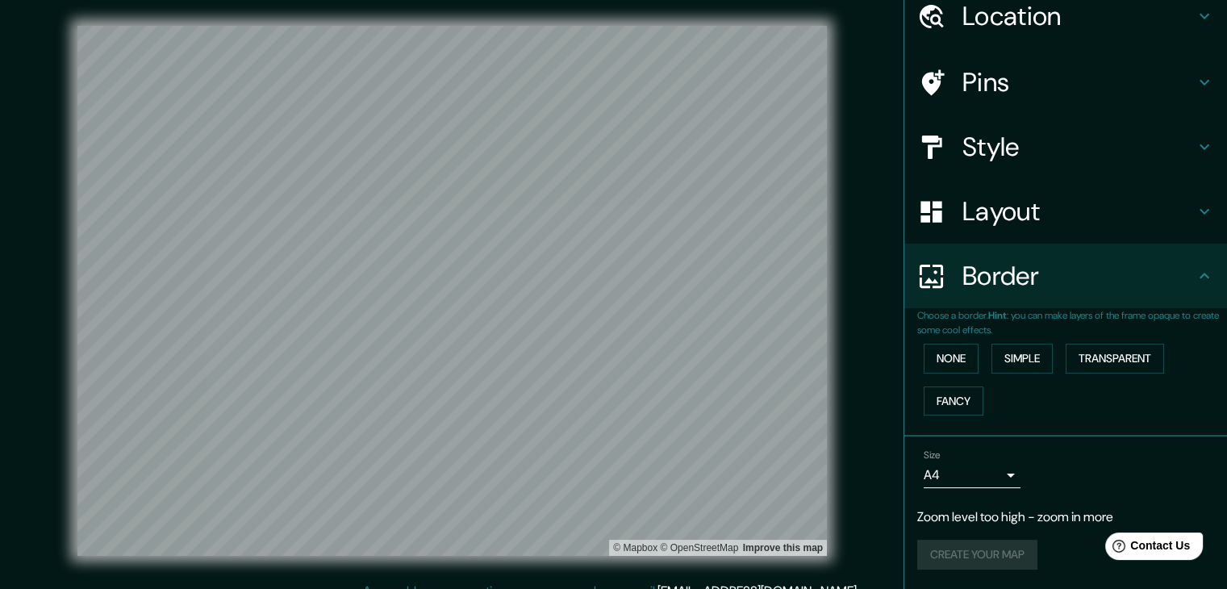
scroll to position [66, 0]
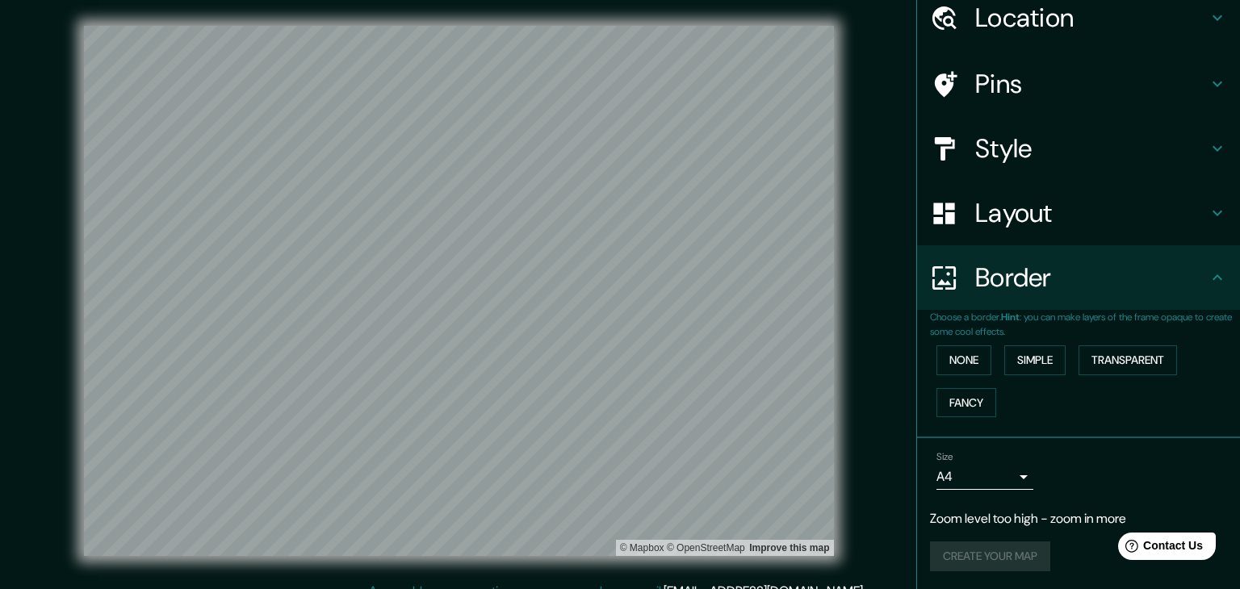
click at [928, 476] on body "Mappin Location [GEOGRAPHIC_DATA], [GEOGRAPHIC_DATA] Pins Style Layout Border C…" at bounding box center [620, 294] width 1240 height 589
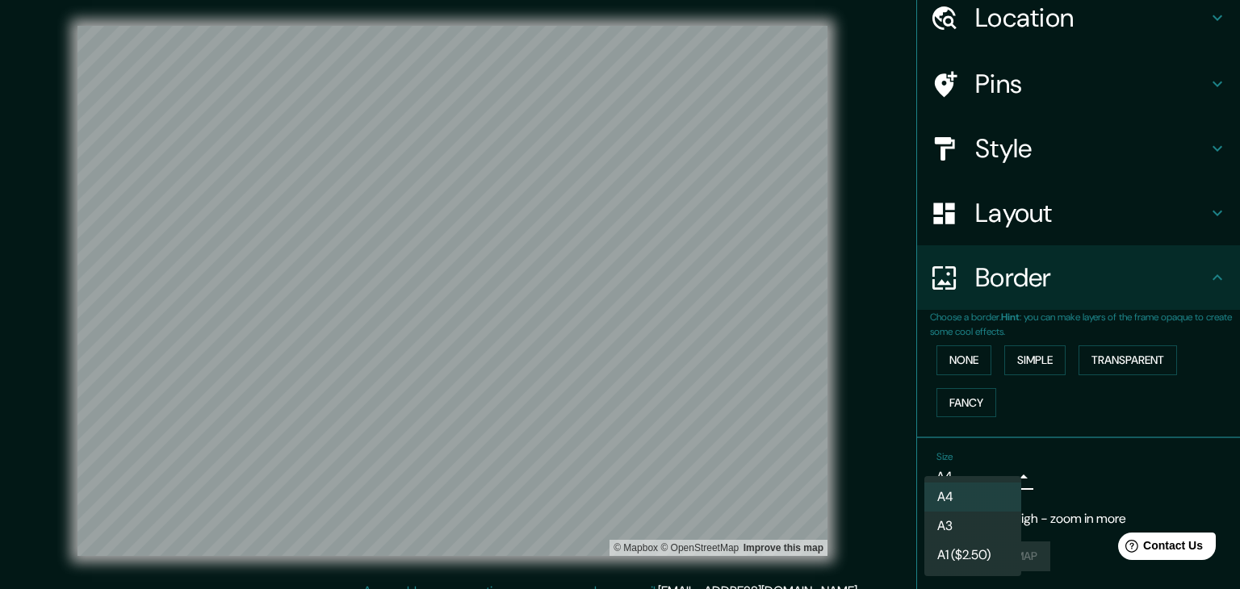
click at [964, 514] on li "A3" at bounding box center [972, 526] width 97 height 29
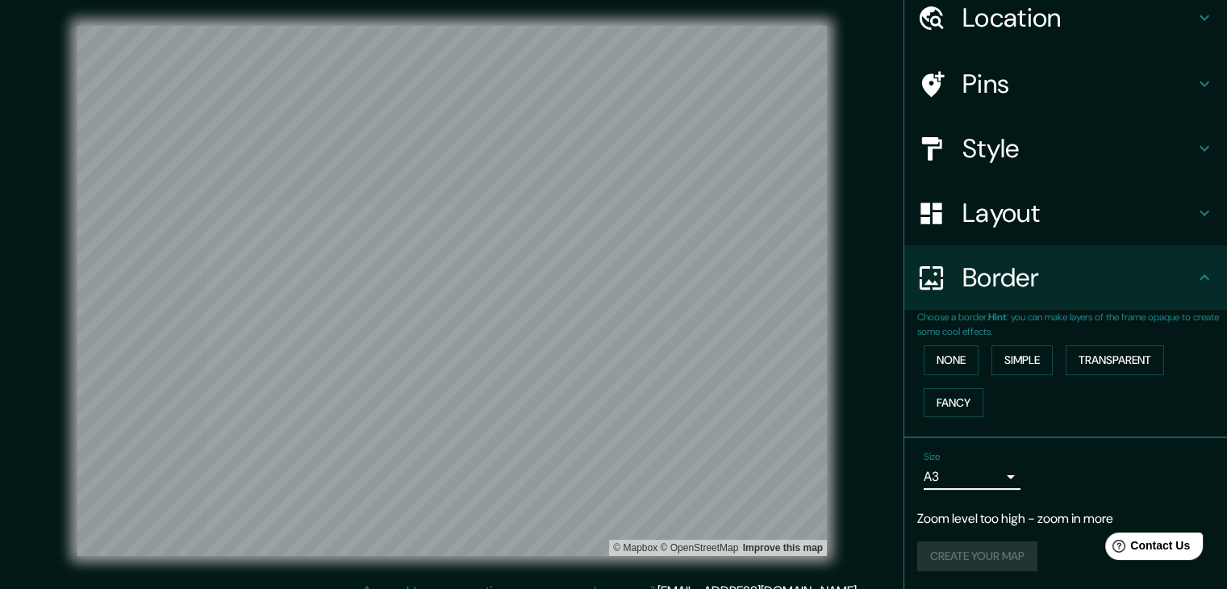
click at [967, 479] on body "Mappin Location [GEOGRAPHIC_DATA], [GEOGRAPHIC_DATA] Pins Style Layout Border C…" at bounding box center [613, 294] width 1227 height 589
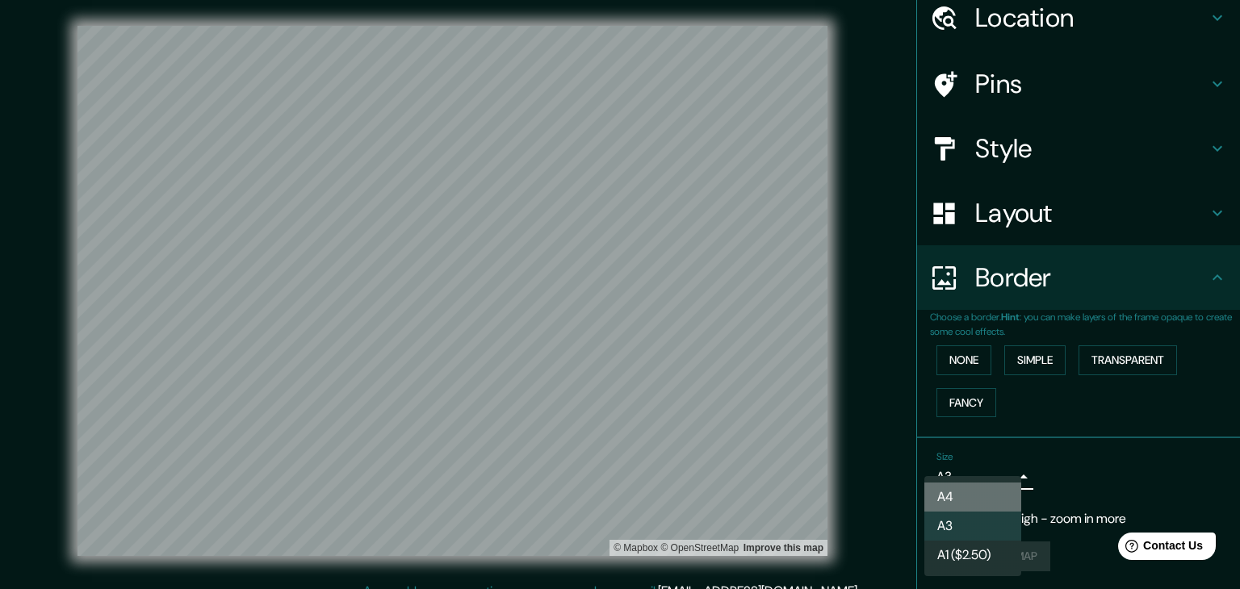
click at [971, 503] on li "A4" at bounding box center [972, 497] width 97 height 29
type input "single"
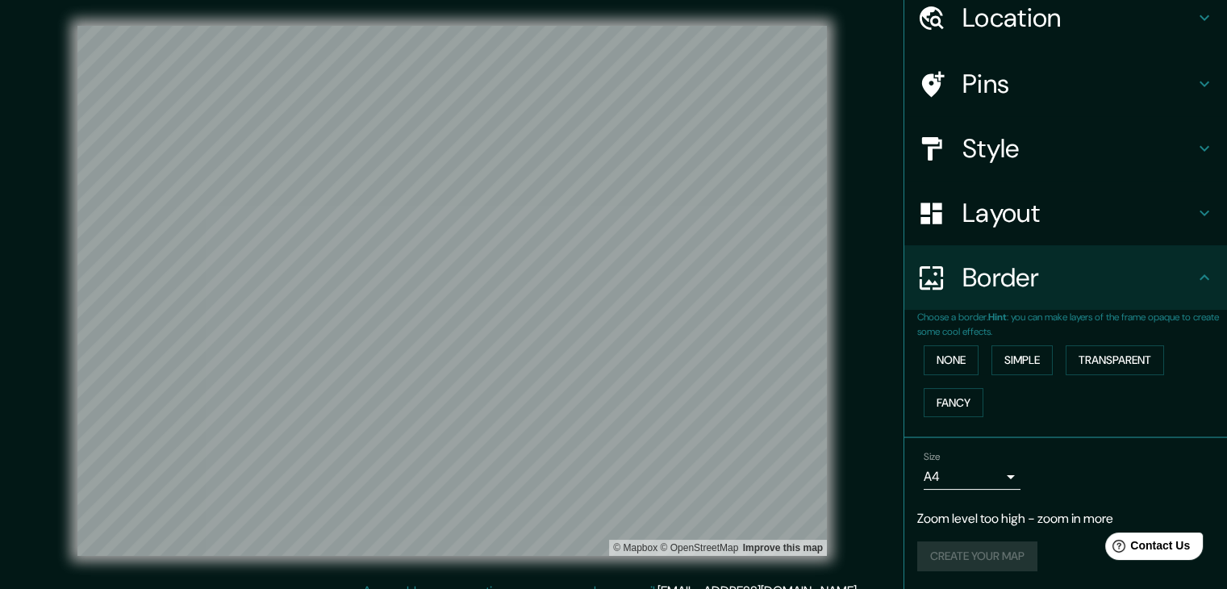
click at [977, 554] on div "Create your map" at bounding box center [1066, 556] width 297 height 30
click at [1031, 83] on h4 "Pins" at bounding box center [1079, 84] width 232 height 32
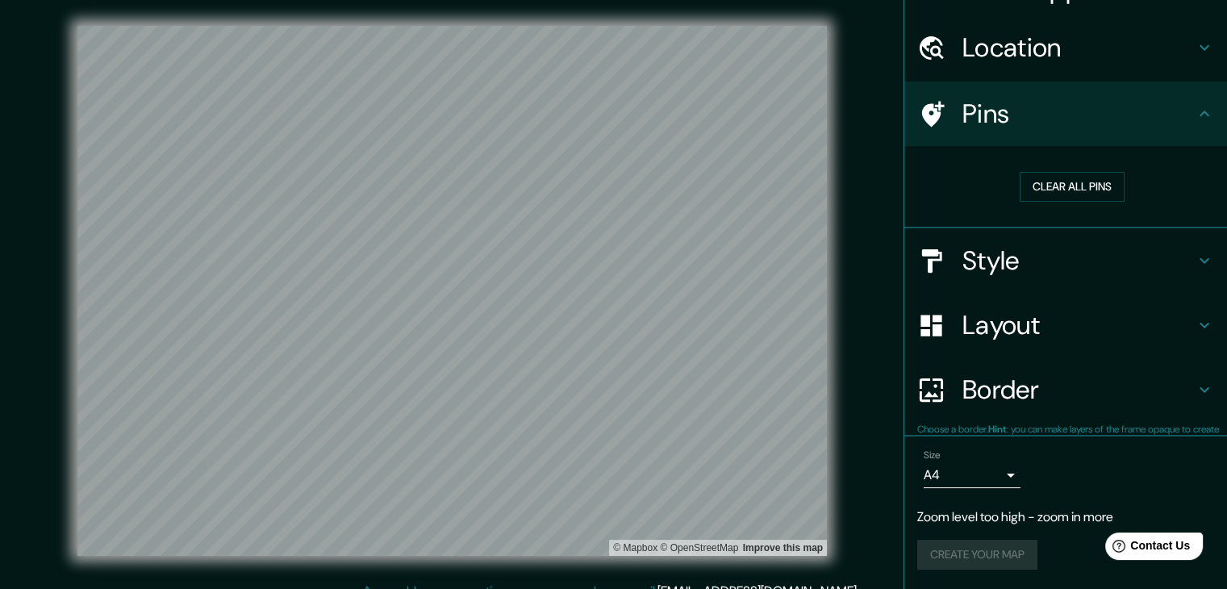
scroll to position [36, 0]
click at [1026, 188] on button "Clear all pins" at bounding box center [1072, 188] width 105 height 30
click at [963, 255] on h4 "Style" at bounding box center [1079, 262] width 232 height 32
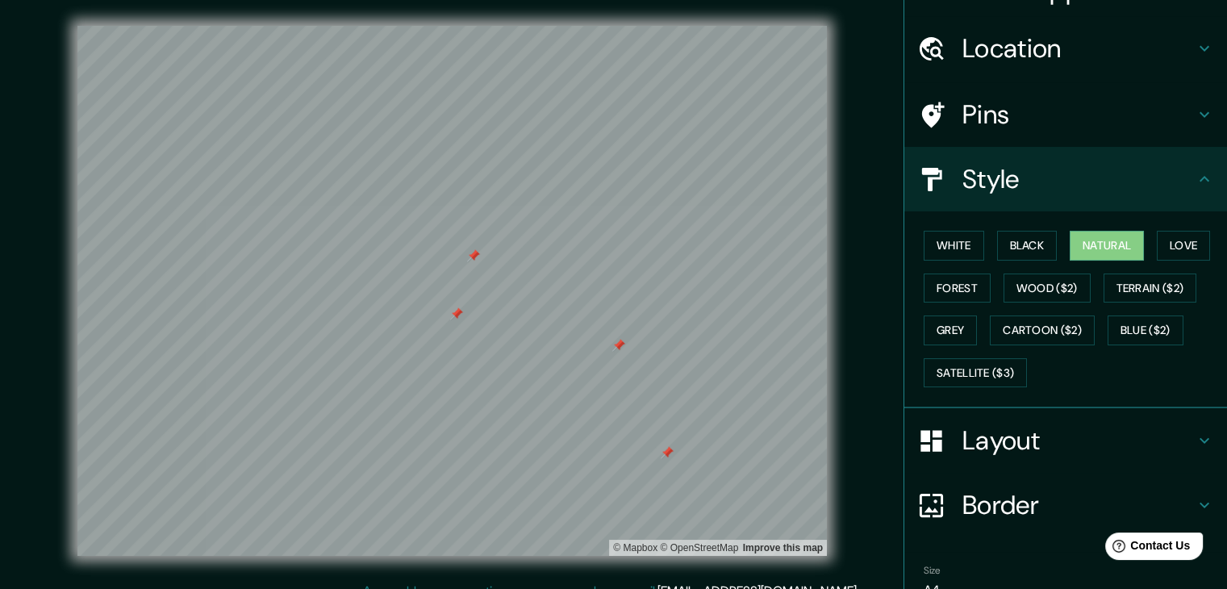
click at [988, 483] on div "Border" at bounding box center [1066, 505] width 323 height 65
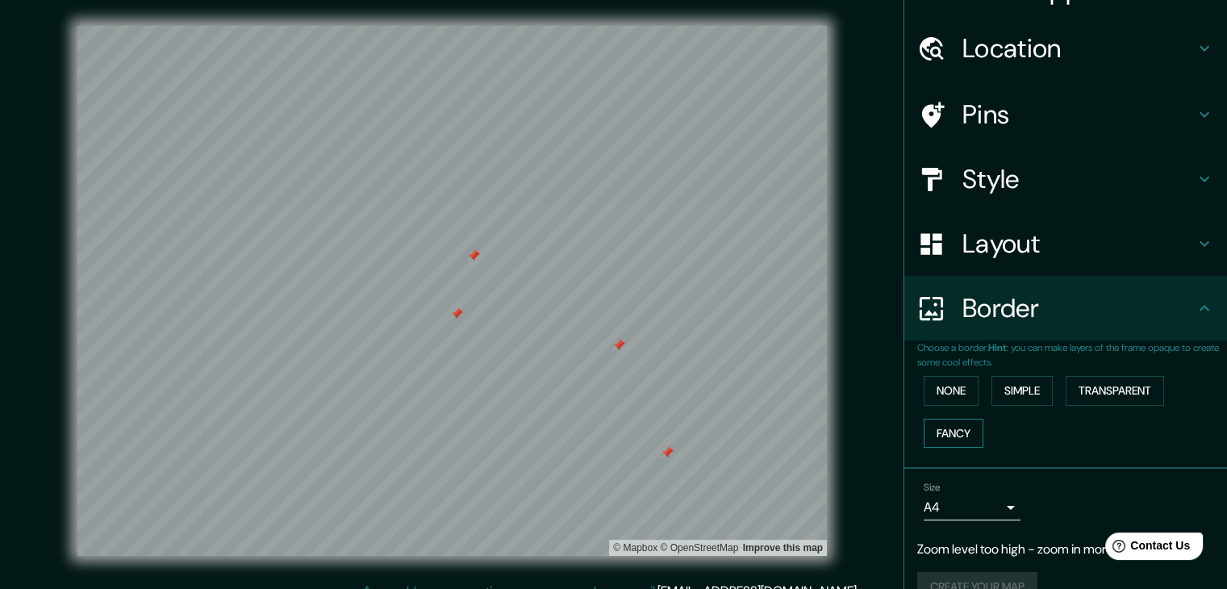
click at [949, 428] on button "Fancy" at bounding box center [954, 434] width 60 height 30
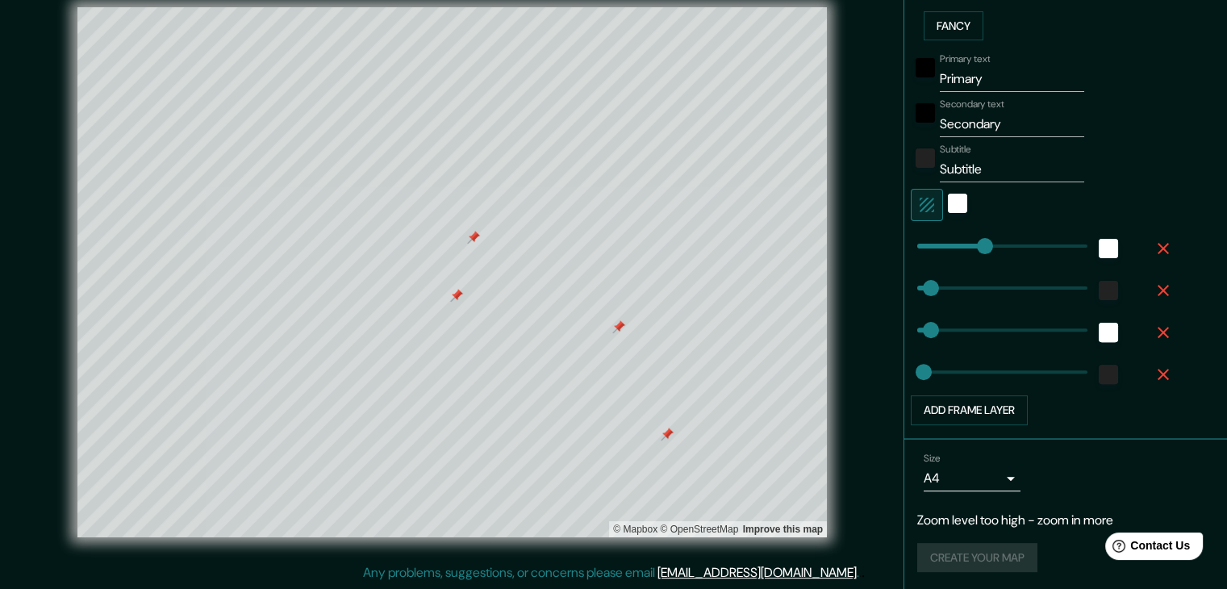
scroll to position [201, 0]
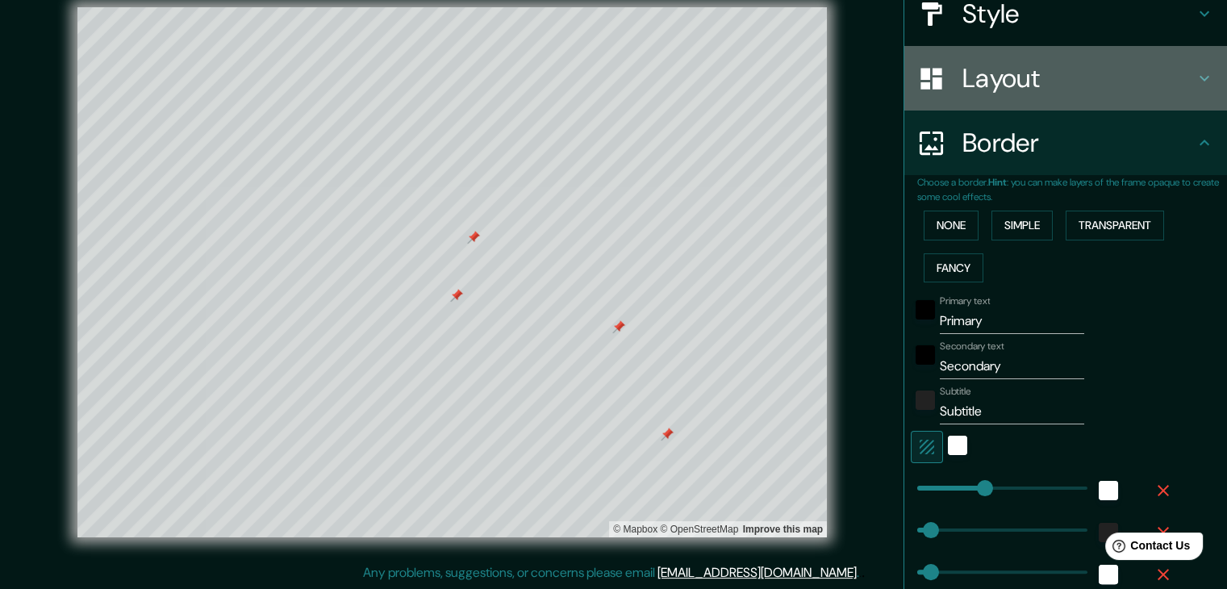
click at [975, 91] on h4 "Layout" at bounding box center [1079, 78] width 232 height 32
type input "372"
type input "74"
type input "37"
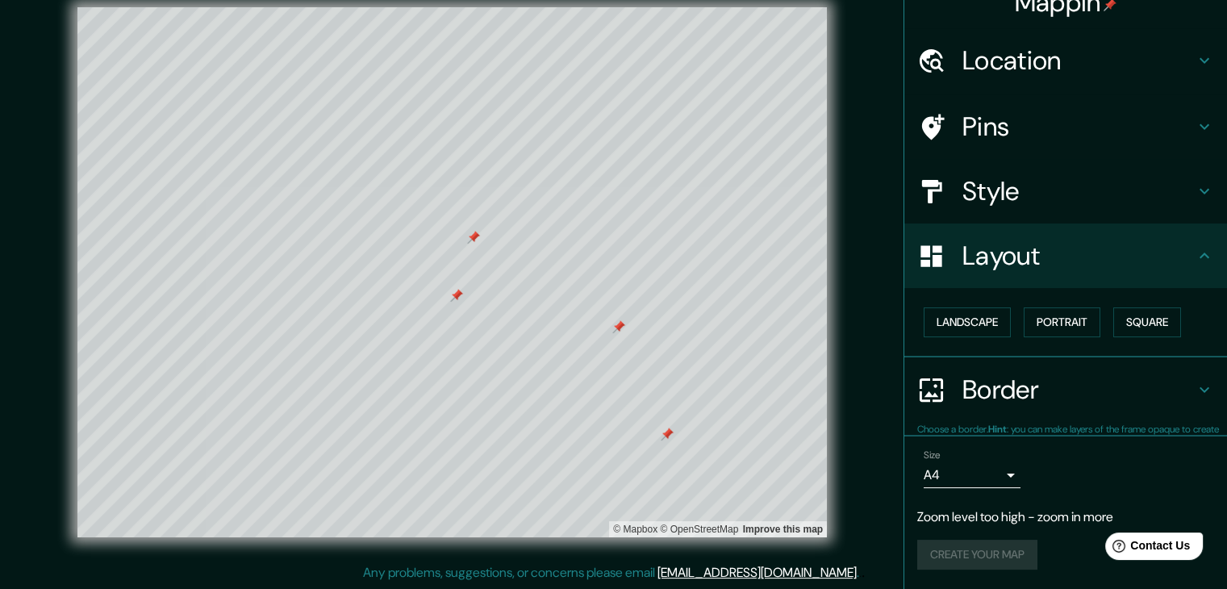
scroll to position [23, 0]
click at [968, 320] on button "Landscape" at bounding box center [967, 323] width 87 height 30
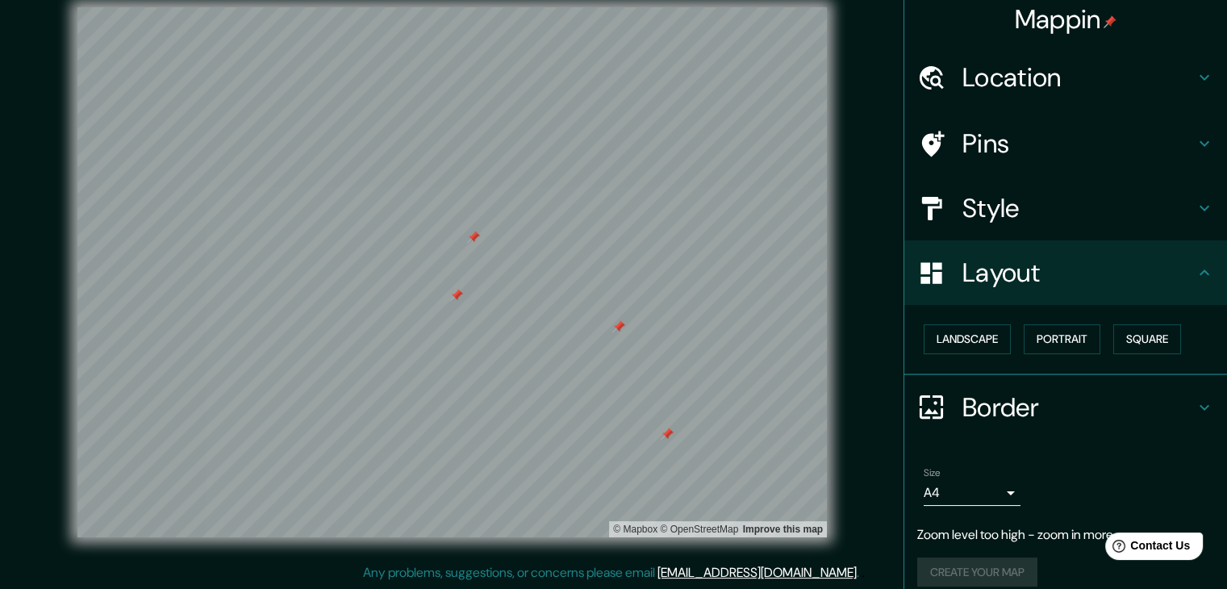
scroll to position [0, 0]
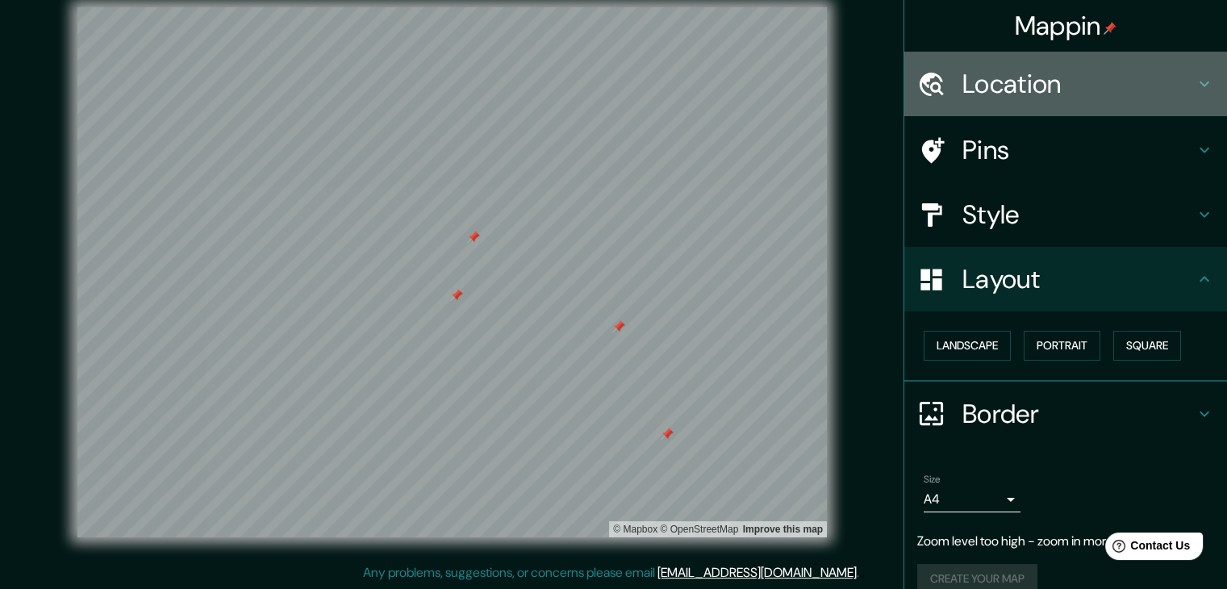
click at [947, 87] on div at bounding box center [940, 84] width 45 height 28
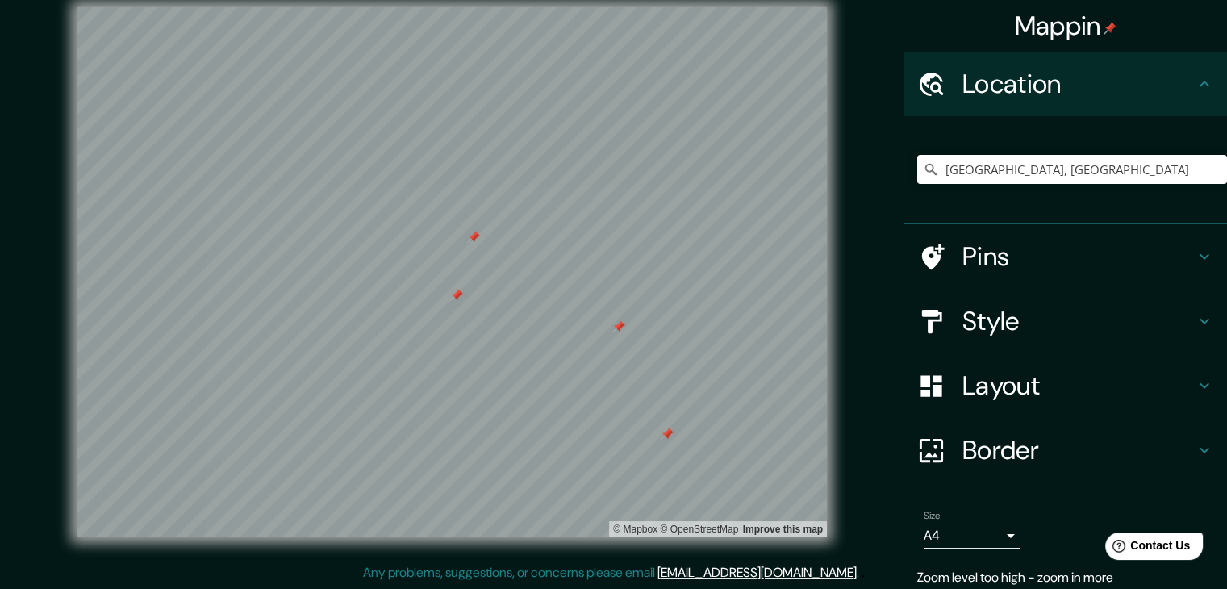
scroll to position [60, 0]
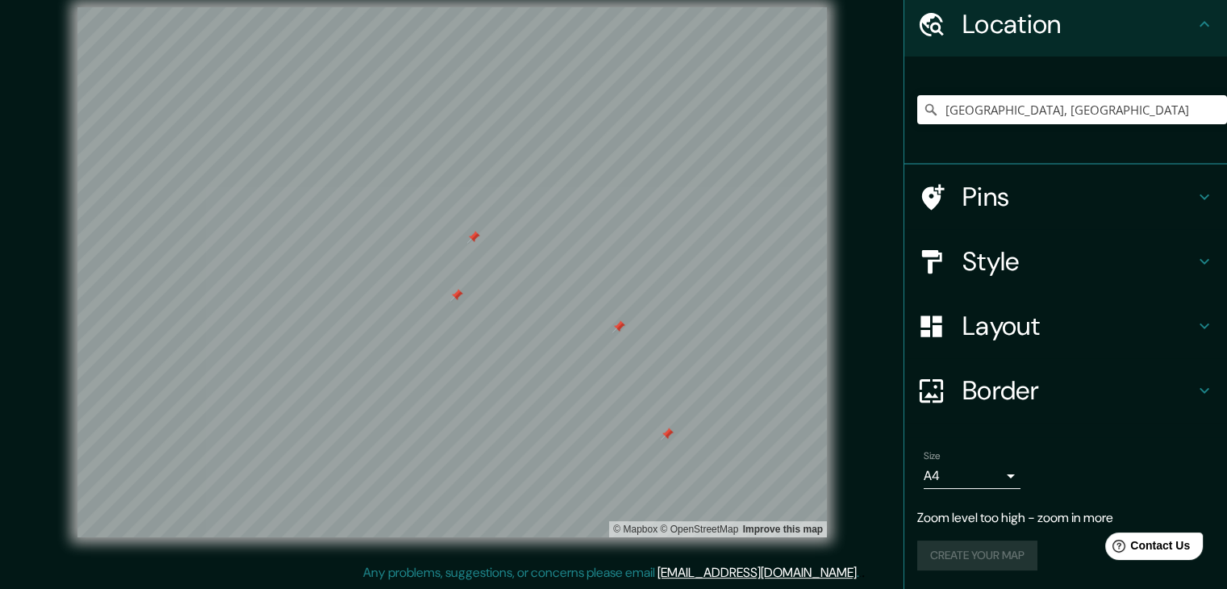
click at [959, 546] on div "Create your map" at bounding box center [1066, 556] width 297 height 30
click at [978, 491] on div "Size A4 single" at bounding box center [1066, 470] width 297 height 52
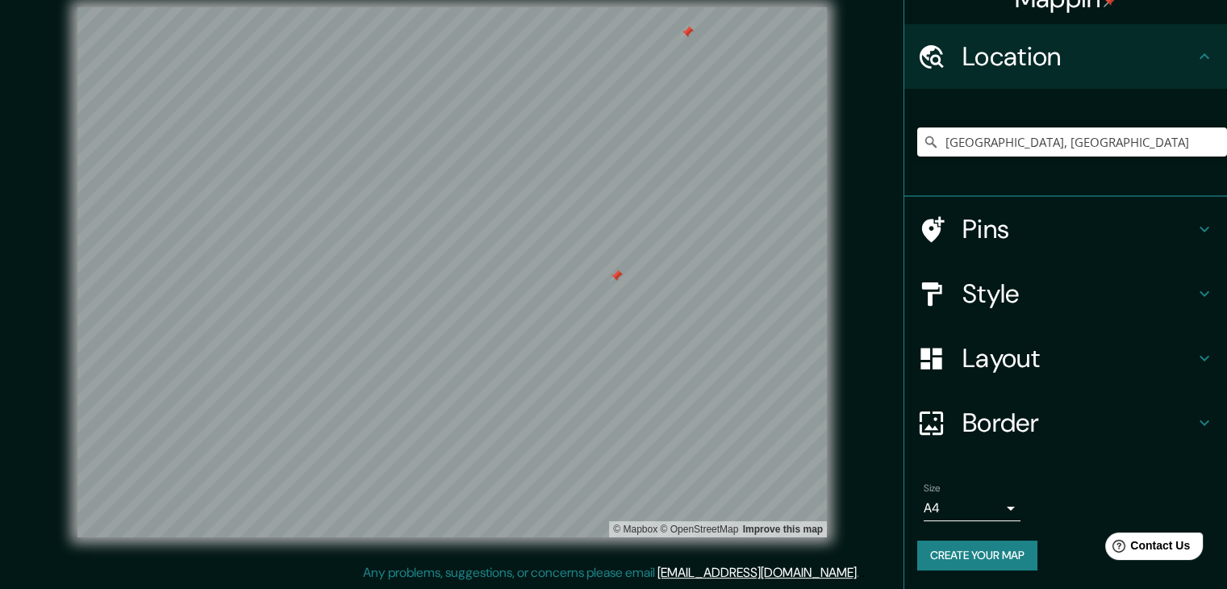
click at [1012, 257] on div "Pins" at bounding box center [1066, 229] width 323 height 65
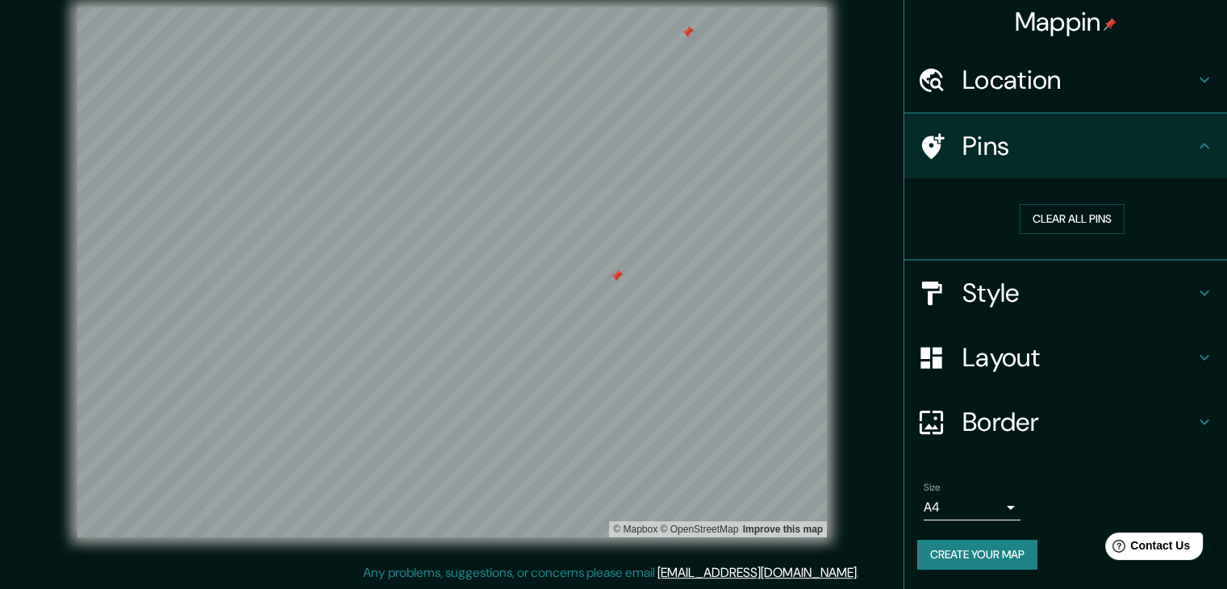
scroll to position [3, 0]
click at [1039, 215] on button "Clear all pins" at bounding box center [1072, 220] width 105 height 30
click at [1017, 79] on h4 "Location" at bounding box center [1079, 81] width 232 height 32
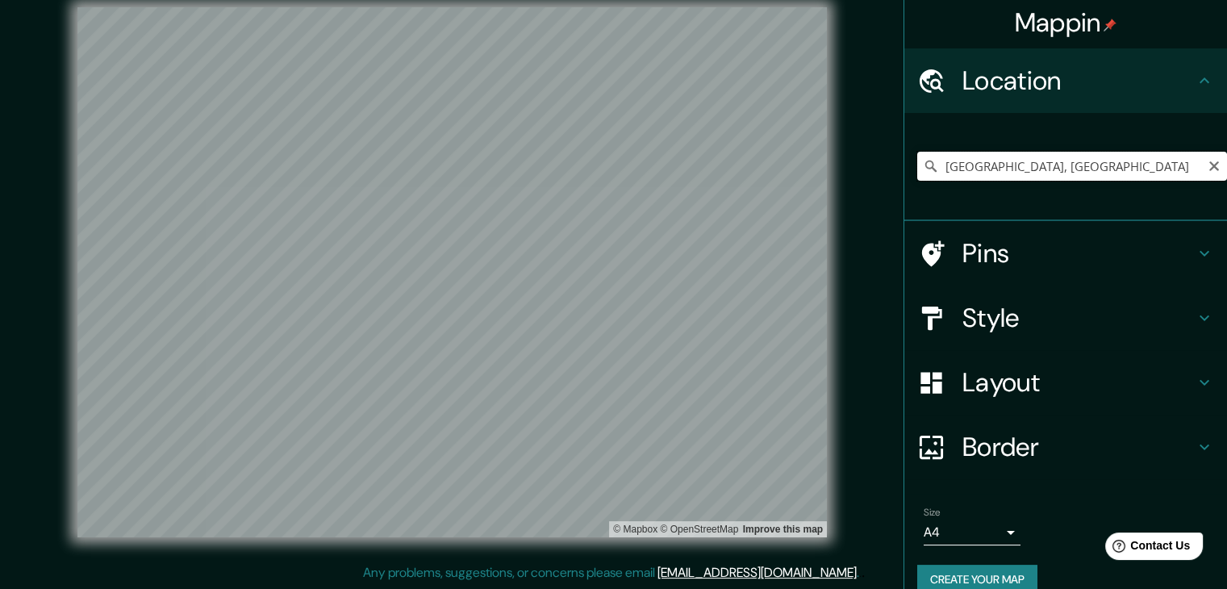
click at [1066, 167] on input "[GEOGRAPHIC_DATA], [GEOGRAPHIC_DATA]" at bounding box center [1073, 166] width 310 height 29
click at [1083, 158] on input "[GEOGRAPHIC_DATA], [GEOGRAPHIC_DATA]" at bounding box center [1073, 166] width 310 height 29
click at [1019, 269] on div "Pins" at bounding box center [1066, 253] width 323 height 65
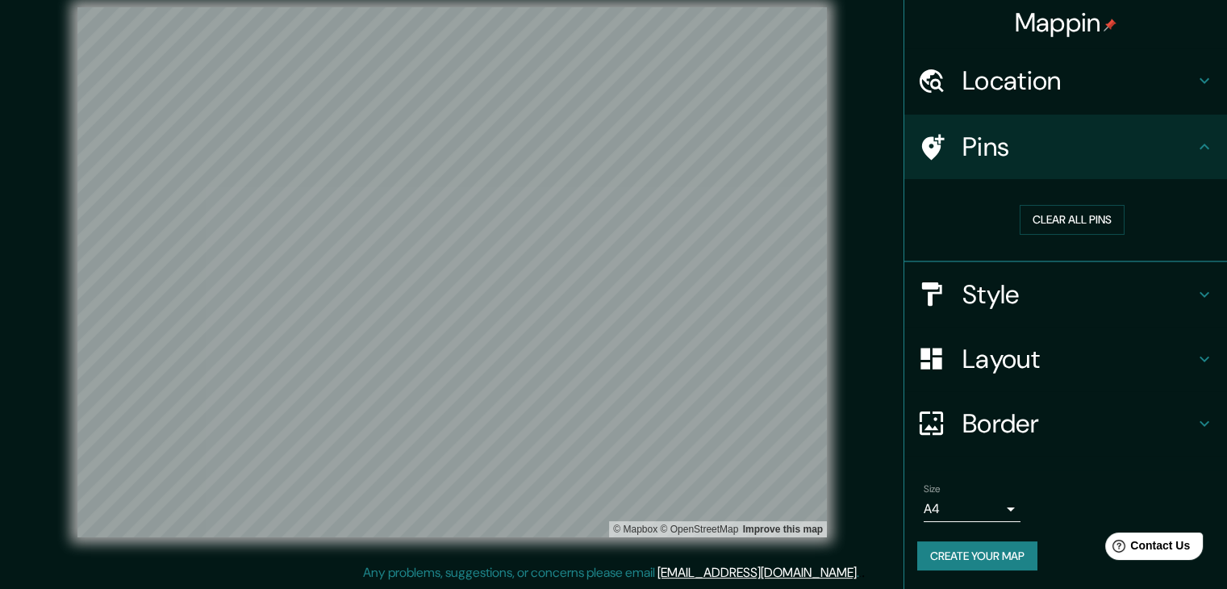
click at [1049, 273] on div "Style" at bounding box center [1066, 294] width 323 height 65
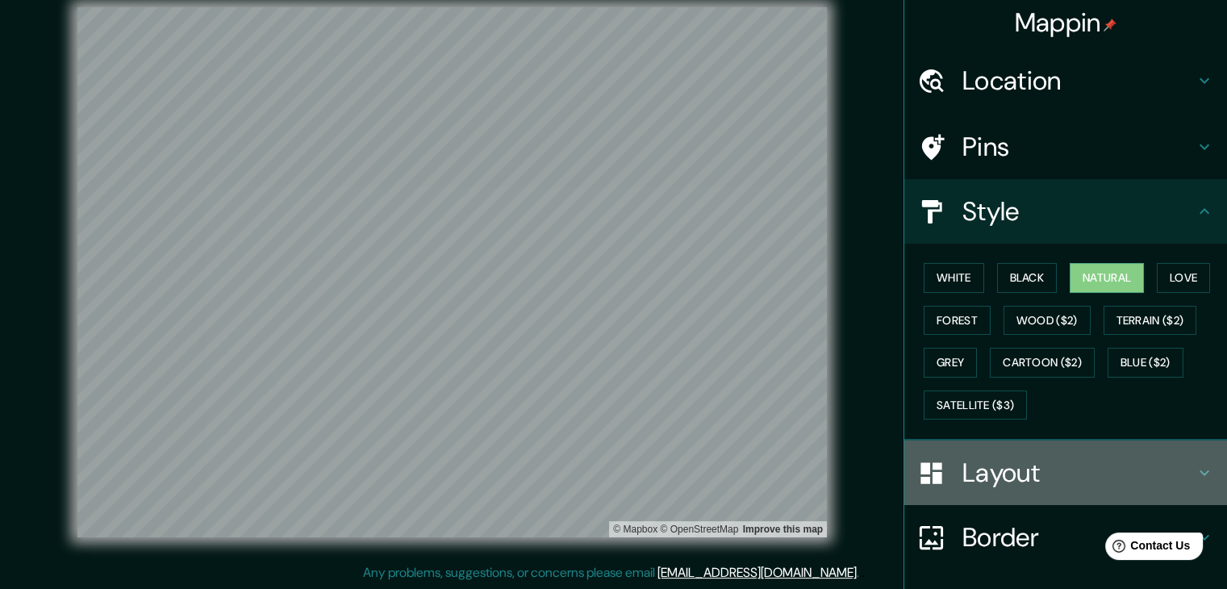
drag, startPoint x: 1022, startPoint y: 462, endPoint x: 1012, endPoint y: 445, distance: 20.2
click at [1021, 462] on h4 "Layout" at bounding box center [1079, 473] width 232 height 32
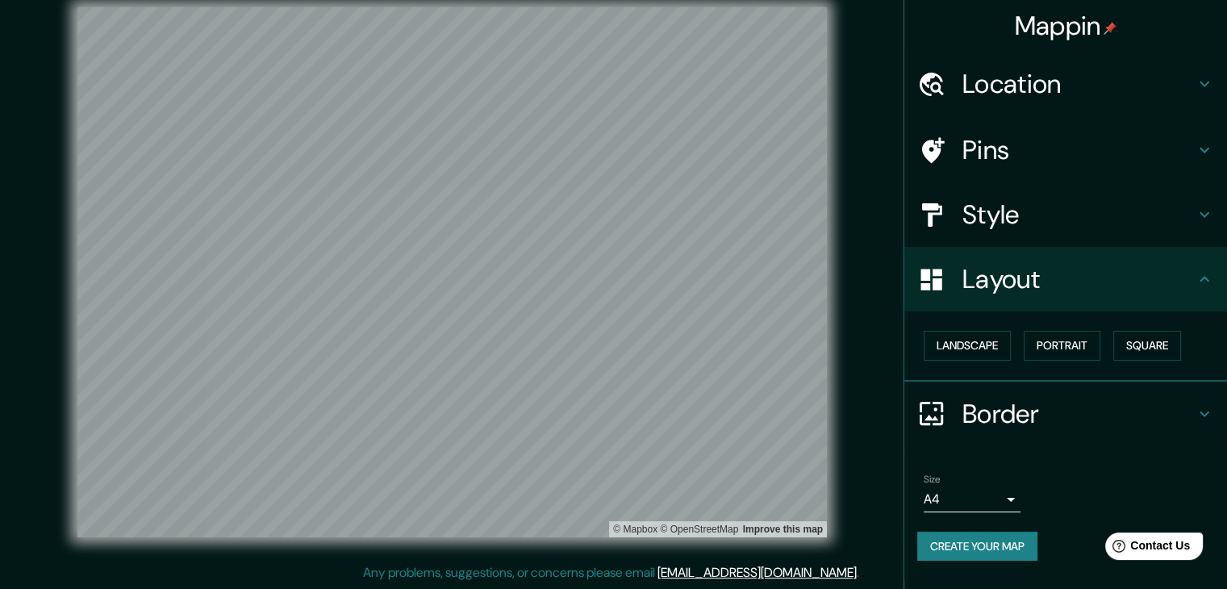
scroll to position [0, 0]
click at [986, 349] on button "Landscape" at bounding box center [967, 346] width 87 height 30
click at [1085, 355] on button "Portrait" at bounding box center [1062, 346] width 77 height 30
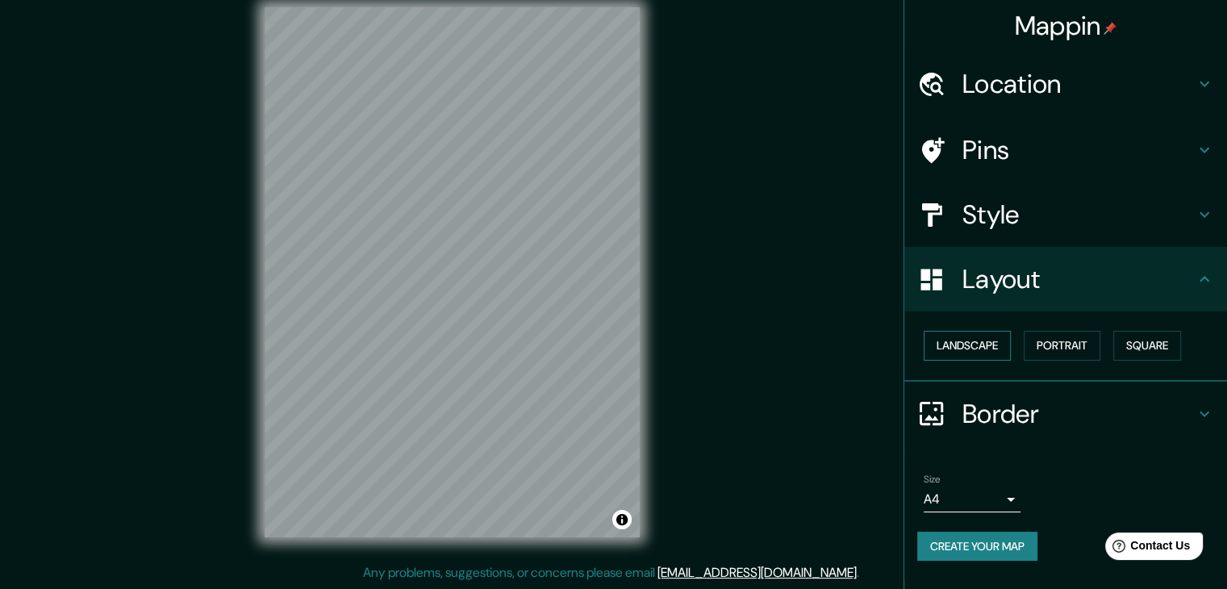
click at [975, 343] on button "Landscape" at bounding box center [967, 346] width 87 height 30
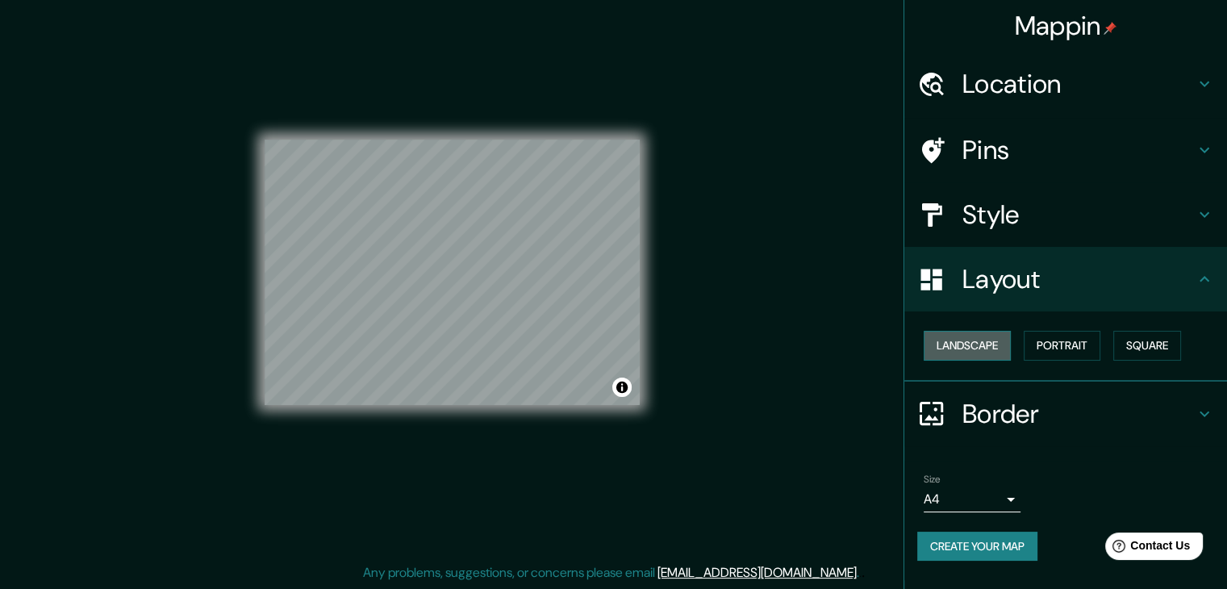
click at [972, 355] on button "Landscape" at bounding box center [967, 346] width 87 height 30
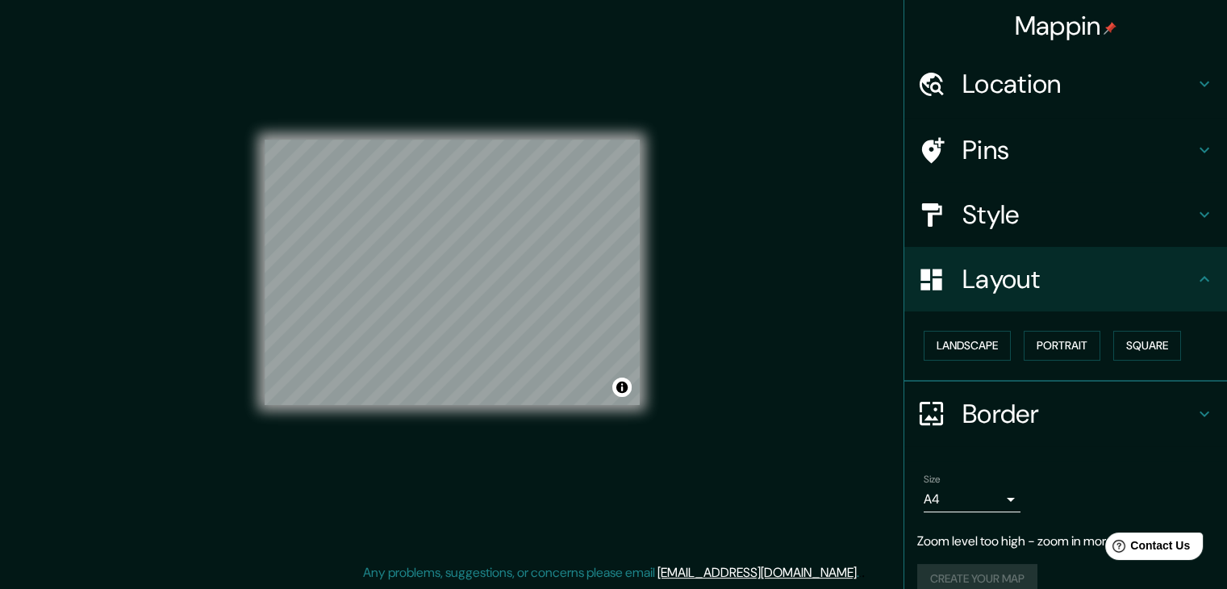
click at [567, 94] on div "© Mapbox © OpenStreetMap Improve this map" at bounding box center [452, 272] width 375 height 530
click at [1025, 61] on div "Location" at bounding box center [1066, 84] width 323 height 65
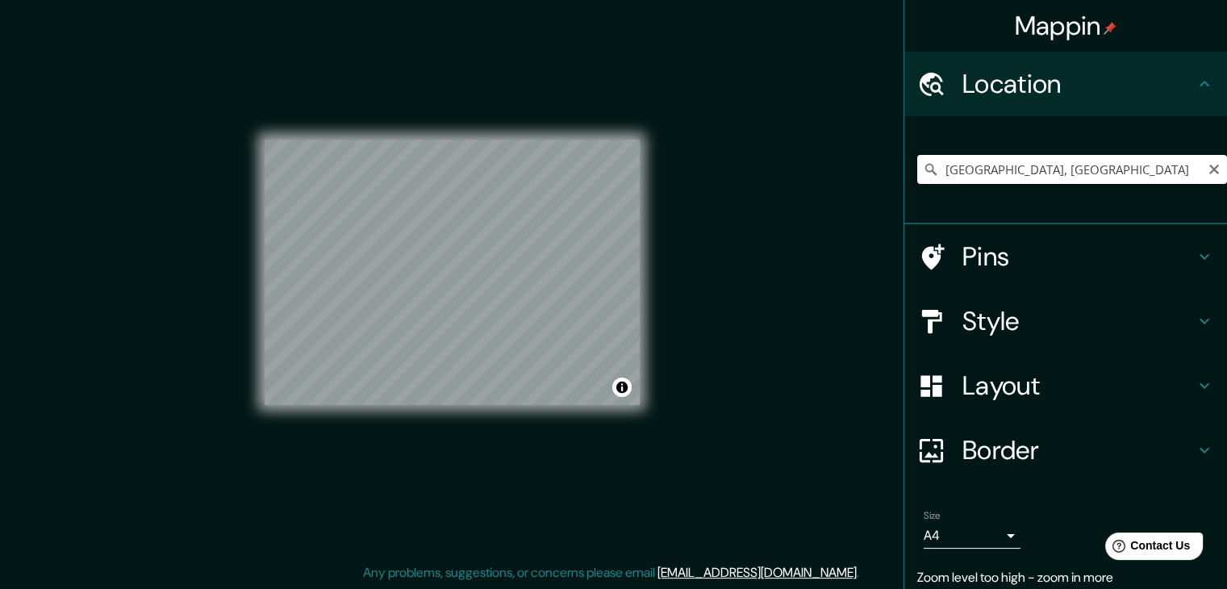
click at [1014, 178] on input "[GEOGRAPHIC_DATA], [GEOGRAPHIC_DATA]" at bounding box center [1073, 169] width 310 height 29
click at [980, 170] on input "[GEOGRAPHIC_DATA], [GEOGRAPHIC_DATA]" at bounding box center [1073, 169] width 310 height 29
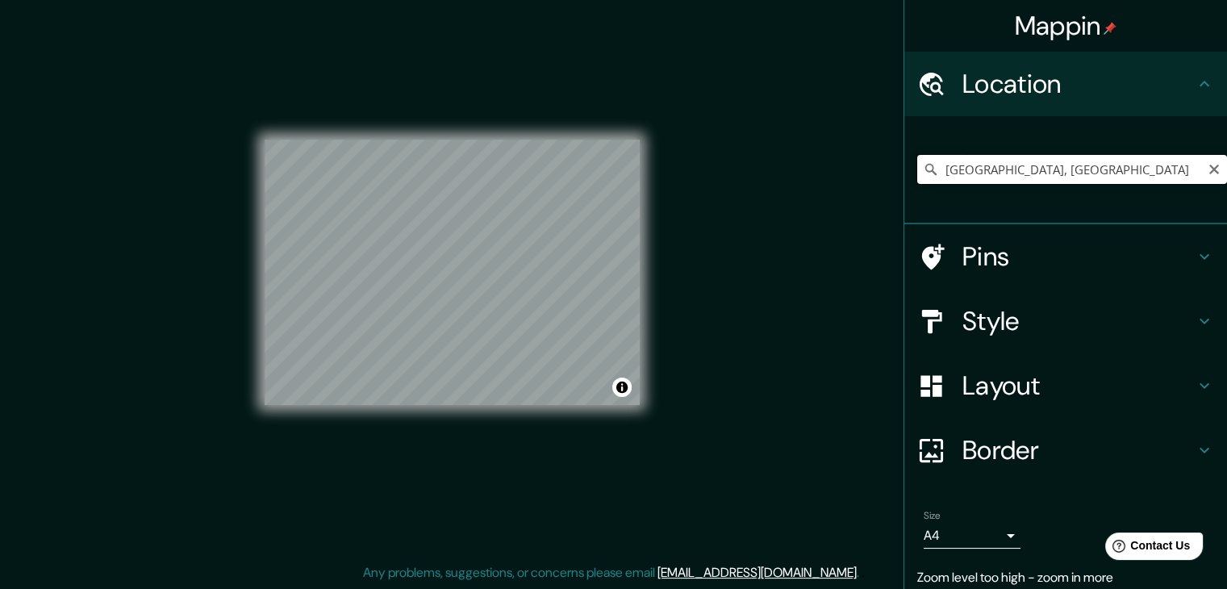
click at [980, 170] on input "[GEOGRAPHIC_DATA], [GEOGRAPHIC_DATA]" at bounding box center [1073, 169] width 310 height 29
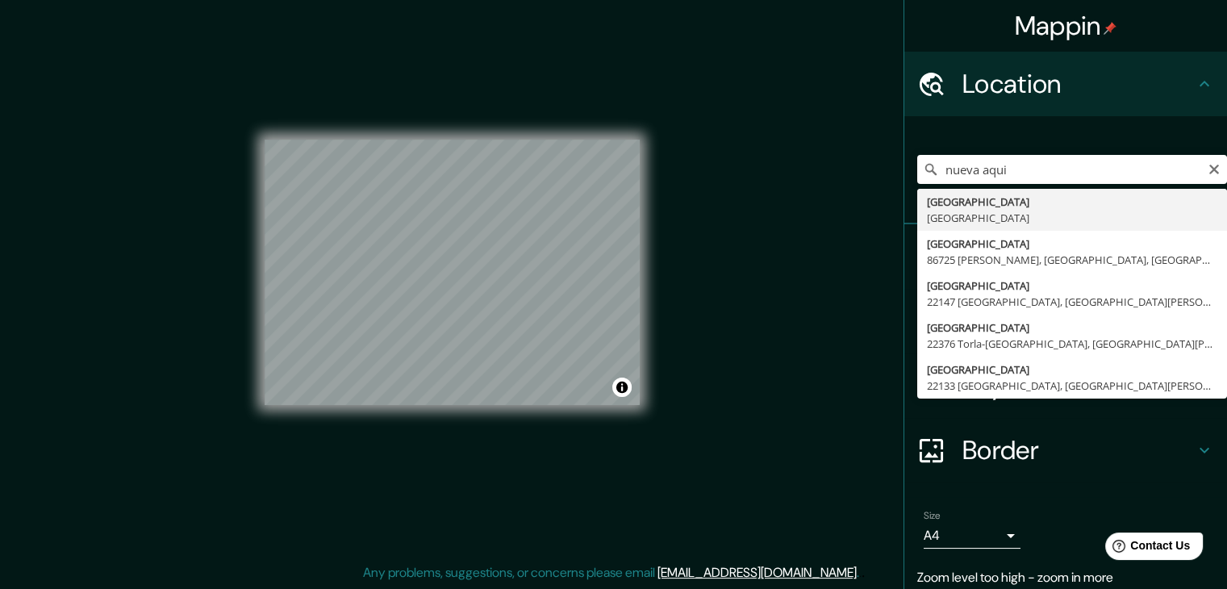
type input "[GEOGRAPHIC_DATA], [GEOGRAPHIC_DATA]"
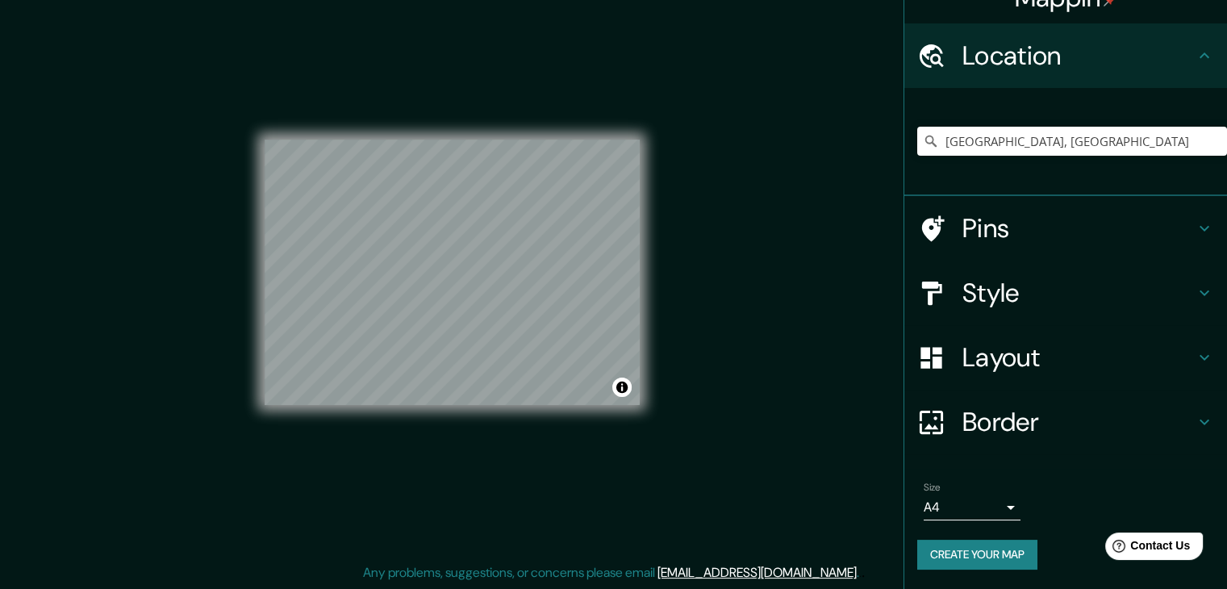
scroll to position [27, 0]
click at [988, 546] on button "Create your map" at bounding box center [978, 556] width 120 height 30
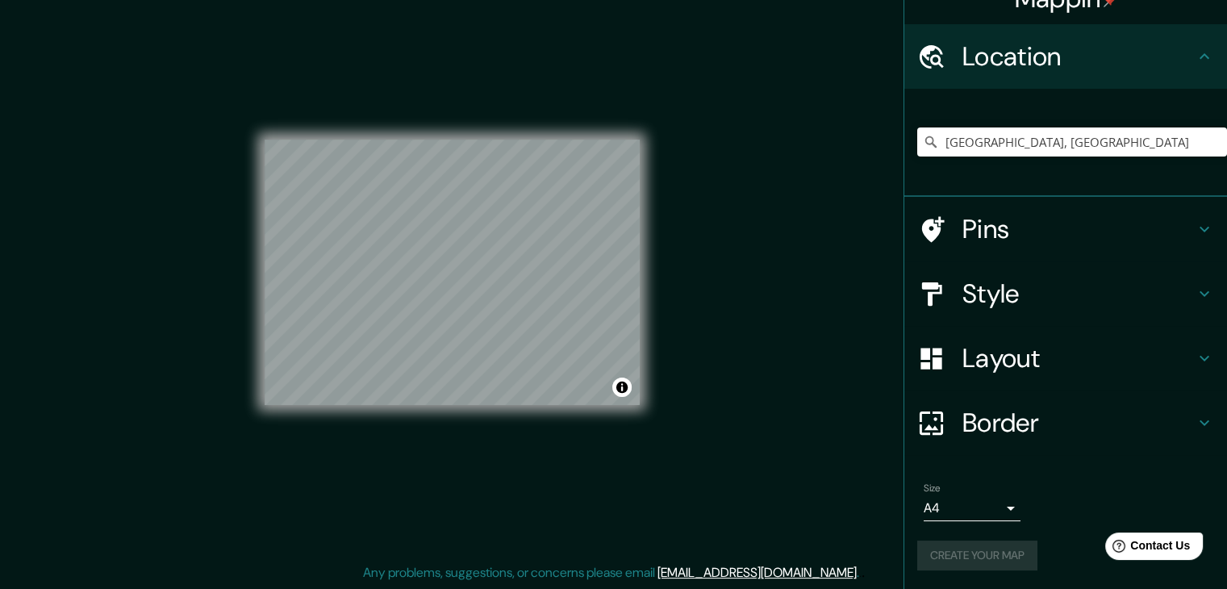
click at [968, 223] on h4 "Pins" at bounding box center [1079, 229] width 232 height 32
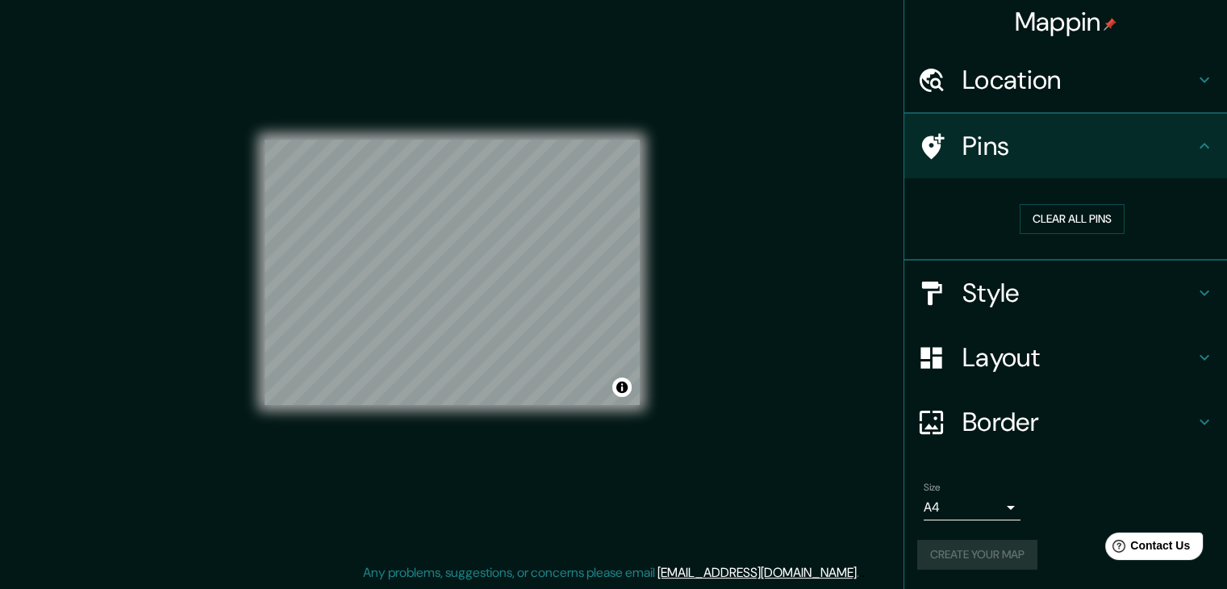
scroll to position [3, 0]
click at [993, 311] on div "Style" at bounding box center [1066, 294] width 323 height 65
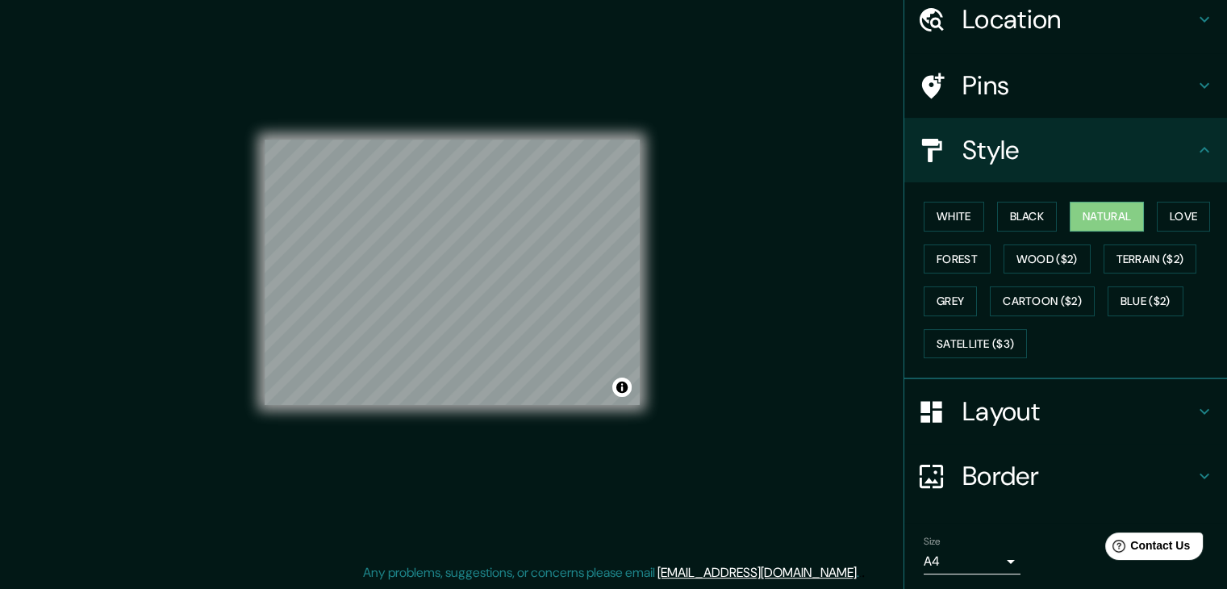
scroll to position [116, 0]
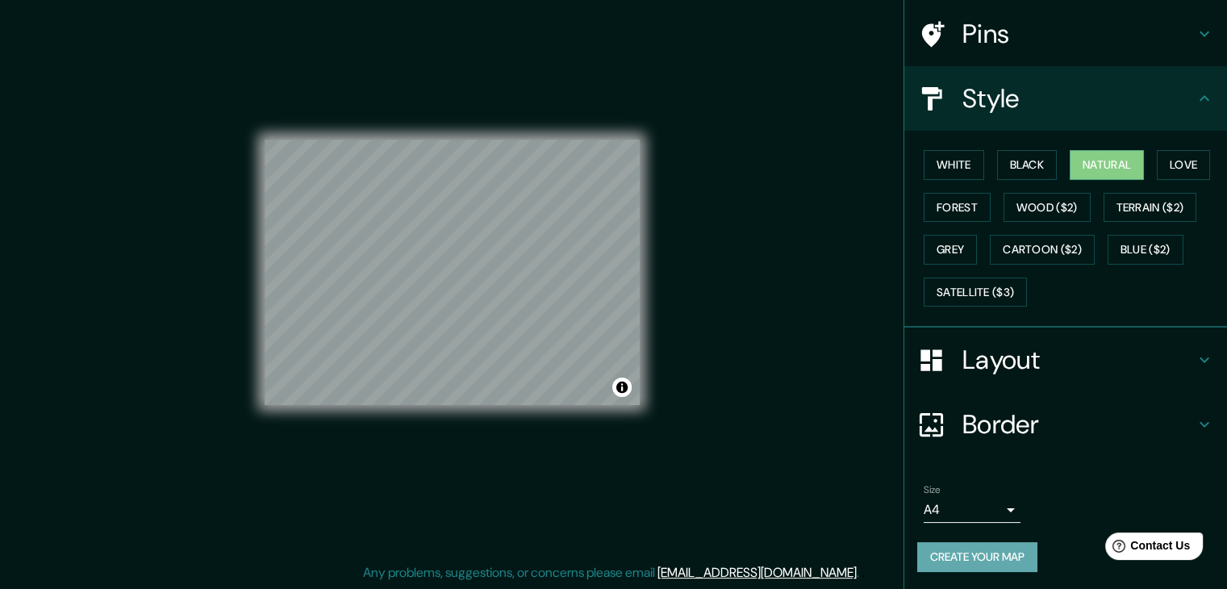
click at [966, 556] on button "Create your map" at bounding box center [978, 557] width 120 height 30
